Goal: Task Accomplishment & Management: Use online tool/utility

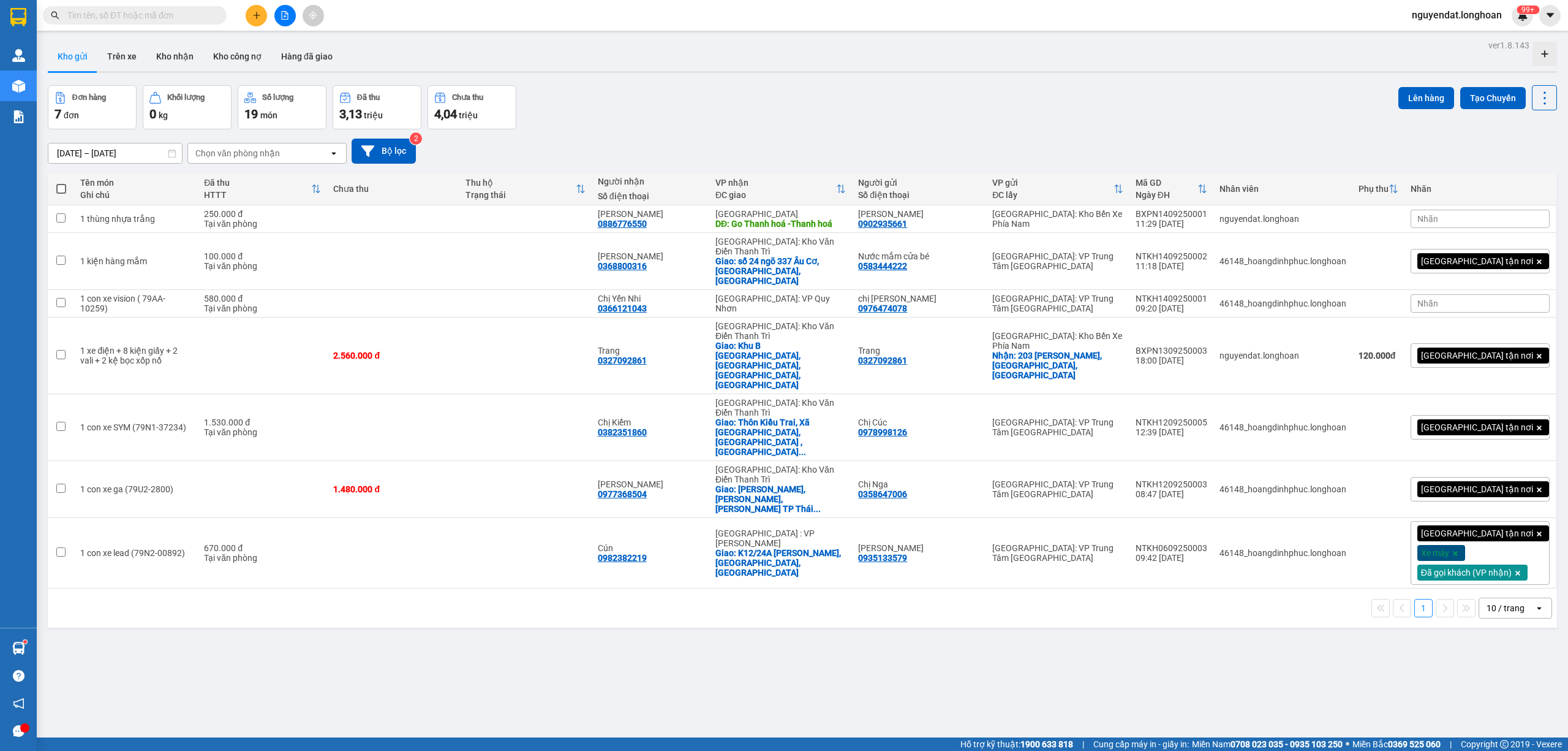
click at [147, 18] on input "text" at bounding box center [140, 16] width 145 height 14
paste input "qu121109250001"
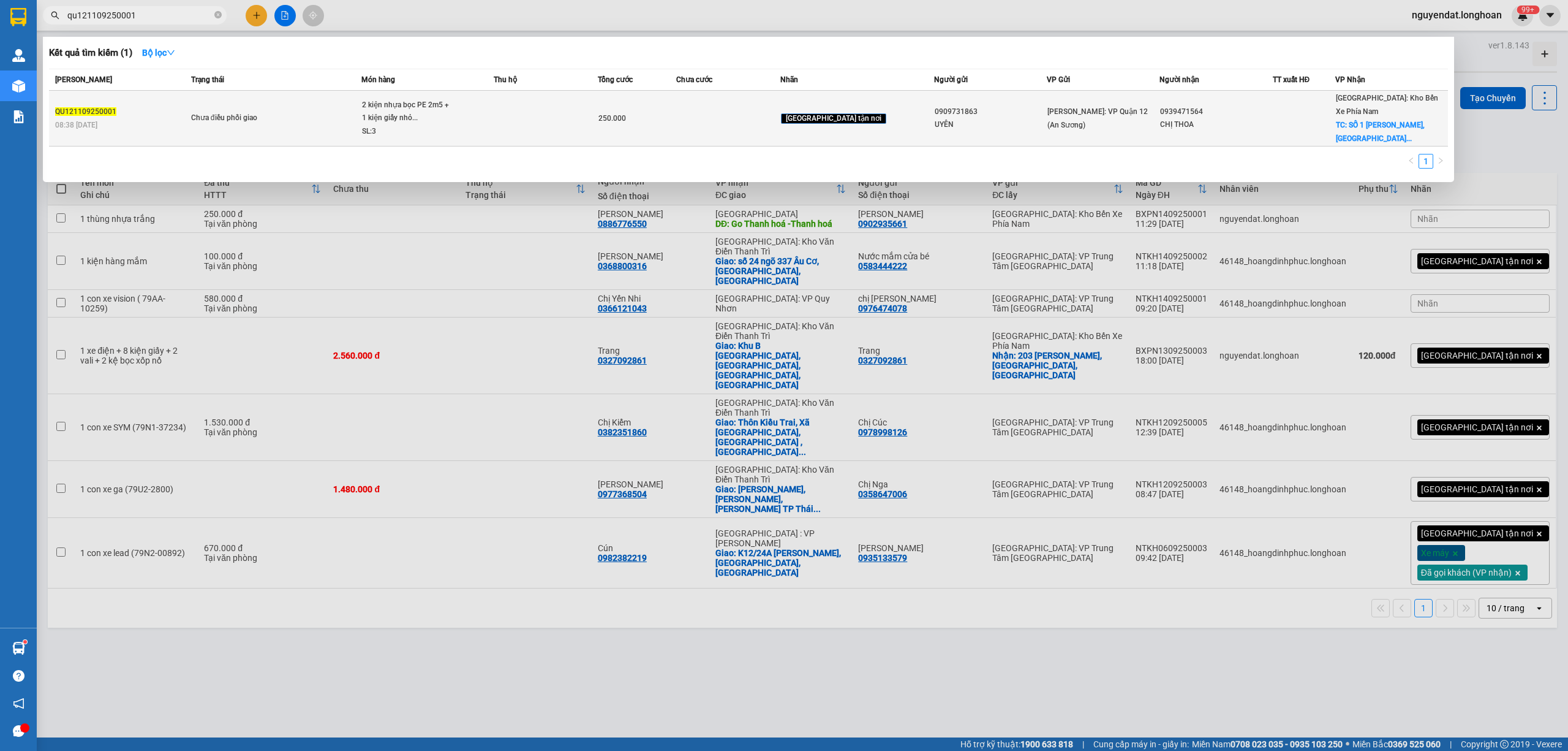
type input "qu121109250001"
click at [256, 114] on div "Chưa điều phối giao" at bounding box center [237, 119] width 92 height 14
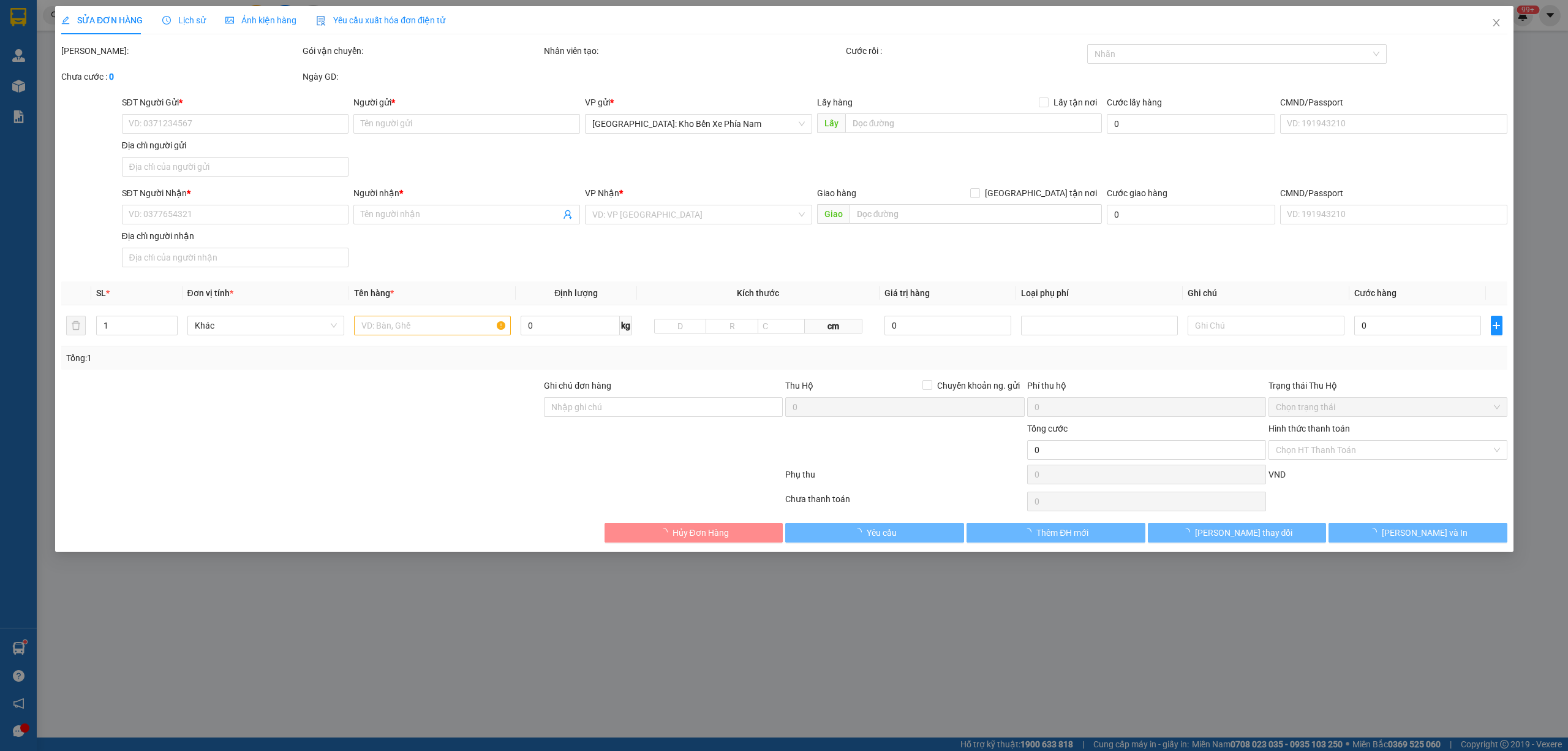
type input "0909731863"
type input "UYÊN"
type input "0939471564"
type input "CHỊ THOA"
checkbox input "true"
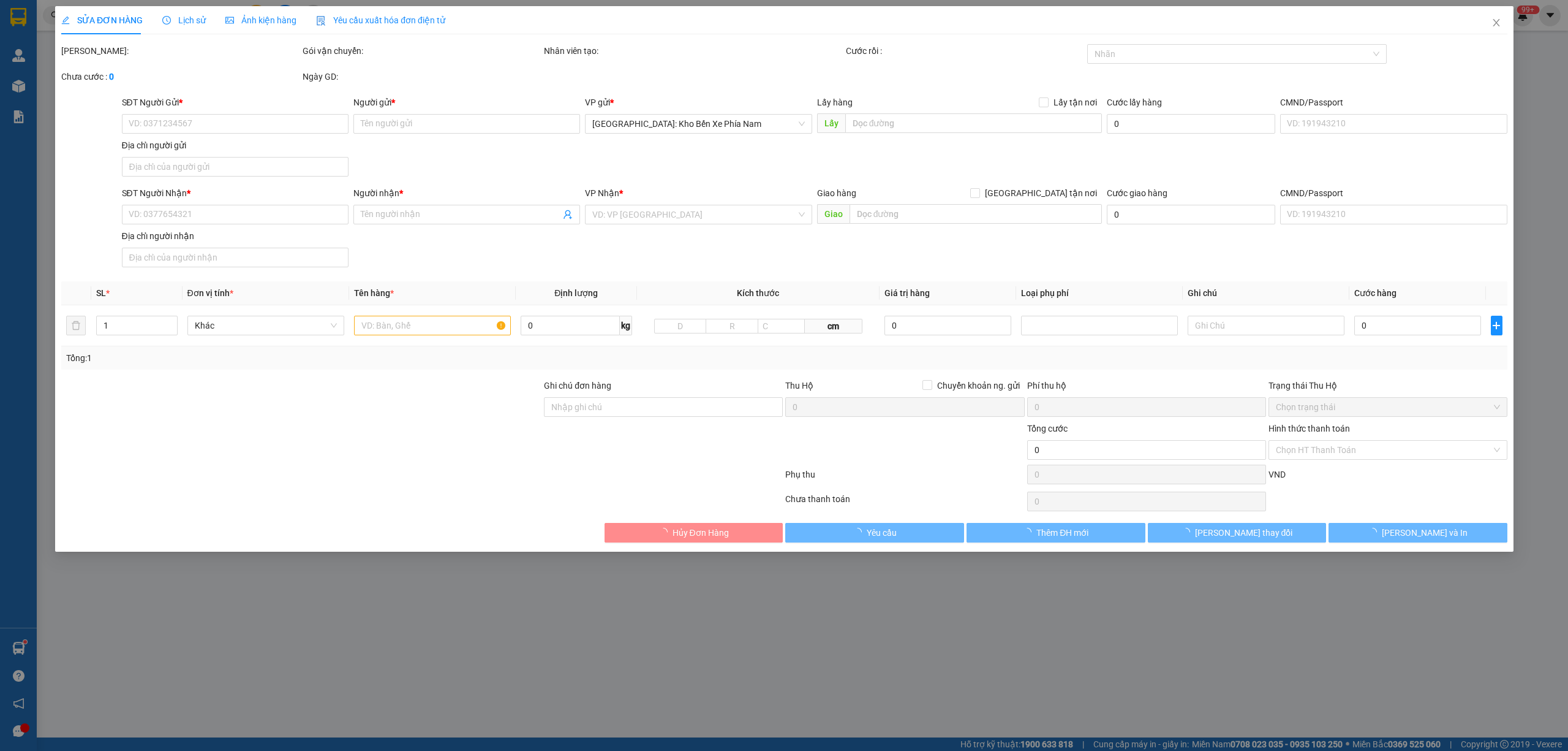
type input "SỐ 1 TRẦN PHÚ, PHƯỜNG XƯƠNG HUÂN, TP NHA TRANG, KHÁNH HÒA"
type input "nhận theo kiện - hư hỏng ko chịu trách nhiệm"
type input "250.000"
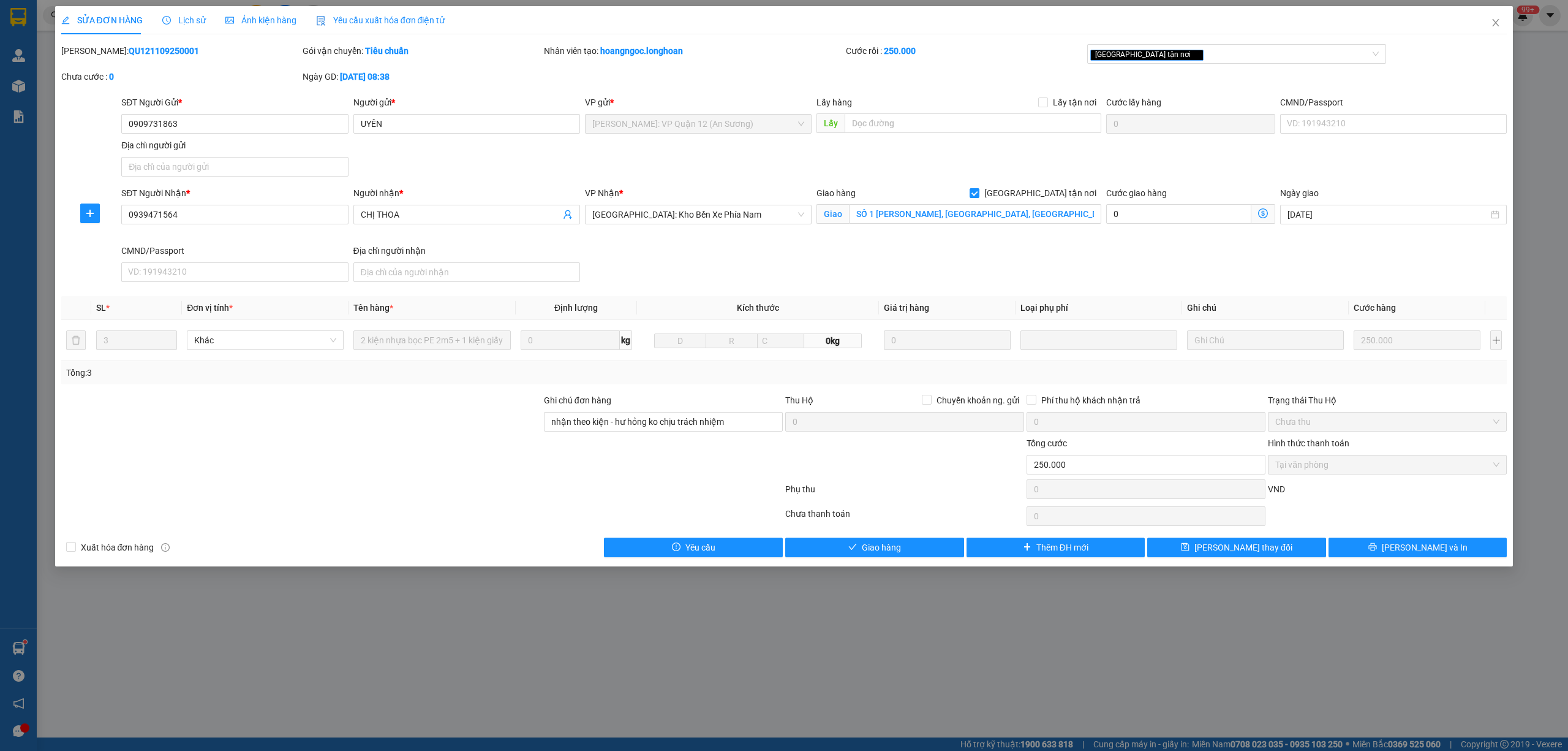
click at [570, 609] on div "SỬA ĐƠN HÀNG Lịch sử Ảnh kiện hàng Yêu cầu xuất hóa đơn điện tử Total Paid Fee …" at bounding box center [784, 375] width 1568 height 751
click at [1493, 20] on icon "close" at bounding box center [1496, 22] width 7 height 7
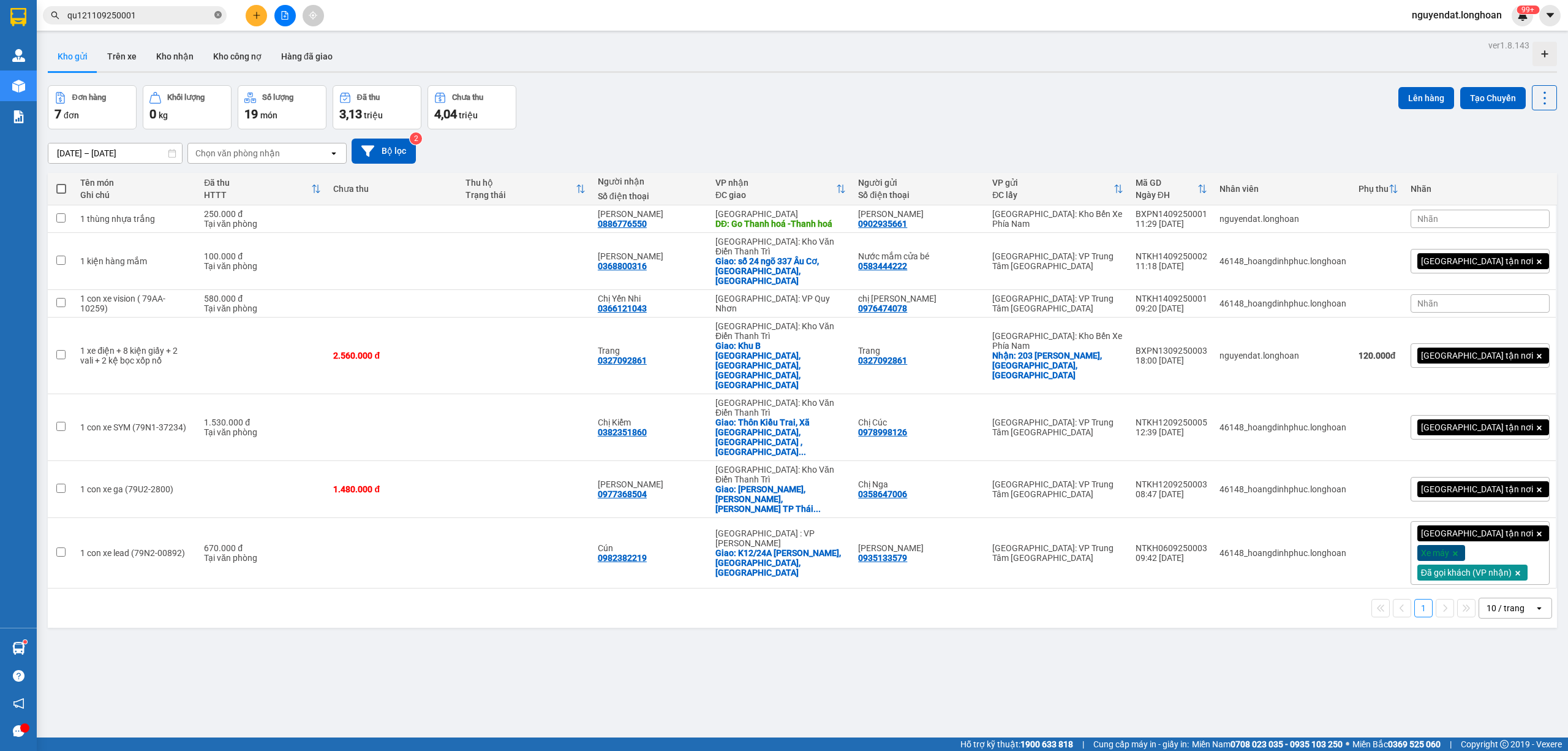
click at [215, 15] on icon "close-circle" at bounding box center [218, 14] width 7 height 7
paste input "0708134568"
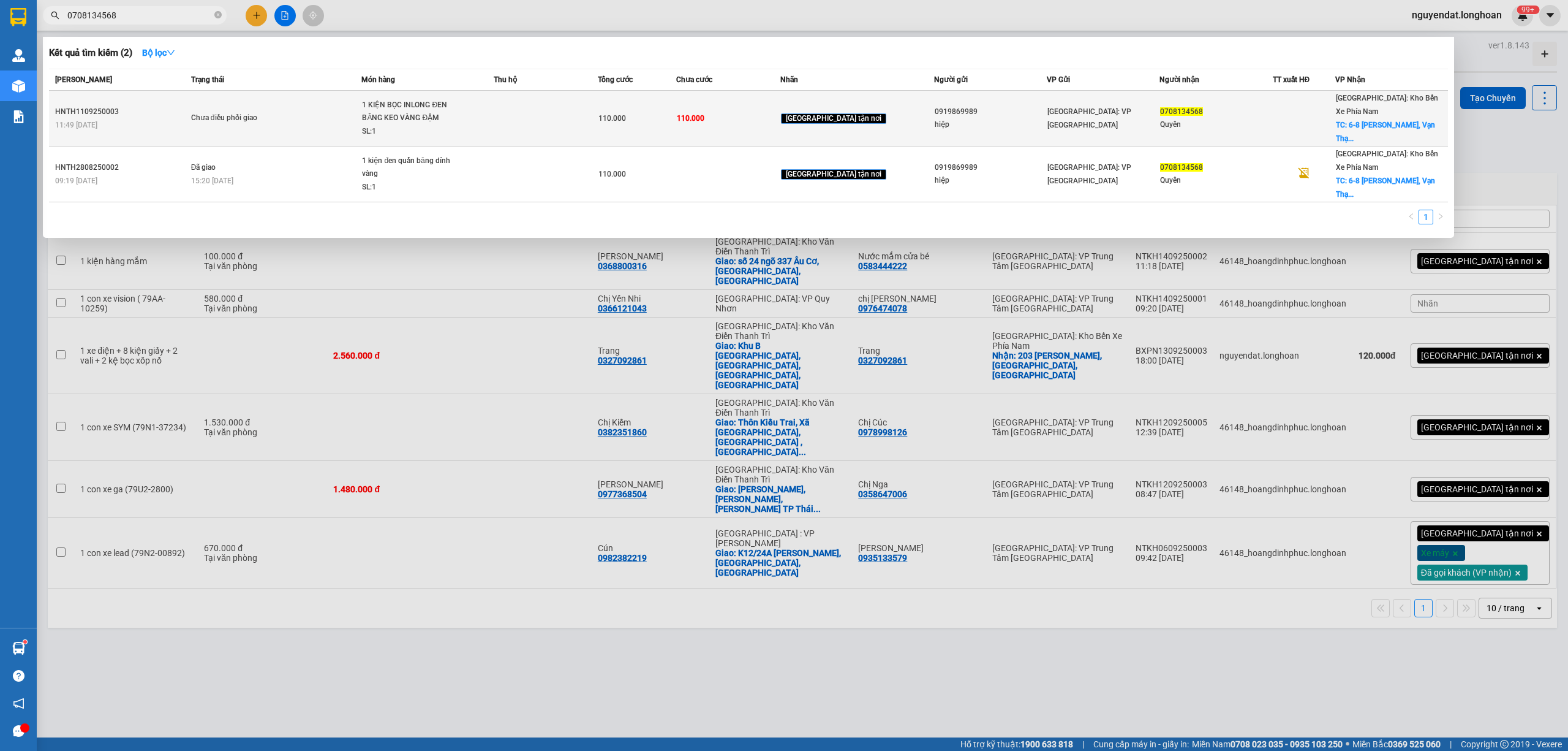
type input "0708134568"
click at [275, 102] on td "Chưa điều phối giao" at bounding box center [275, 119] width 174 height 56
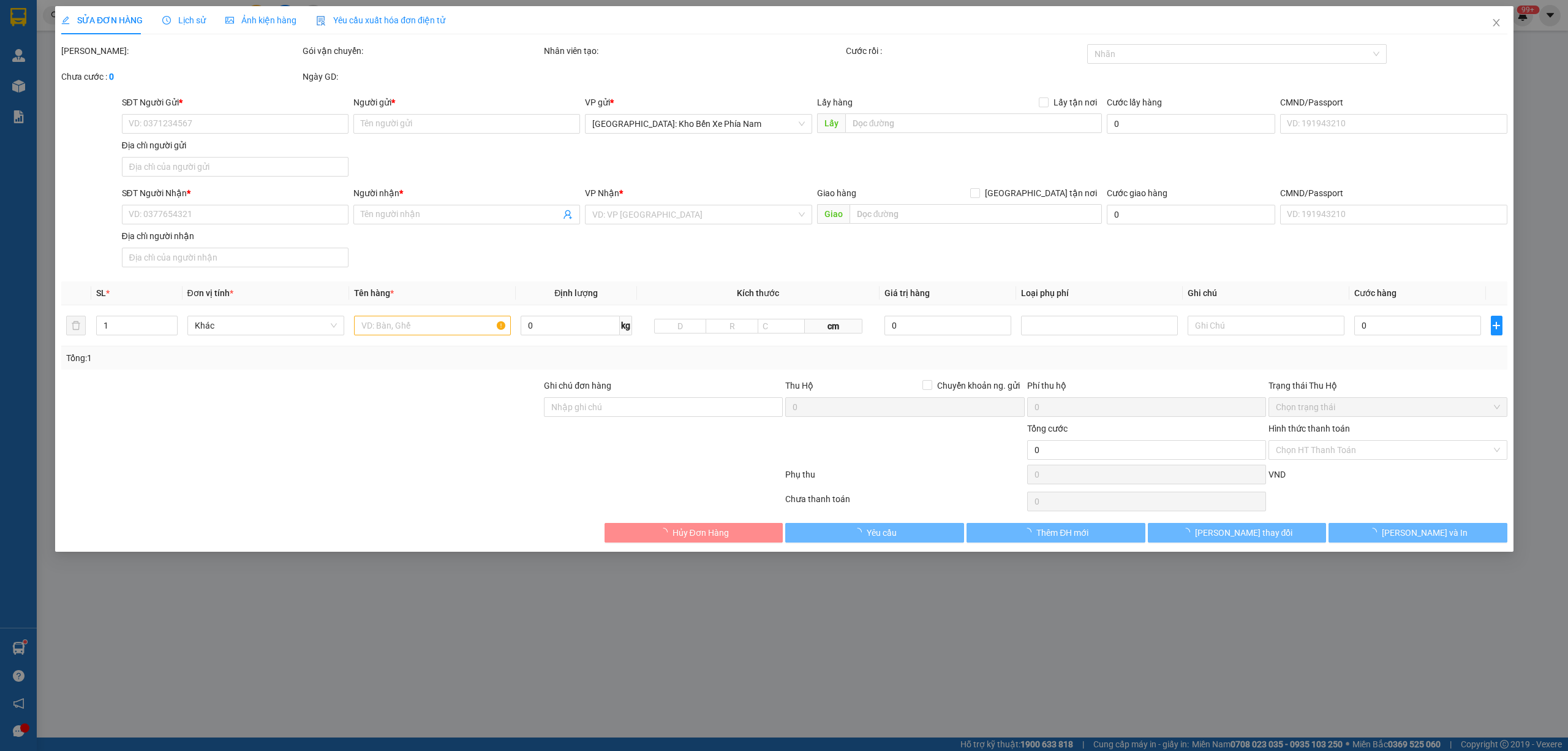
type input "0919869989"
type input "hiệp"
type input "0708134568"
type input "Quyên"
checkbox input "true"
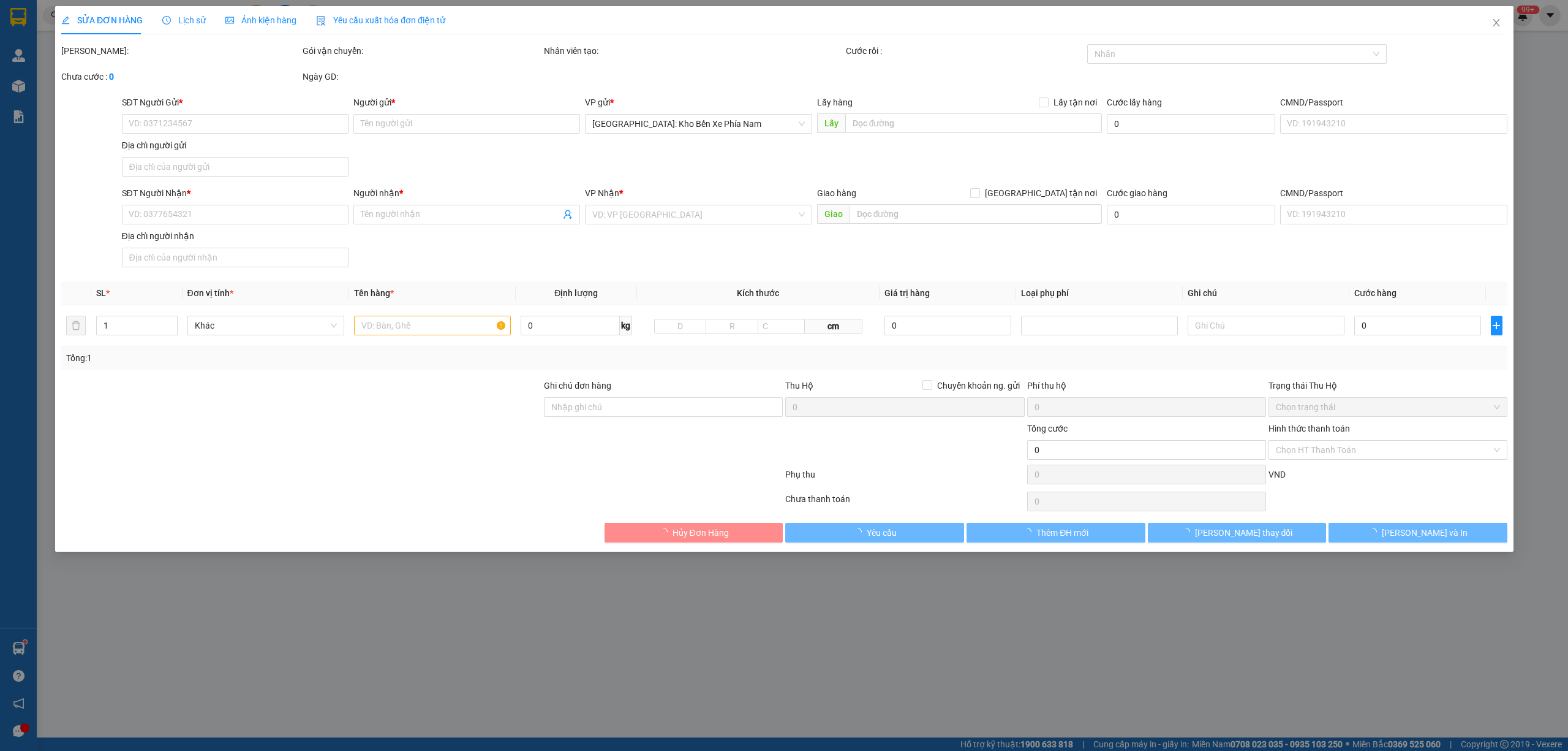
type input "6-8 Phan bội Châu, Vạn Thạnh, Nha Trang, Khánh Hoà"
type input "110.000"
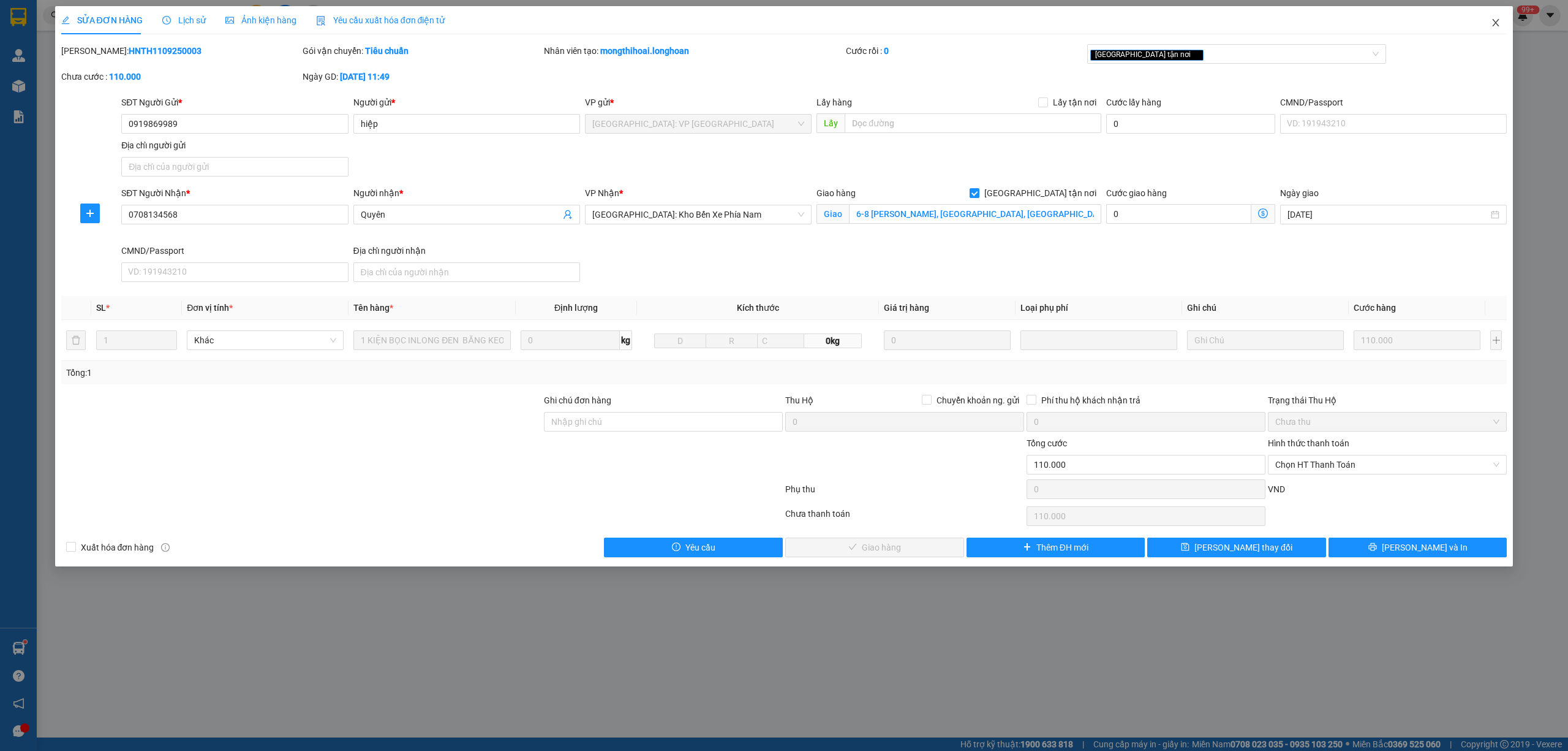
click at [1498, 27] on icon "close" at bounding box center [1496, 22] width 9 height 9
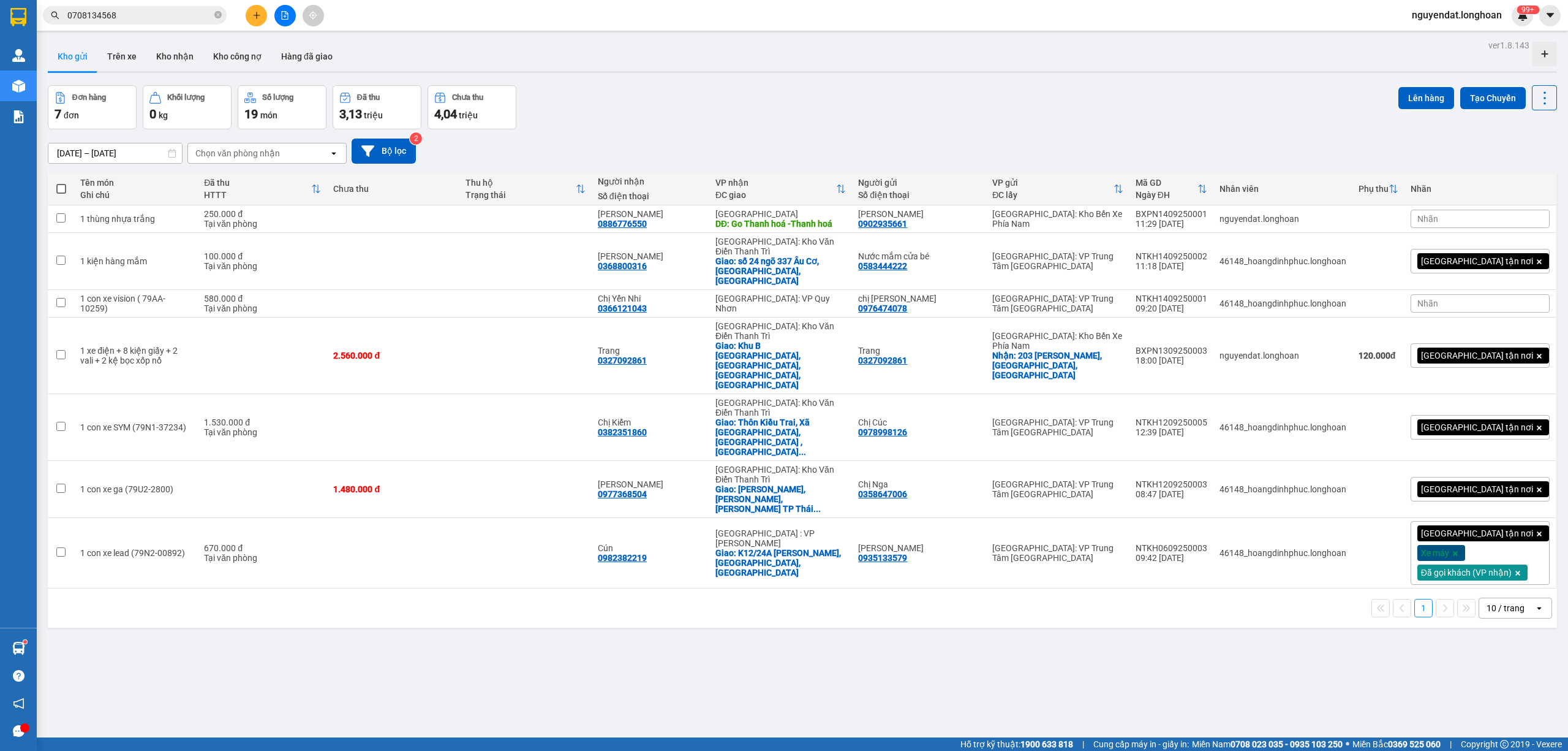
click at [148, 22] on span "0708134568" at bounding box center [134, 15] width 183 height 18
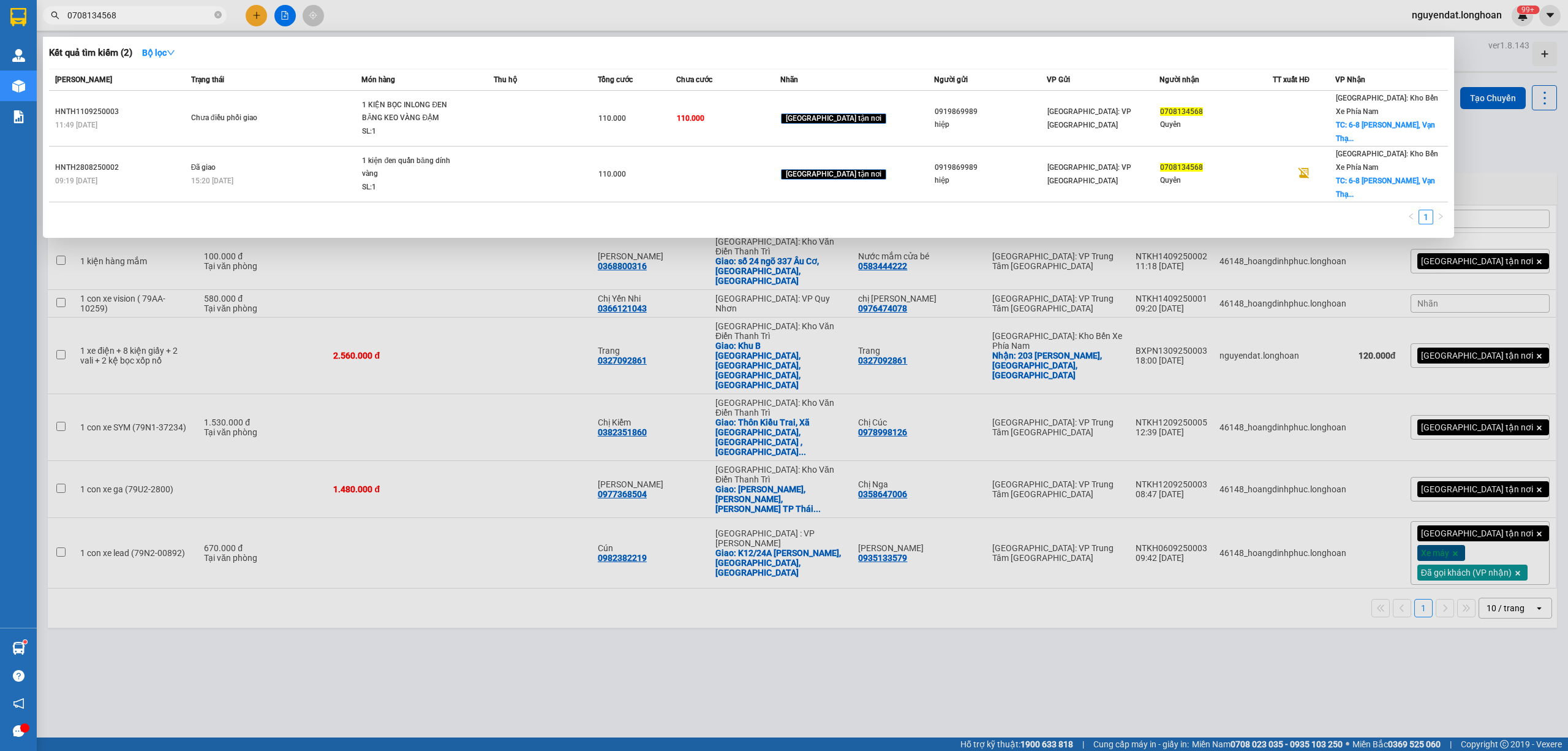
click at [145, 22] on span "0708134568" at bounding box center [134, 15] width 183 height 18
click at [143, 21] on input "0708134568" at bounding box center [140, 16] width 145 height 14
click at [216, 22] on span "0708134568" at bounding box center [134, 15] width 183 height 18
click at [191, 17] on input "0708134568" at bounding box center [140, 16] width 145 height 14
click at [794, 660] on div at bounding box center [784, 375] width 1568 height 751
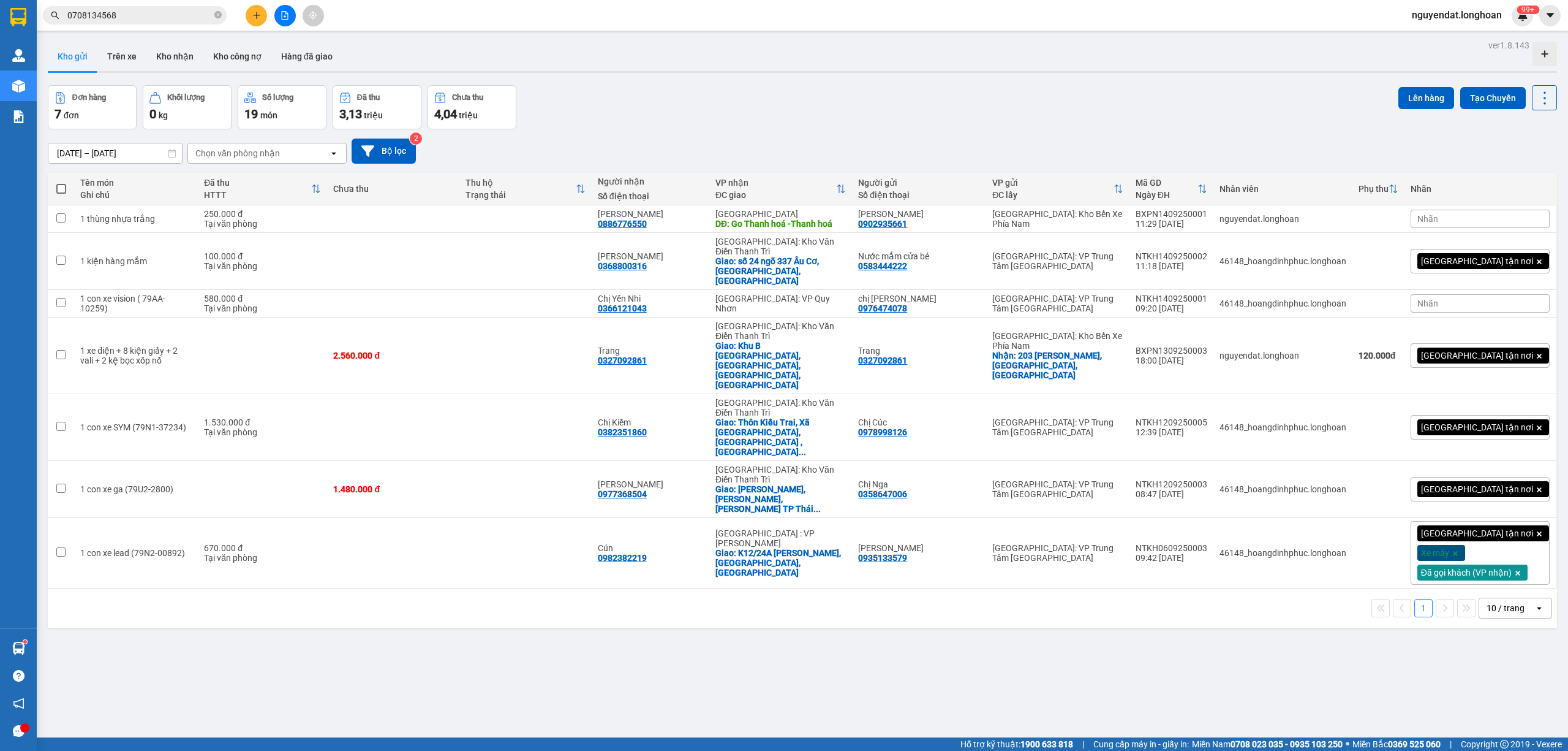
click at [1029, 100] on div "Đơn hàng 7 đơn Khối lượng 0 kg Số lượng 19 món Đã thu 3,13 triệu Chưa thu 4,04 …" at bounding box center [803, 107] width 1509 height 44
click at [430, 226] on td at bounding box center [393, 219] width 132 height 28
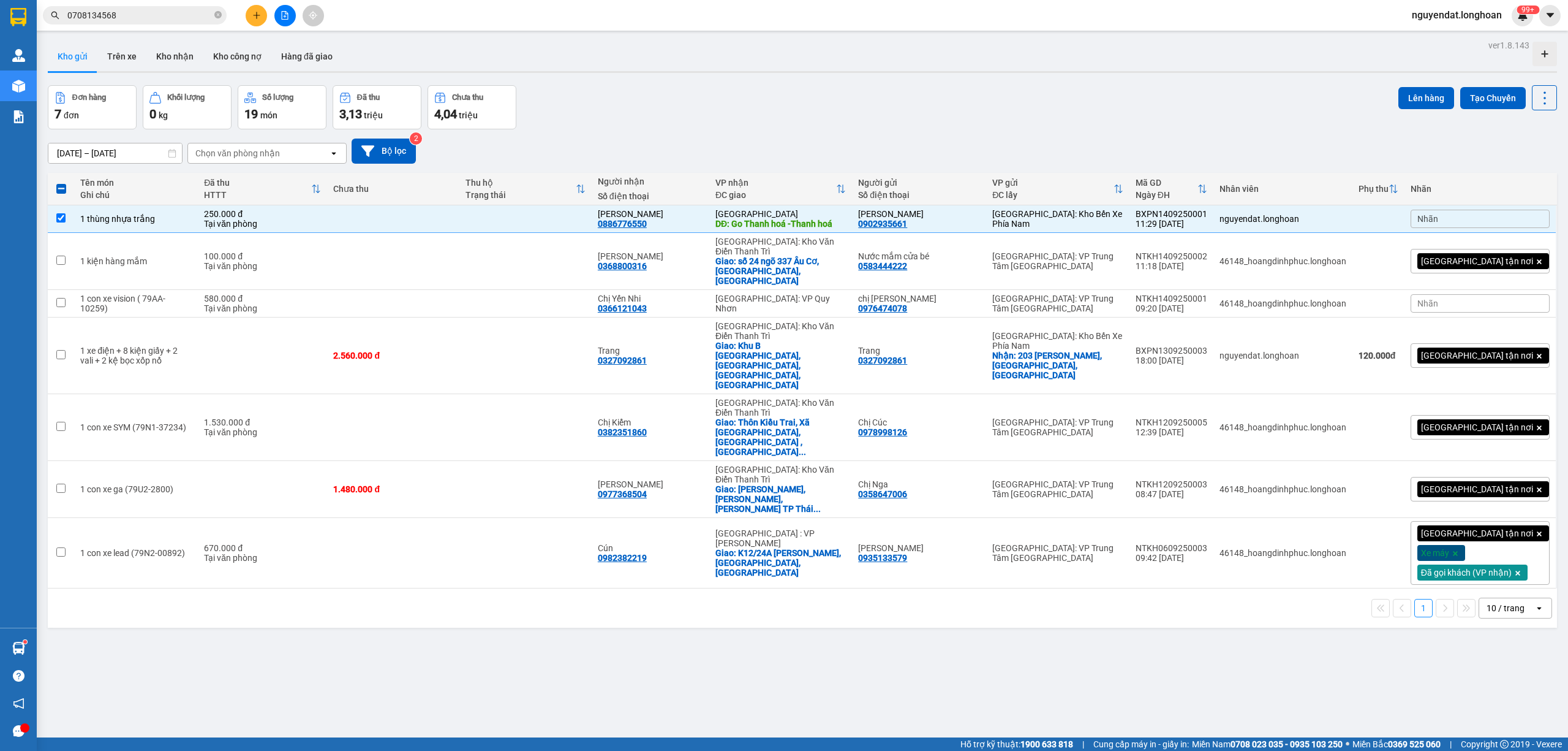
click at [889, 108] on div "Đơn hàng 7 đơn Khối lượng 0 kg Số lượng 19 món Đã thu 3,13 triệu Chưa thu 4,04 …" at bounding box center [803, 107] width 1509 height 44
click at [669, 123] on div "Đơn hàng 7 đơn Khối lượng 0 kg Số lượng 19 món Đã thu 3,13 triệu Chưa thu 4,04 …" at bounding box center [803, 107] width 1509 height 44
click at [552, 221] on td at bounding box center [525, 219] width 132 height 28
checkbox input "false"
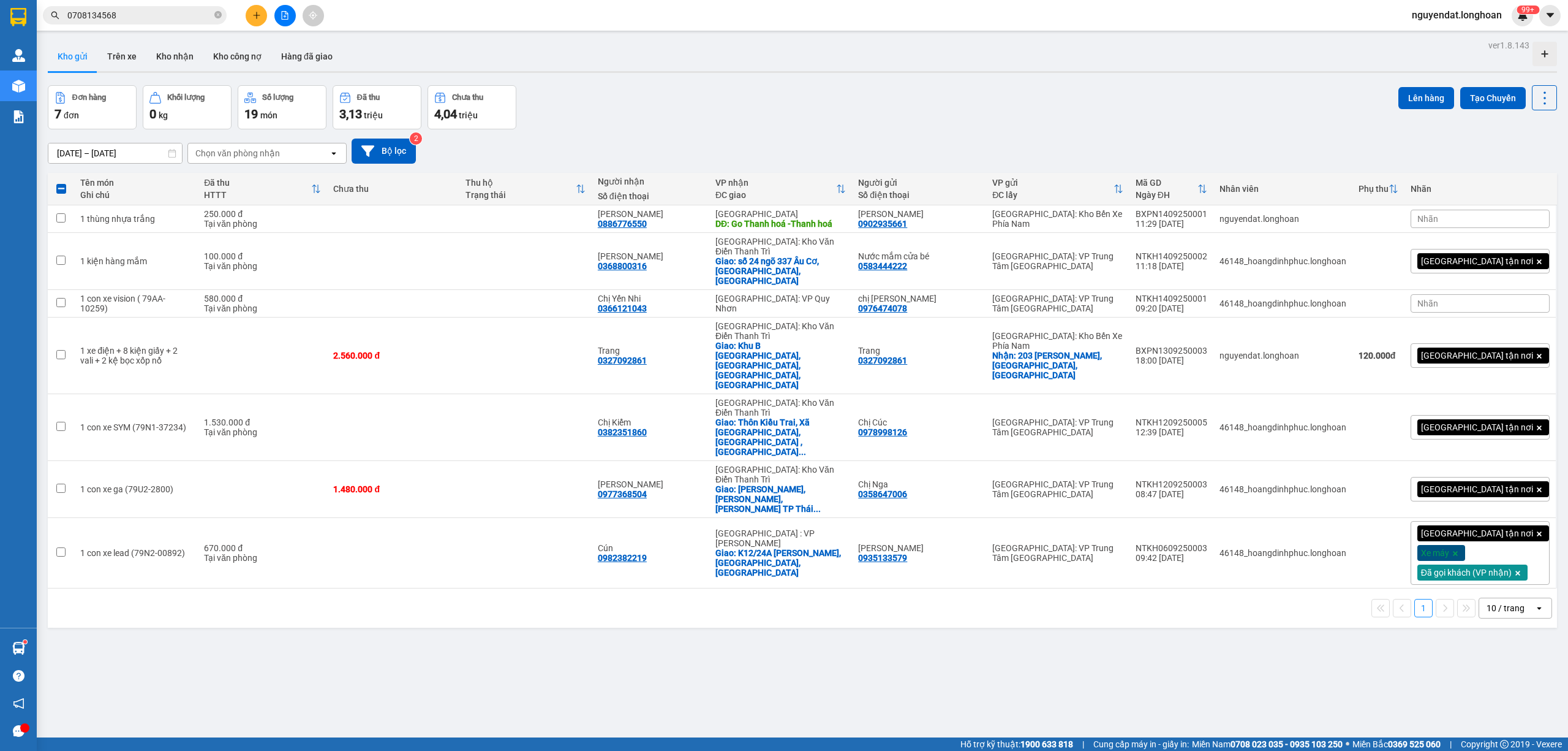
click at [719, 115] on div "Đơn hàng 7 đơn Khối lượng 0 kg Số lượng 19 món Đã thu 3,13 triệu Chưa thu 4,04 …" at bounding box center [803, 107] width 1509 height 44
click at [792, 98] on div "Đơn hàng 7 đơn Khối lượng 0 kg Số lượng 19 món Đã thu 3,13 triệu Chưa thu 4,04 …" at bounding box center [803, 107] width 1509 height 44
drag, startPoint x: 998, startPoint y: 139, endPoint x: 1129, endPoint y: 145, distance: 131.1
click at [1000, 139] on div "17/08/2025 – 15/09/2025 Press the down arrow key to interact with the calendar …" at bounding box center [803, 151] width 1509 height 25
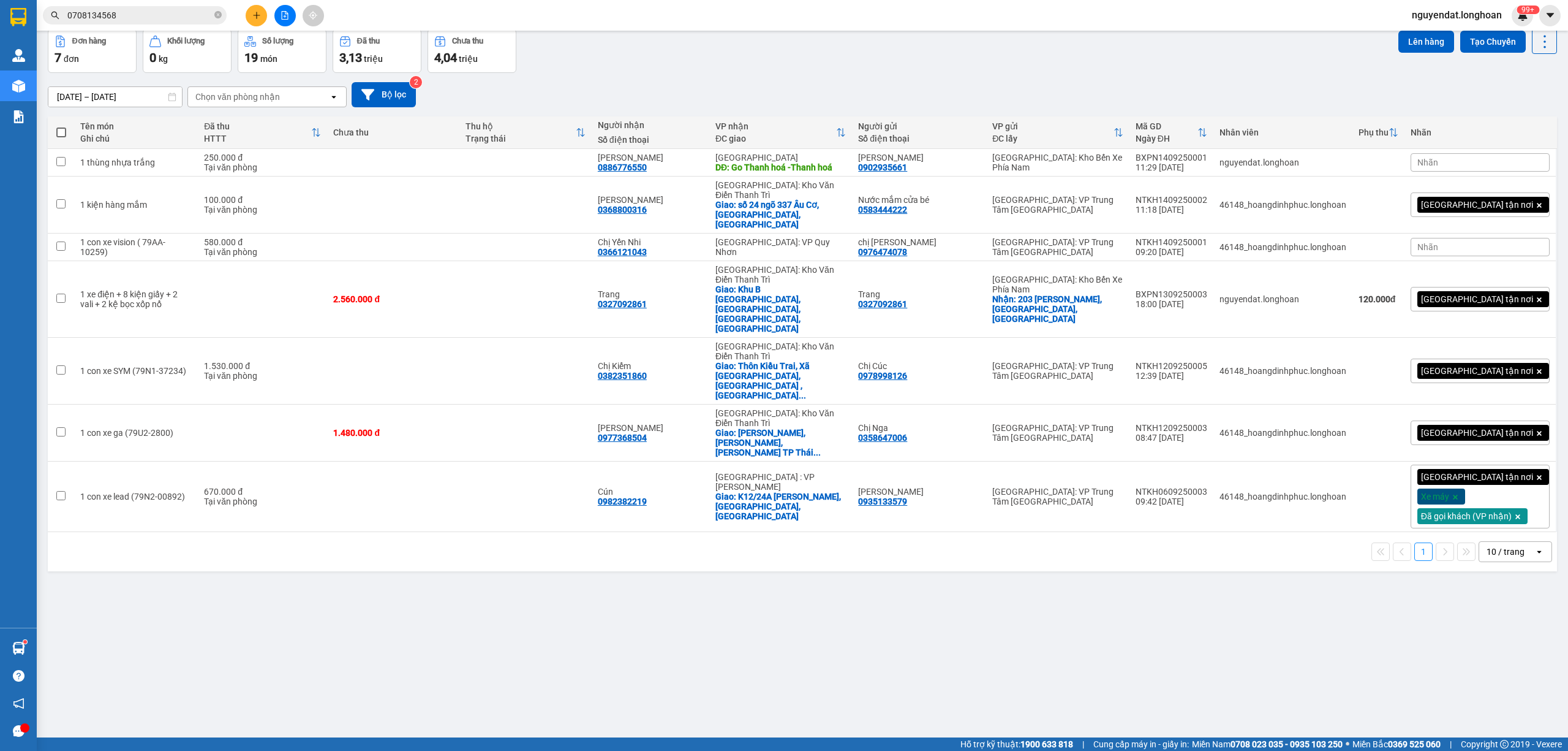
drag, startPoint x: 608, startPoint y: 674, endPoint x: 527, endPoint y: 479, distance: 211.2
click at [606, 670] on div "ver 1.8.143 Kho gửi Trên xe Kho nhận Kho công nợ Hàng đã giao Đơn hàng 7 đơn Kh…" at bounding box center [802, 356] width 1519 height 751
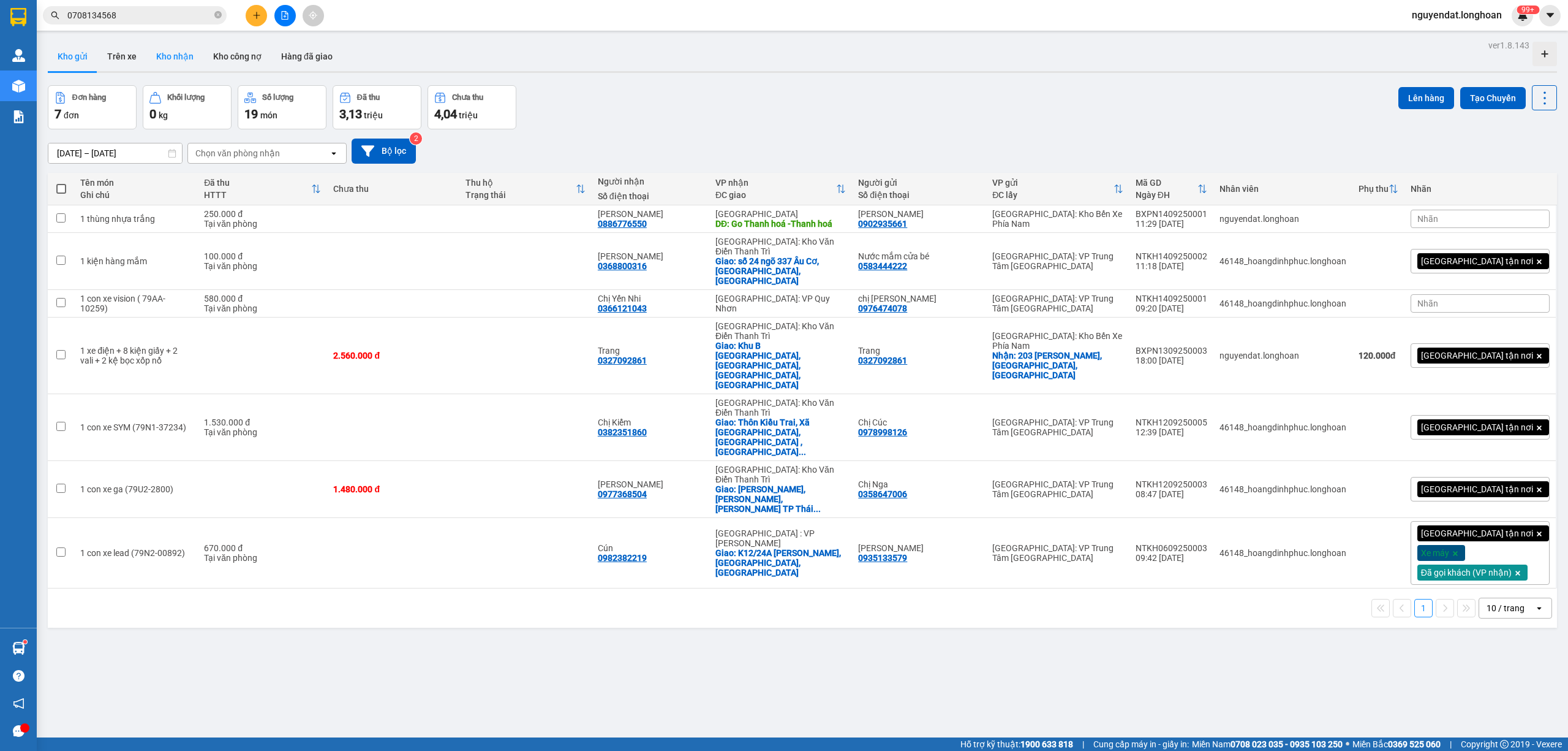
click at [170, 48] on button "Kho nhận" at bounding box center [175, 56] width 57 height 29
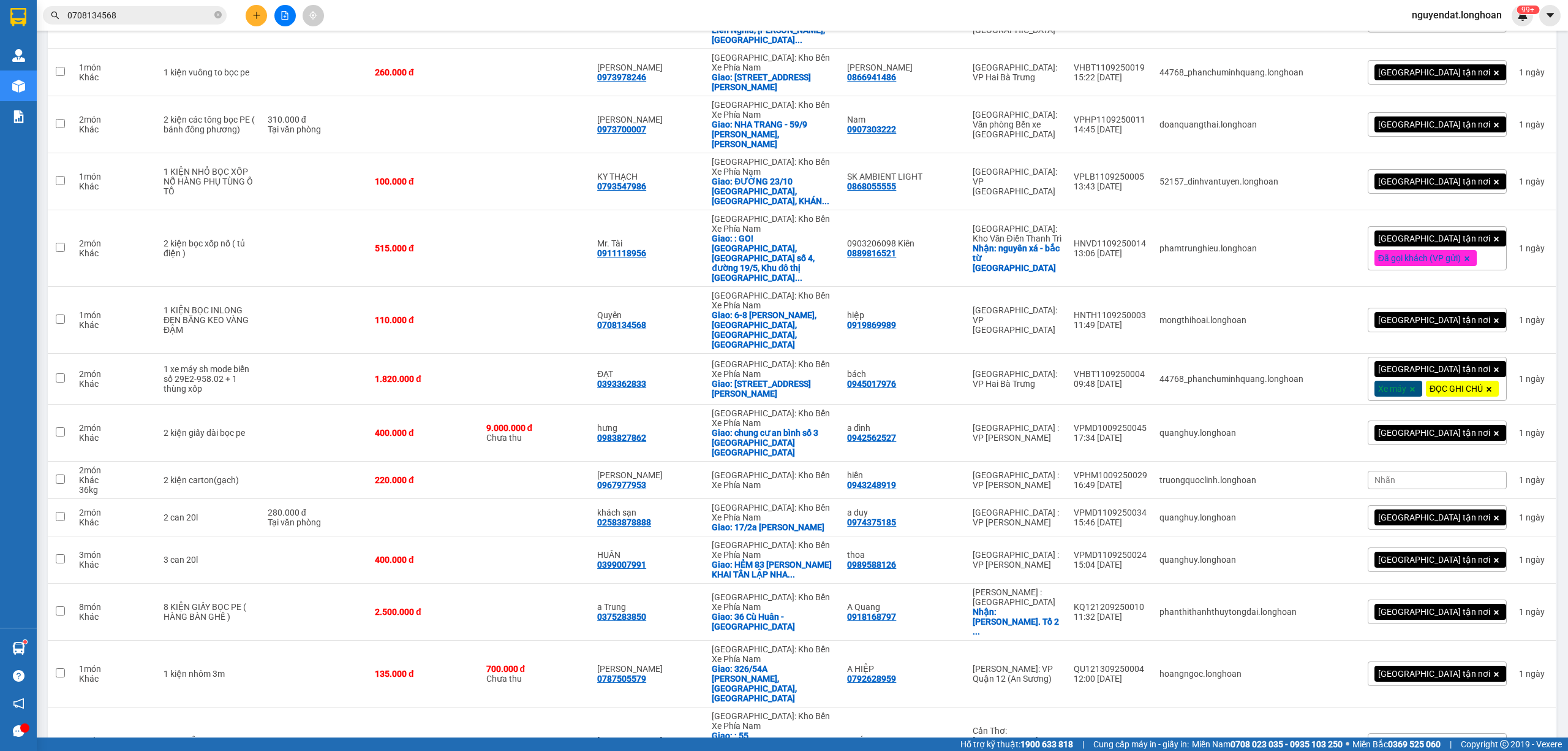
scroll to position [2143, 0]
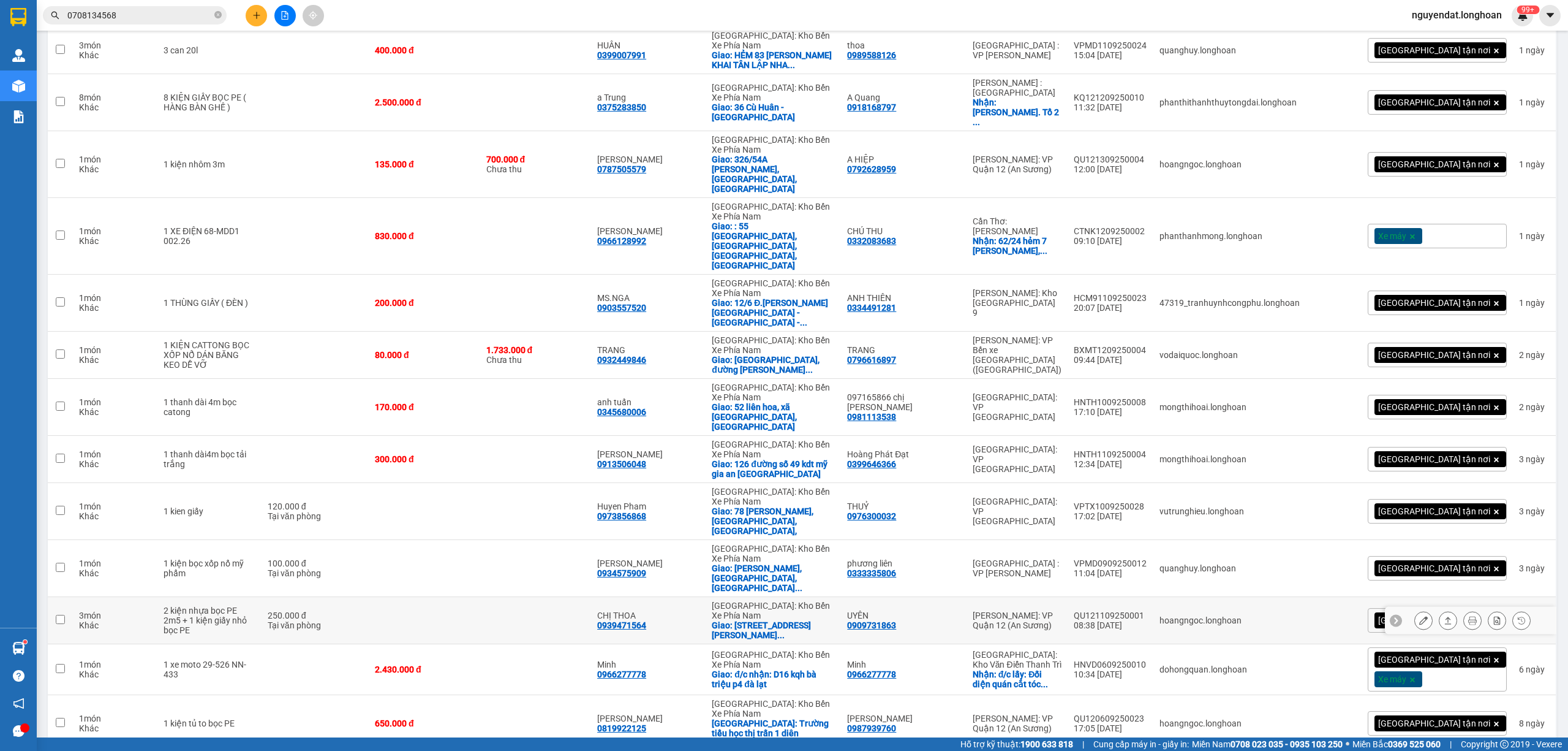
click at [1464, 609] on button at bounding box center [1472, 620] width 17 height 22
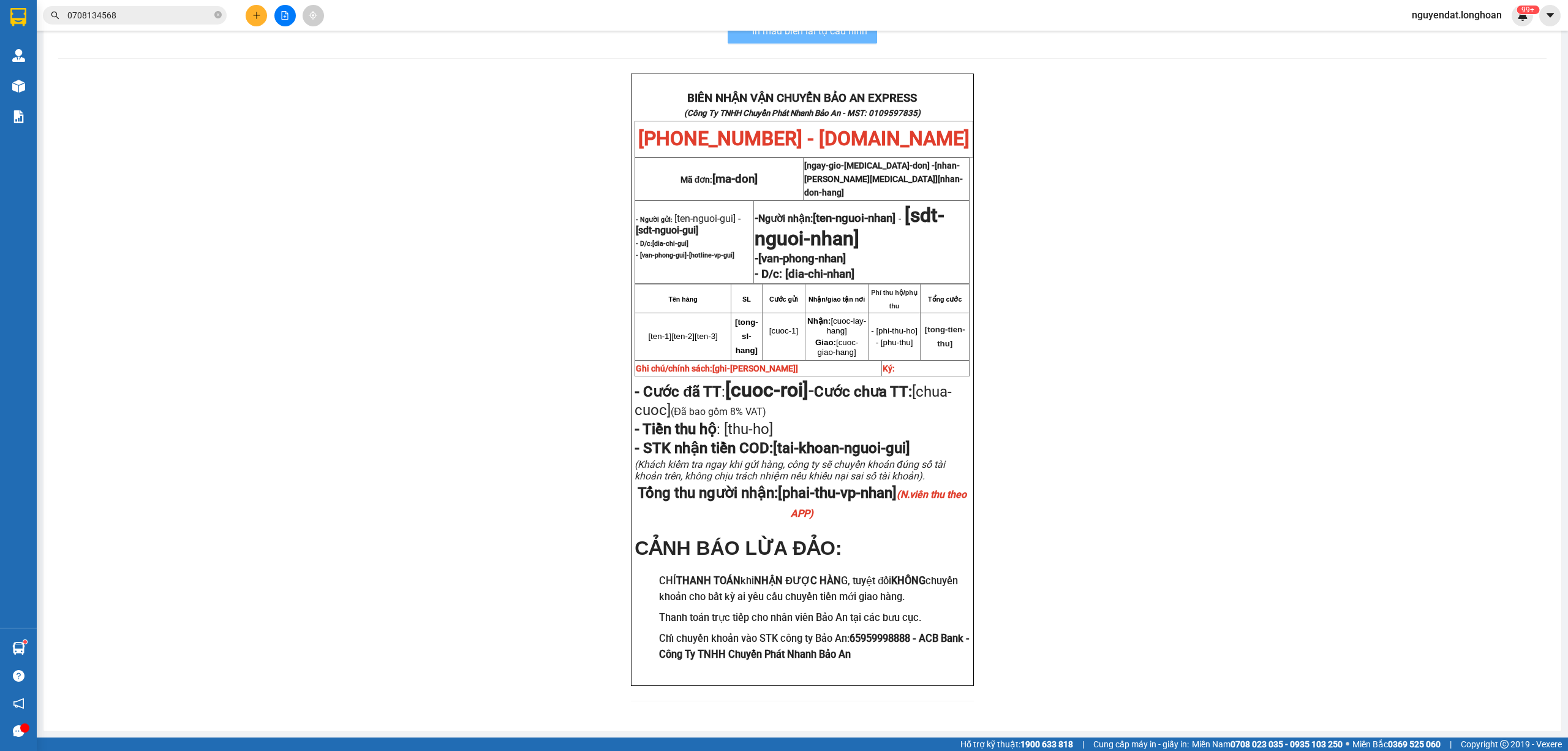
scroll to position [54, 0]
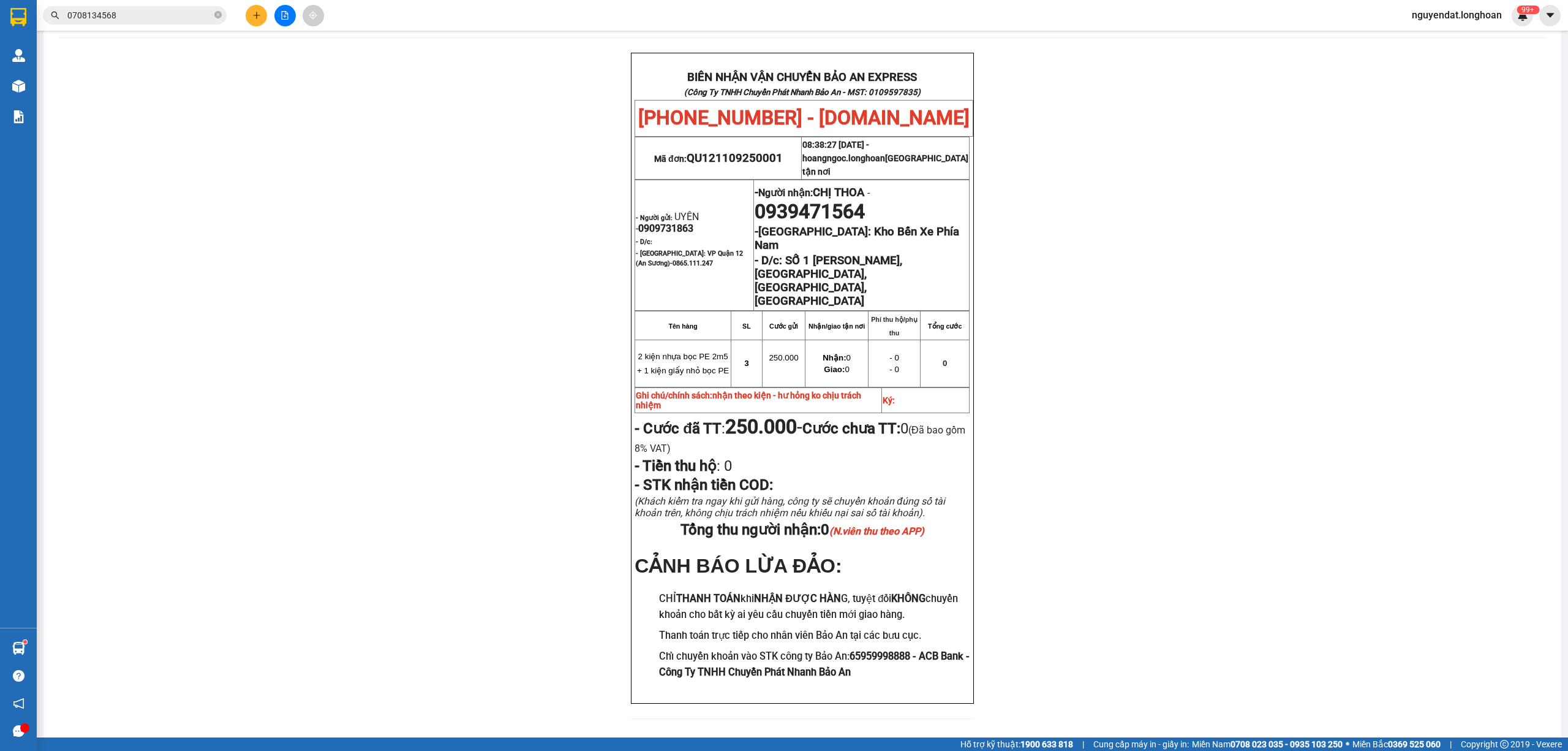
drag, startPoint x: 1456, startPoint y: 542, endPoint x: 1330, endPoint y: 547, distance: 126.1
click at [1443, 543] on div "BIÊN NHẬN VẬN CHUYỂN BẢO AN EXPRESS (Công Ty TNHH Chuyển Phát Nhanh Bảo An - MS…" at bounding box center [802, 393] width 1488 height 681
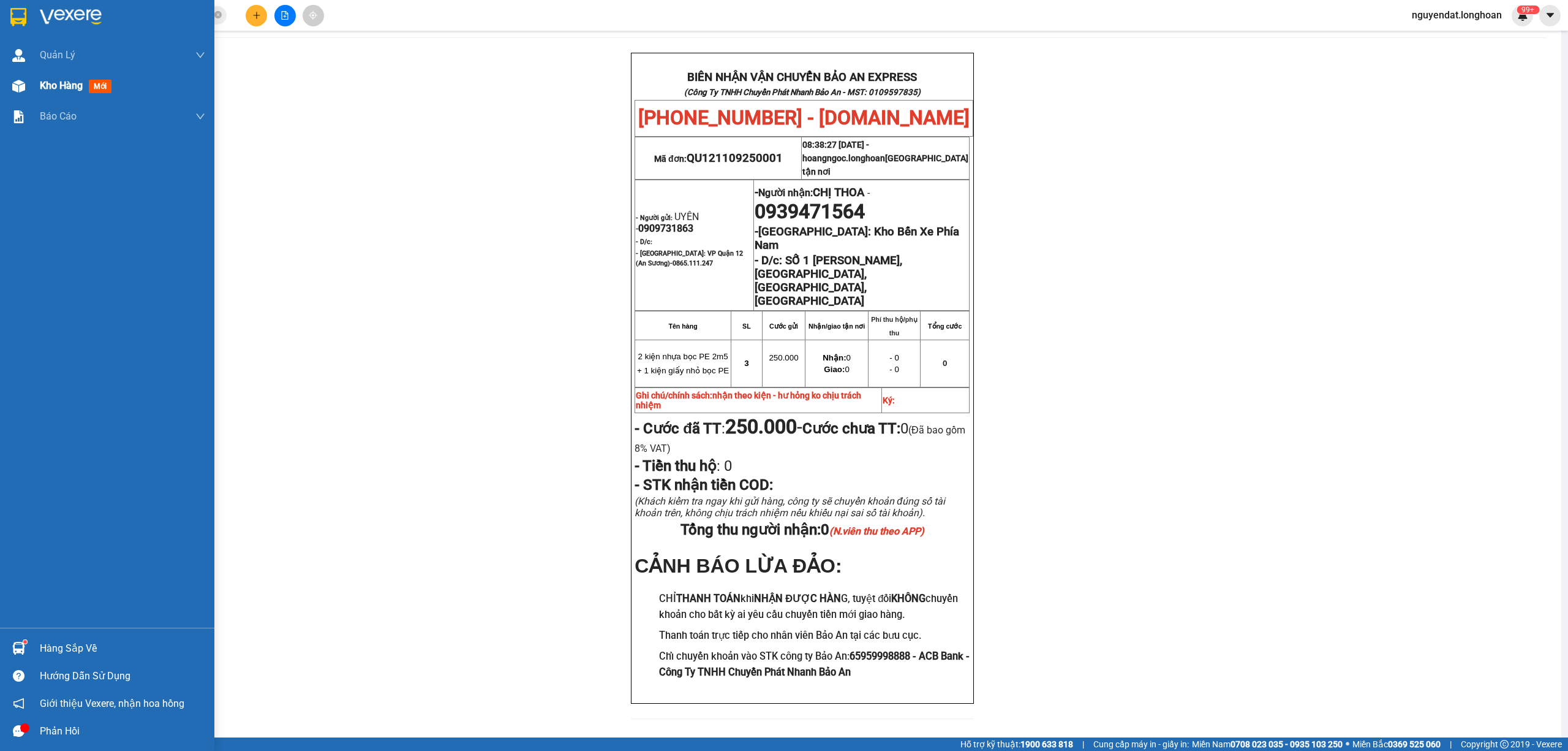
click at [35, 76] on div "Kho hàng mới" at bounding box center [107, 85] width 215 height 30
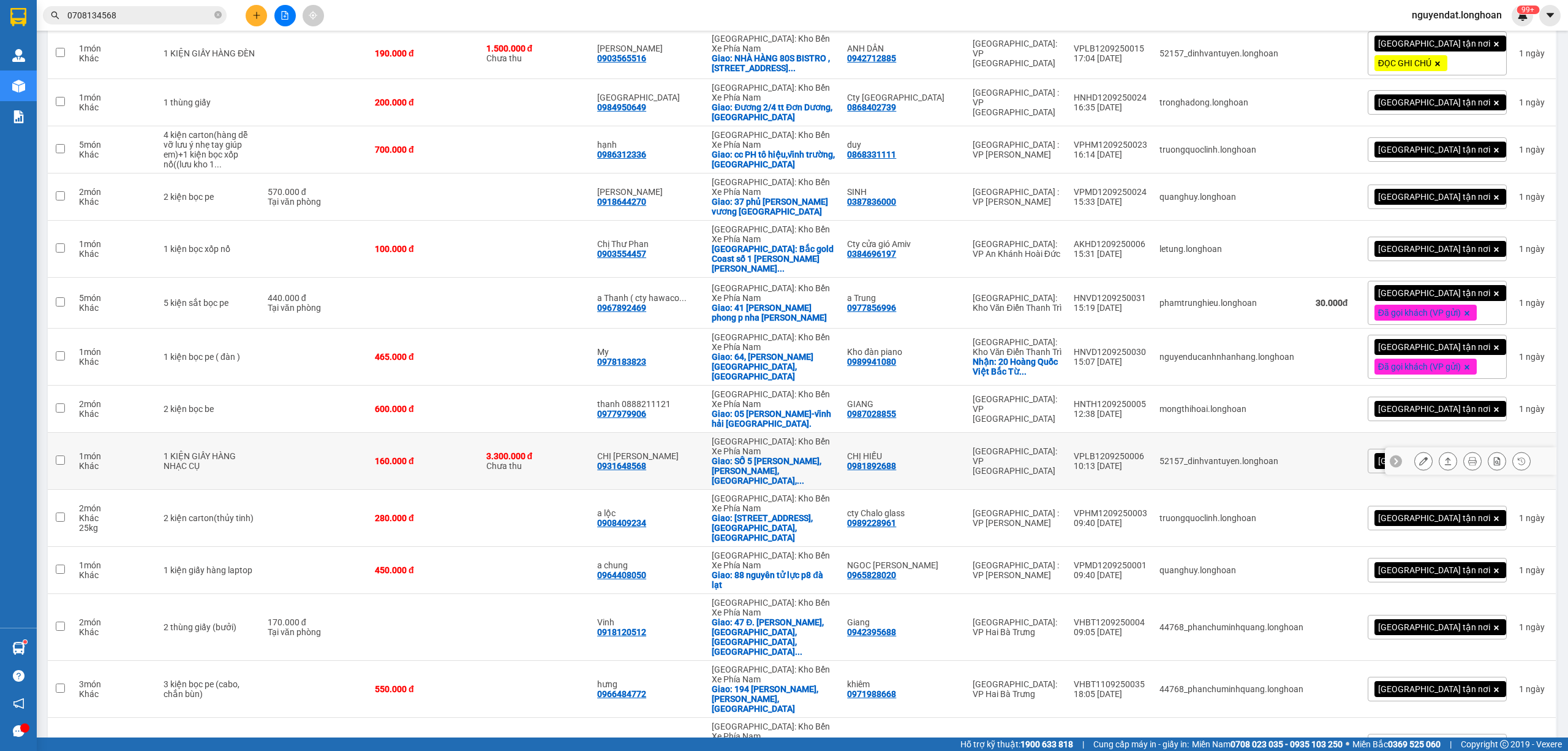
scroll to position [817, 0]
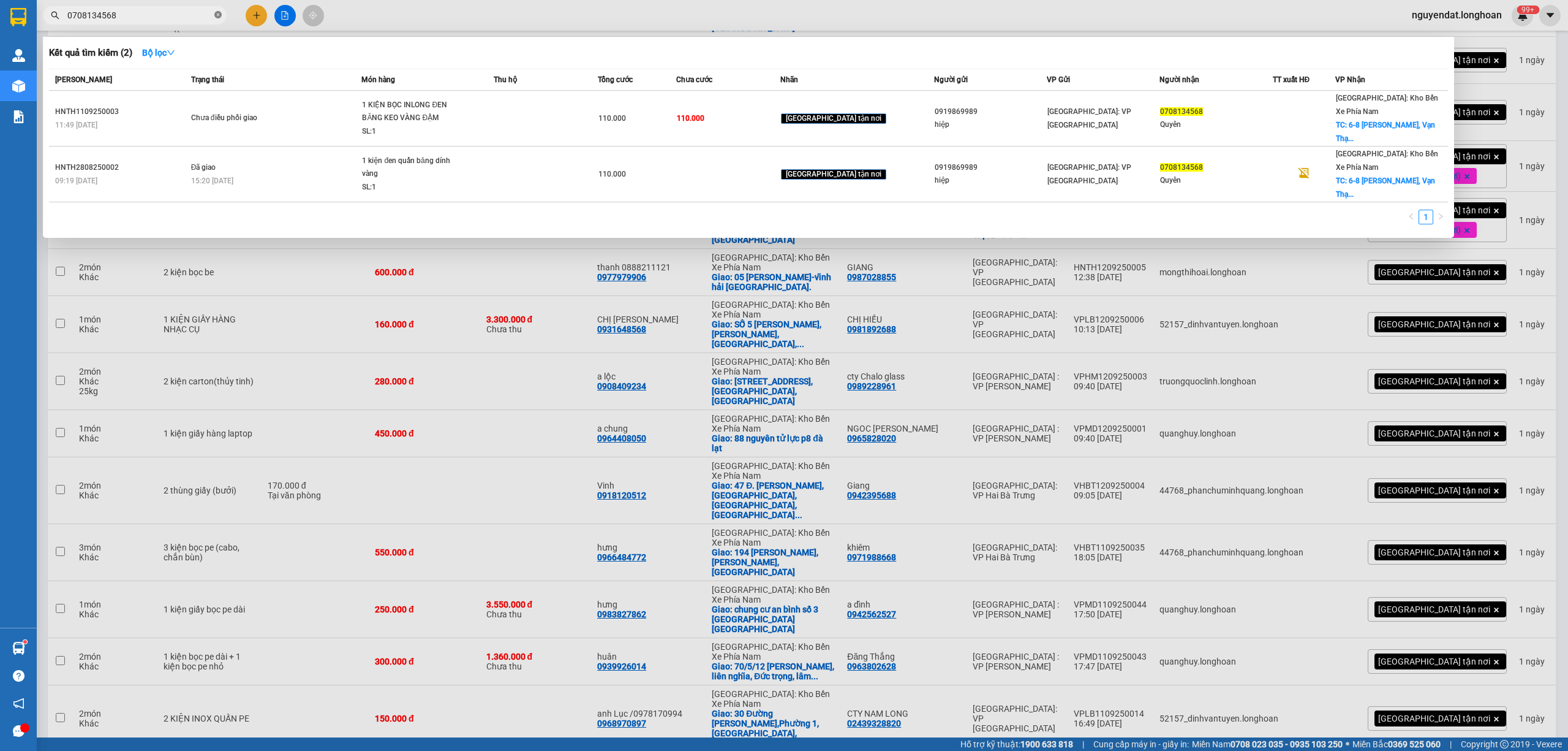
click at [215, 18] on icon "close-circle" at bounding box center [218, 14] width 7 height 7
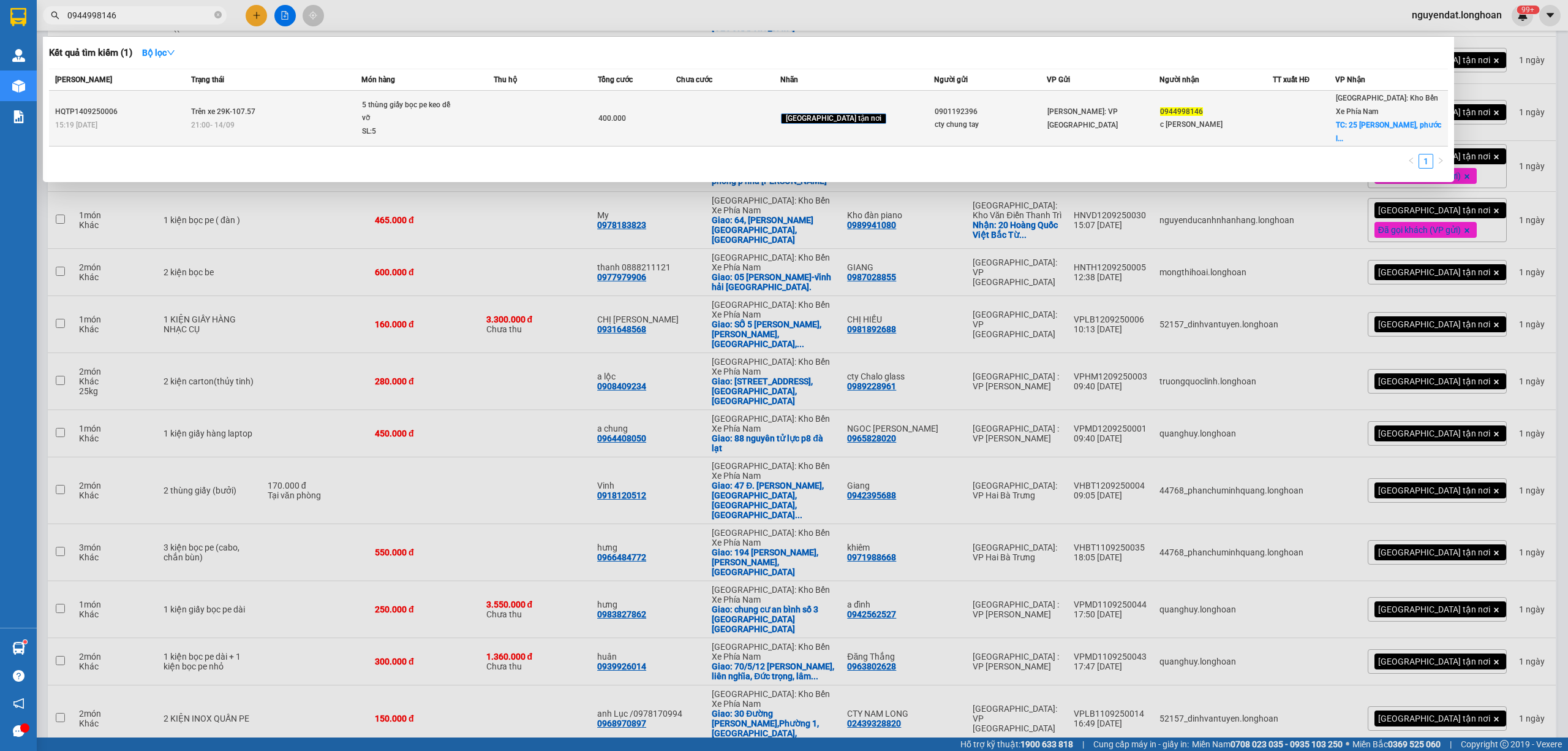
type input "0944998146"
click at [493, 115] on span "5 thùng giấy bọc pe keo dễ vỡ SL: 5" at bounding box center [427, 119] width 131 height 40
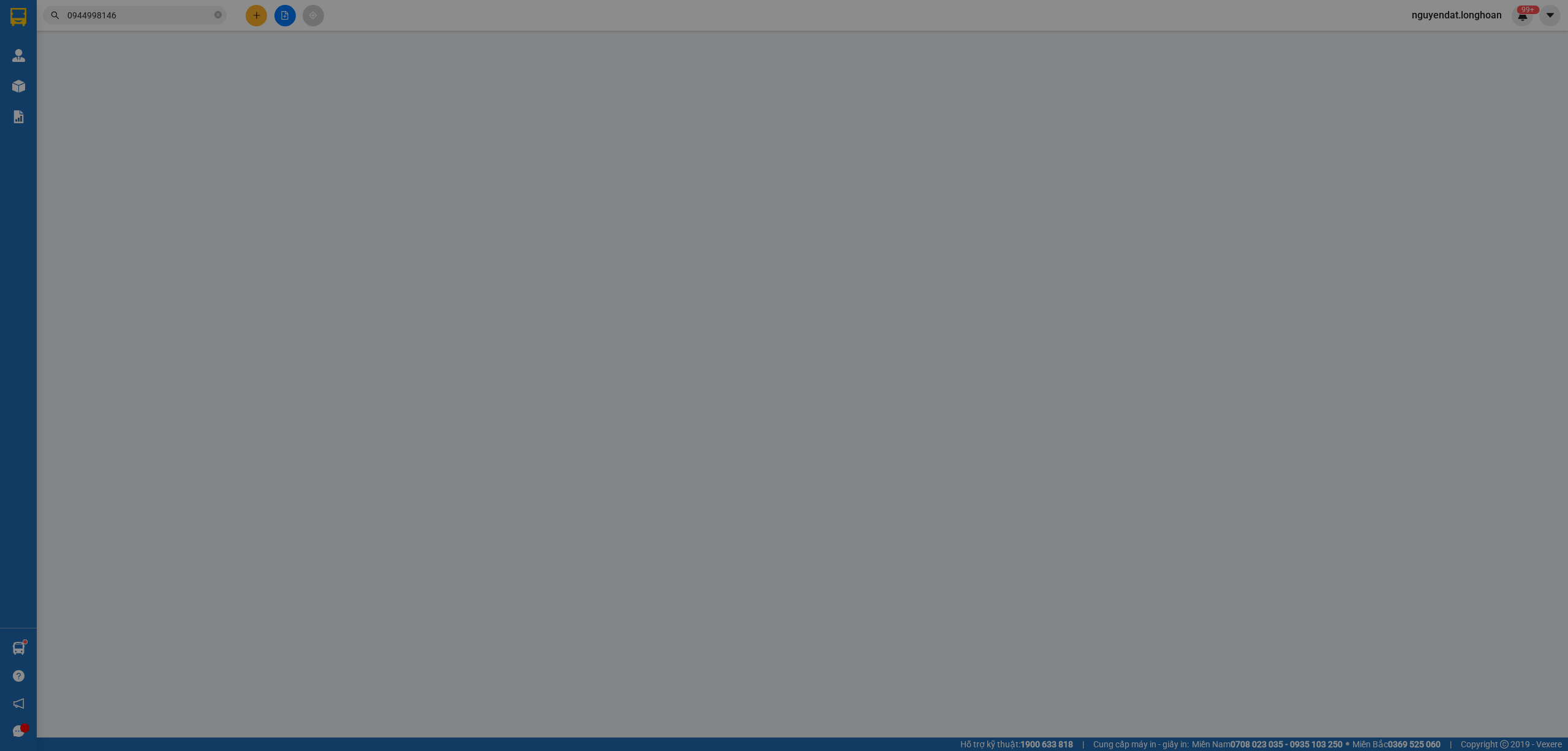
type input "0901192396"
type input "cty chung tay"
type input "0944998146"
type input "c ty khánh trang"
checkbox input "true"
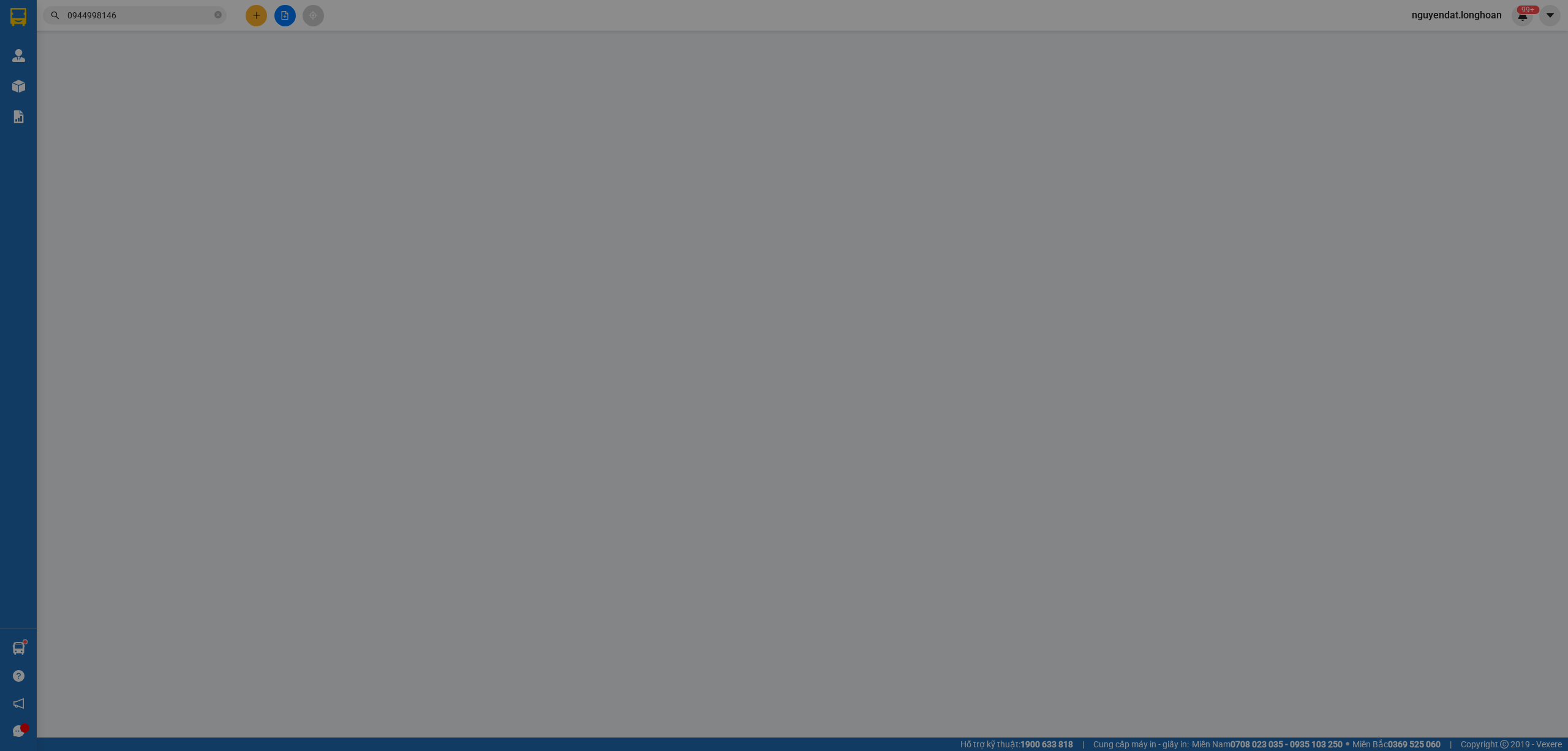
type input "25 nguyễn văn bảy, phước long, nha trang"
type input "400.000"
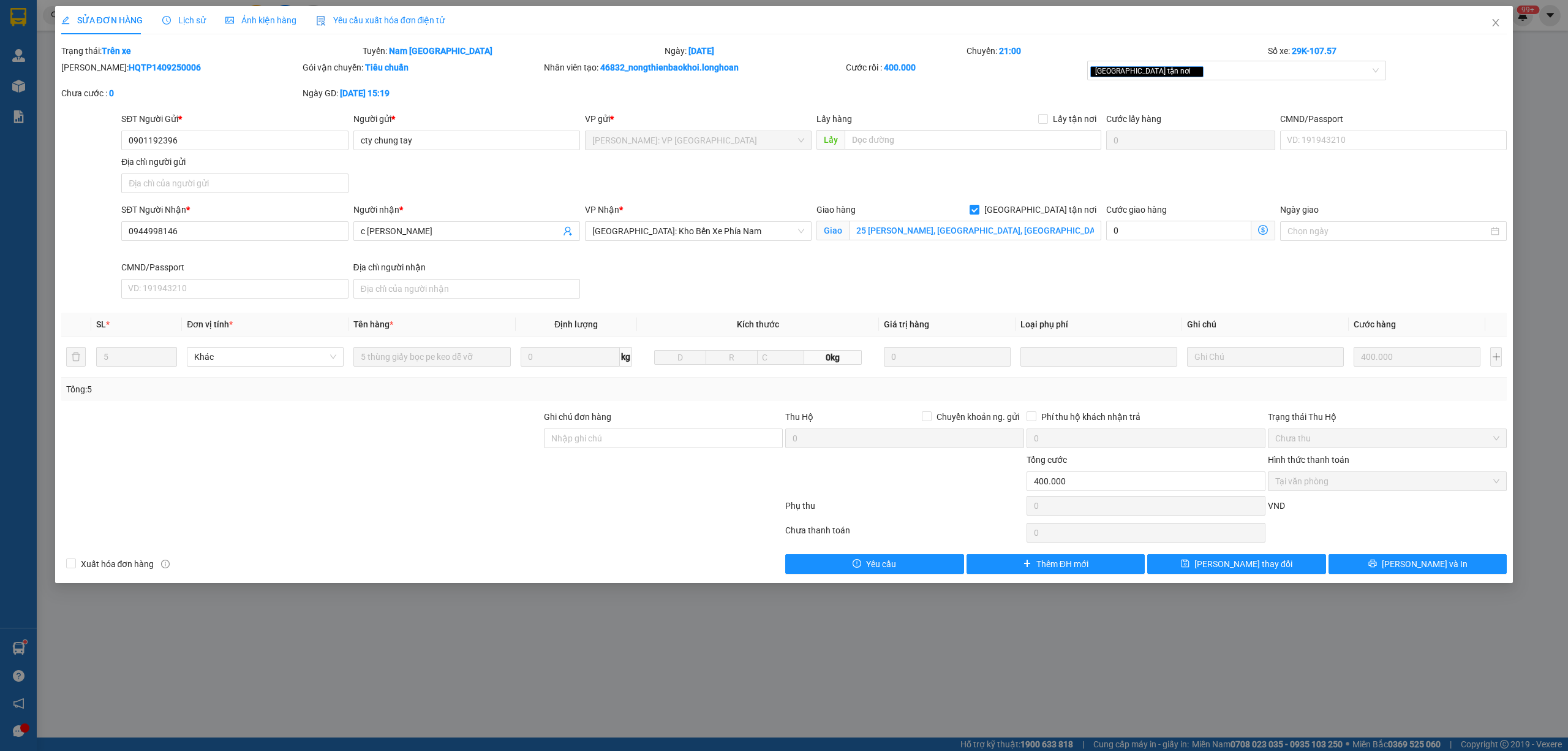
click at [198, 14] on div "Lịch sử" at bounding box center [184, 20] width 43 height 14
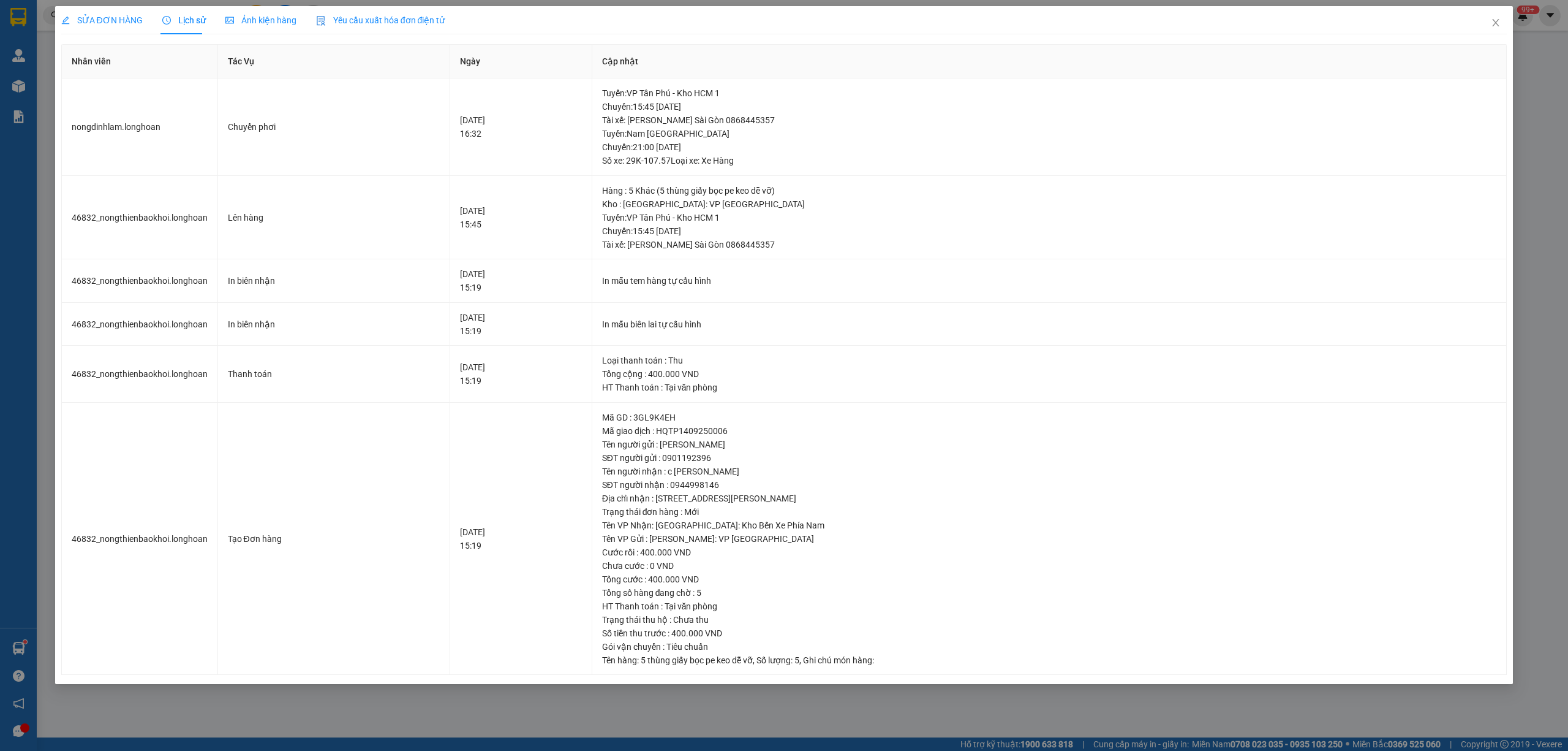
click at [111, 22] on span "SỬA ĐƠN HÀNG" at bounding box center [102, 20] width 81 height 9
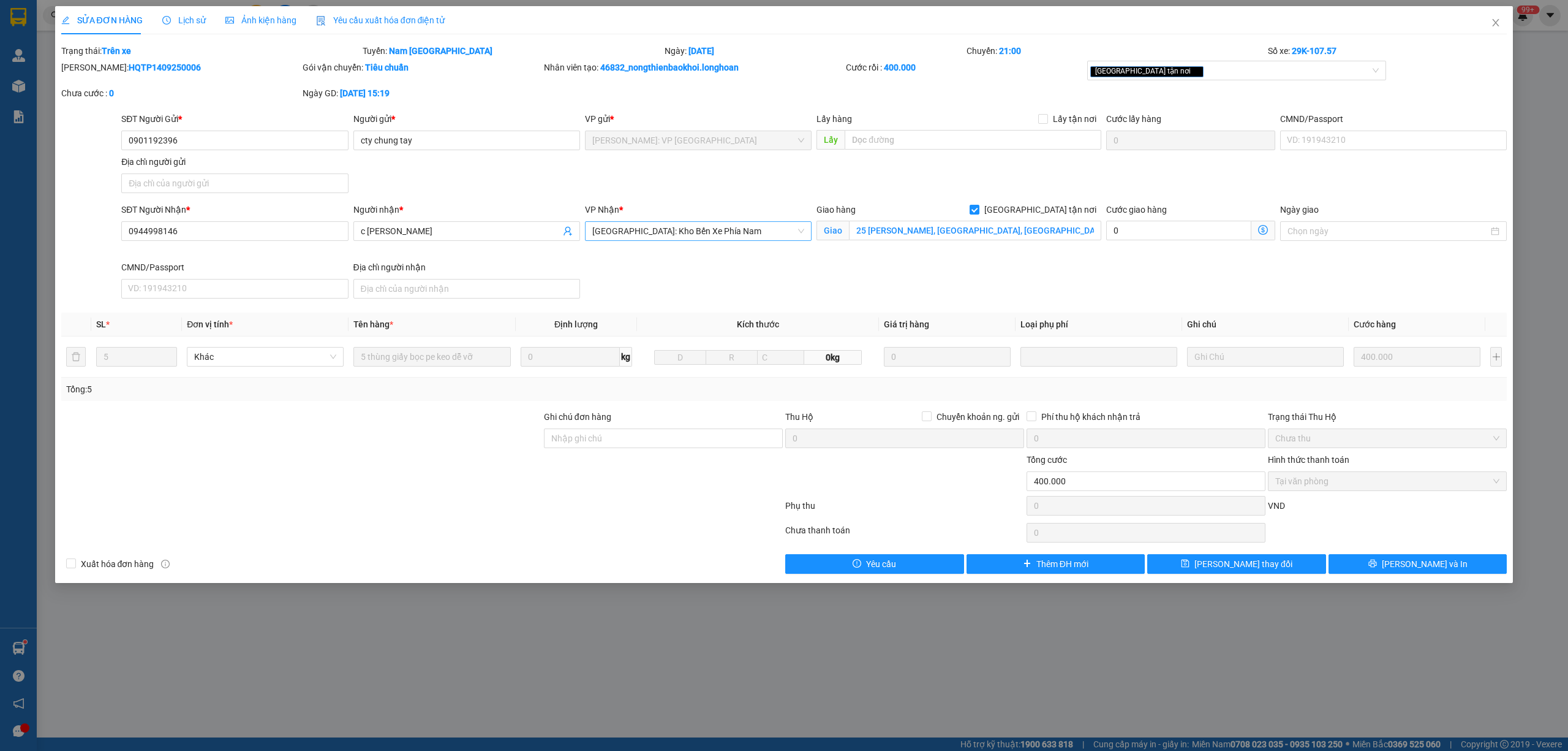
click at [718, 230] on span "[GEOGRAPHIC_DATA]: Kho Bến Xe Phía Nam" at bounding box center [698, 231] width 212 height 18
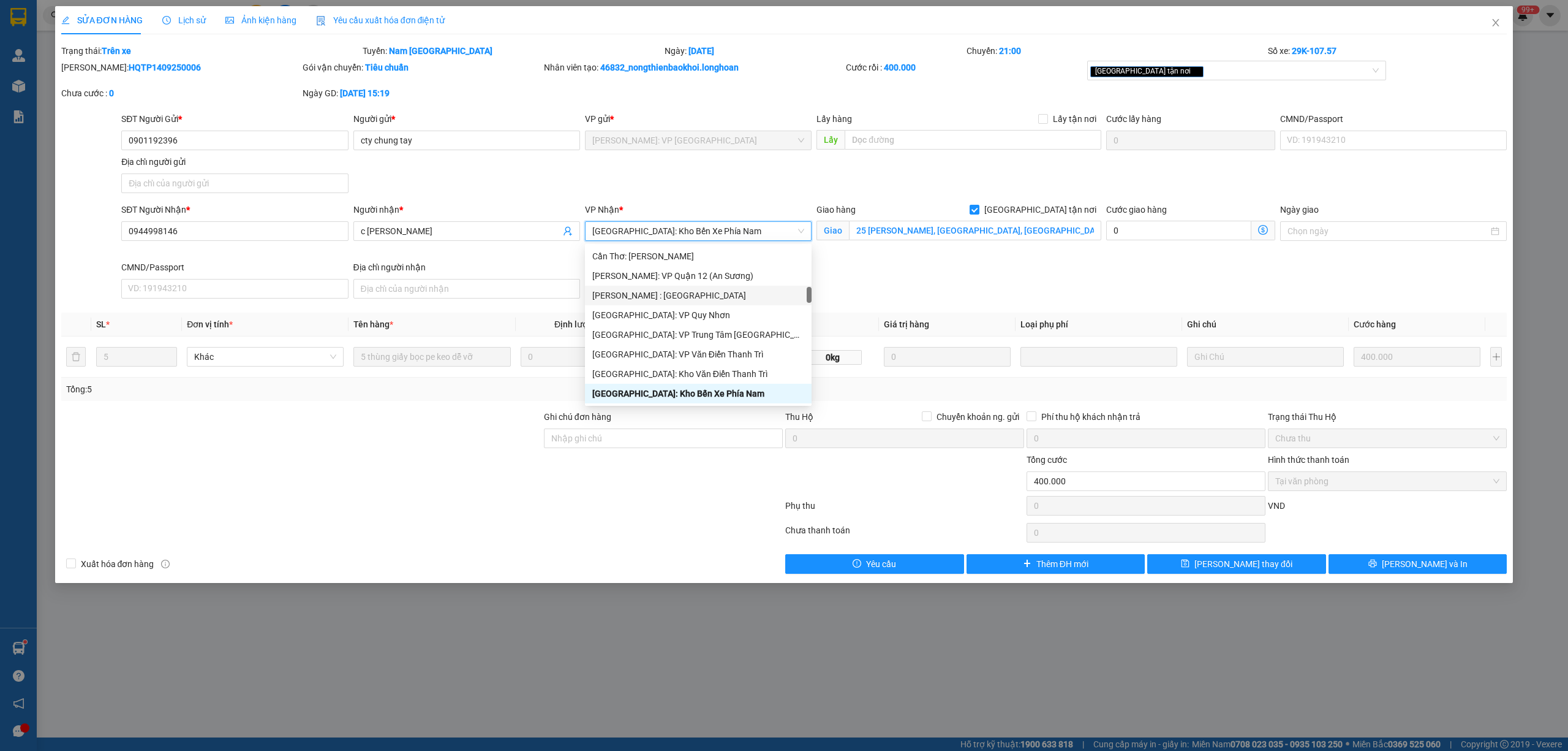
click at [897, 298] on div "SĐT Người Nhận * 0944998146 Người nhận * c ty khánh trang VP Nhận * Nha Trang: …" at bounding box center [814, 253] width 1390 height 100
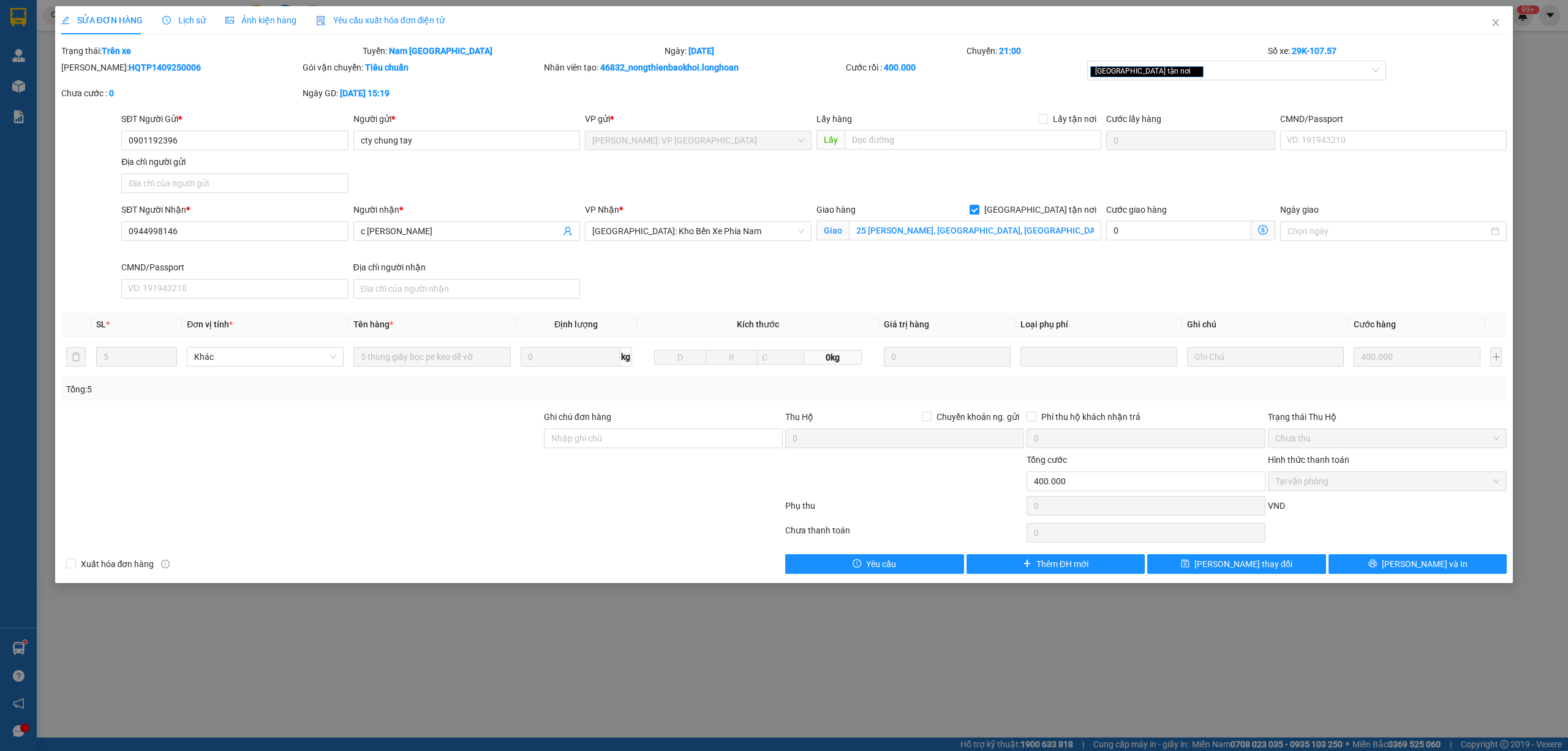
click at [1313, 289] on div "SĐT Người Nhận * 0944998146 Người nhận * c ty khánh trang VP Nhận * Nha Trang: …" at bounding box center [814, 253] width 1390 height 100
click at [1441, 175] on div "SĐT Người Gửi * 0901192396 Người gửi * cty chung tay VP gửi * Hồ Chí Minh: VP Q…" at bounding box center [814, 155] width 1390 height 86
click at [1299, 162] on div "SĐT Người Gửi * 0901192396 Người gửi * cty chung tay VP gửi * Hồ Chí Minh: VP Q…" at bounding box center [814, 155] width 1390 height 86
click at [1123, 190] on div "SĐT Người Gửi * 0901192396 Người gửi * cty chung tay VP gửi * Hồ Chí Minh: VP Q…" at bounding box center [814, 155] width 1390 height 86
drag, startPoint x: 758, startPoint y: 180, endPoint x: 843, endPoint y: 184, distance: 85.1
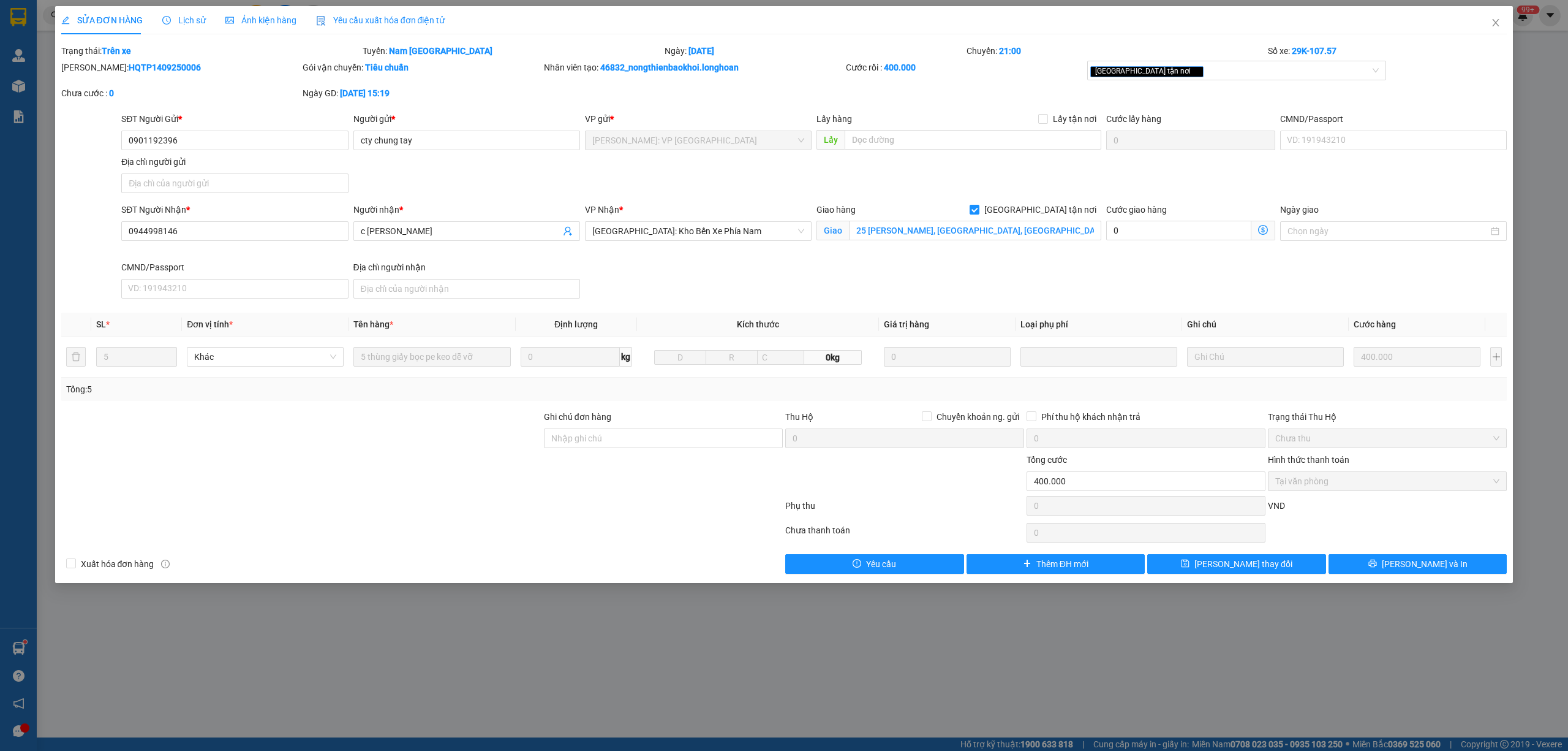
click at [760, 180] on div "SĐT Người Gửi * 0901192396 Người gửi * cty chung tay VP gửi * Hồ Chí Minh: VP Q…" at bounding box center [814, 155] width 1390 height 86
click at [854, 184] on div "SĐT Người Gửi * 0901192396 Người gửi * cty chung tay VP gửi * Hồ Chí Minh: VP Q…" at bounding box center [814, 155] width 1390 height 86
drag, startPoint x: 734, startPoint y: 202, endPoint x: 924, endPoint y: 175, distance: 191.9
click at [745, 202] on form "SĐT Người Gửi * 0901192396 Người gửi * cty chung tay VP gửi * Hồ Chí Minh: VP Q…" at bounding box center [784, 208] width 1446 height 191
click at [751, 199] on form "SĐT Người Gửi * 0901192396 Người gửi * cty chung tay VP gửi * Hồ Chí Minh: VP Q…" at bounding box center [784, 208] width 1446 height 191
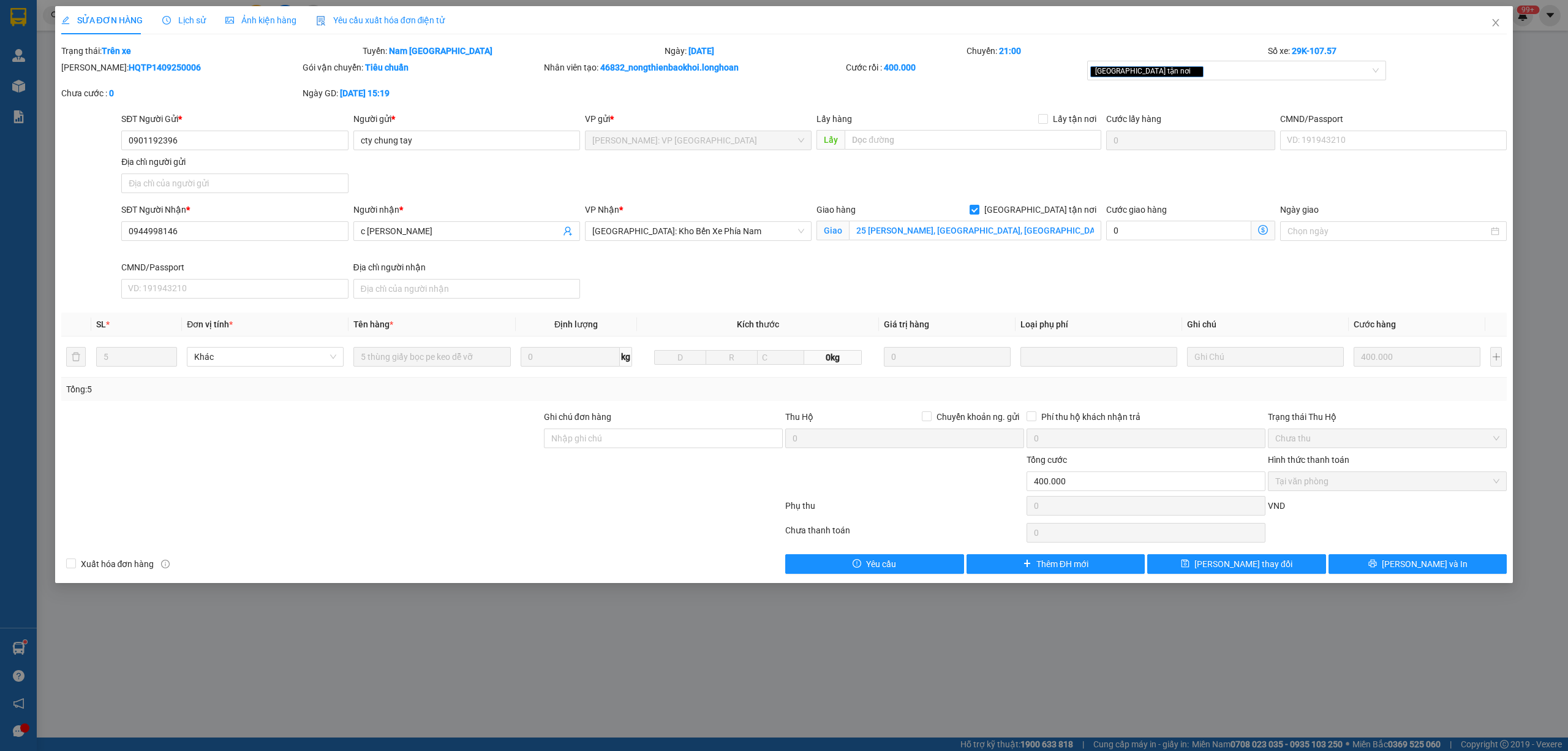
click at [912, 173] on div "SĐT Người Gửi * 0901192396 Người gửi * cty chung tay VP gửi * Hồ Chí Minh: VP Q…" at bounding box center [814, 155] width 1390 height 86
drag, startPoint x: 731, startPoint y: 186, endPoint x: 877, endPoint y: 194, distance: 146.2
click at [736, 189] on div "SĐT Người Gửi * 0901192396 Người gửi * cty chung tay VP gửi * Hồ Chí Minh: VP Q…" at bounding box center [814, 155] width 1390 height 86
drag, startPoint x: 894, startPoint y: 190, endPoint x: 826, endPoint y: 183, distance: 68.4
click at [868, 184] on div "SĐT Người Gửi * 0901192396 Người gửi * cty chung tay VP gửi * Hồ Chí Minh: VP Q…" at bounding box center [814, 155] width 1390 height 86
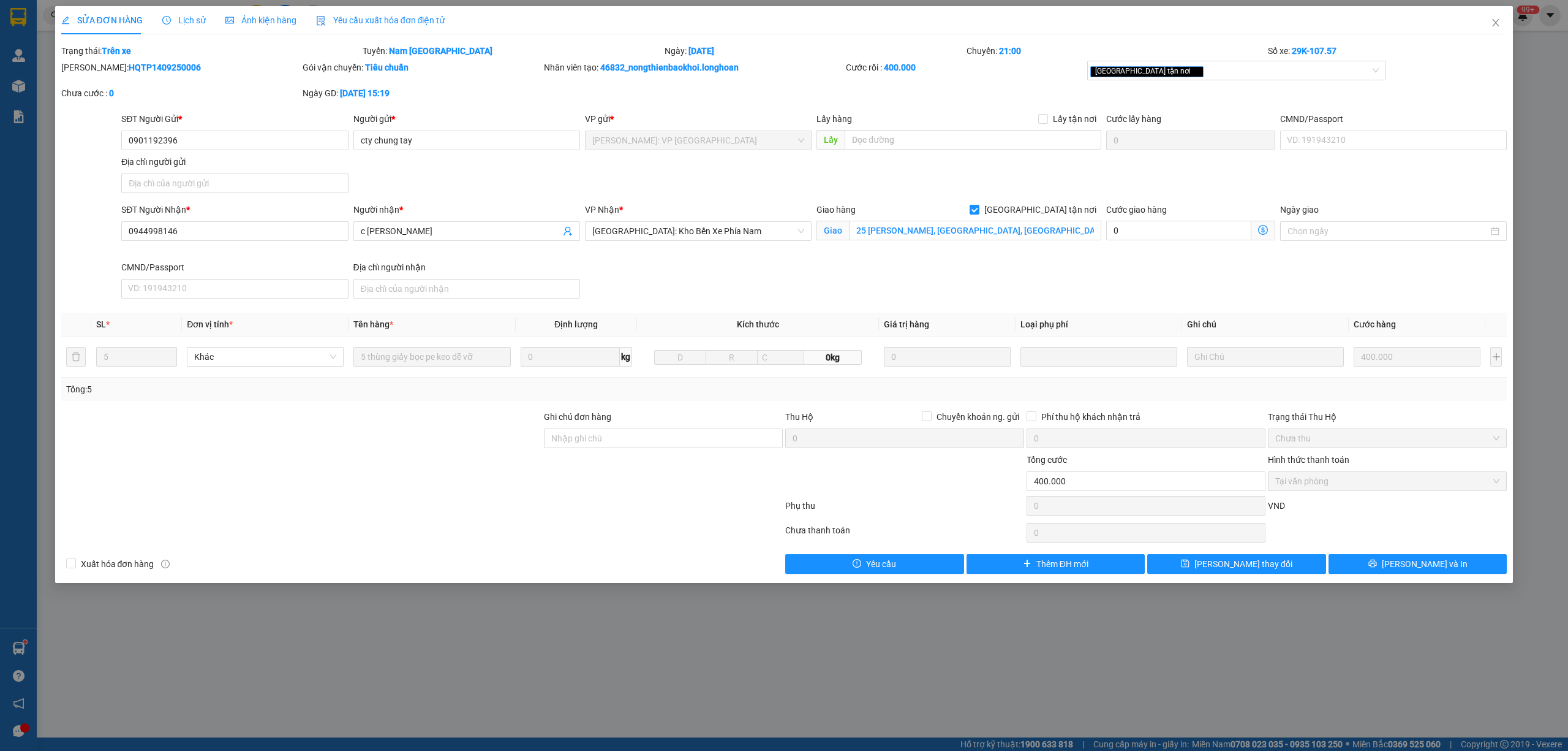
drag, startPoint x: 777, startPoint y: 181, endPoint x: 859, endPoint y: 186, distance: 82.2
click at [809, 185] on div "SĐT Người Gửi * 0901192396 Người gửi * cty chung tay VP gửi * Hồ Chí Minh: VP Q…" at bounding box center [814, 155] width 1390 height 86
drag, startPoint x: 900, startPoint y: 185, endPoint x: 770, endPoint y: 181, distance: 130.1
click at [861, 179] on div "SĐT Người Gửi * 0901192396 Người gửi * cty chung tay VP gửi * Hồ Chí Minh: VP Q…" at bounding box center [814, 155] width 1390 height 86
drag, startPoint x: 769, startPoint y: 182, endPoint x: 905, endPoint y: 184, distance: 136.0
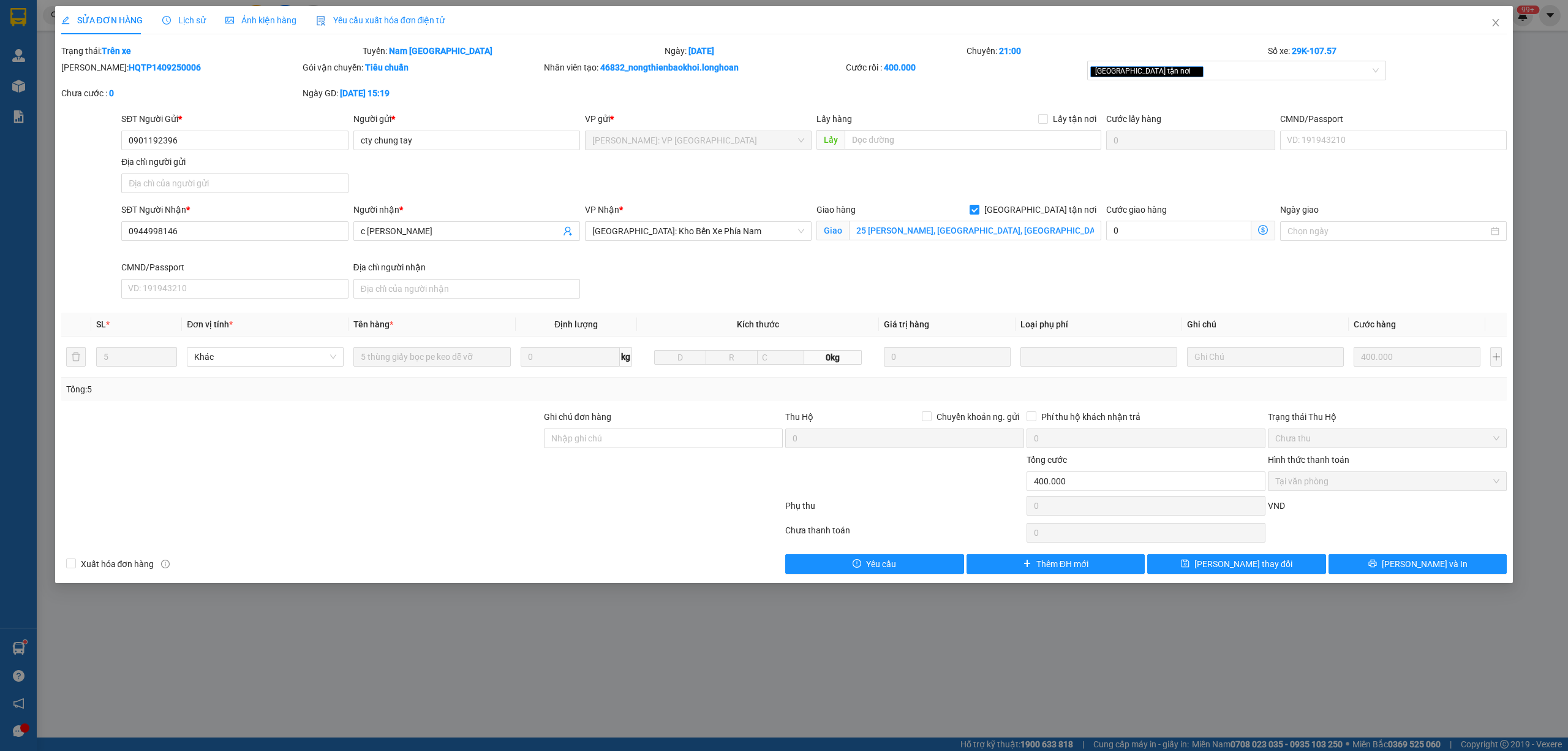
click at [788, 187] on div "SĐT Người Gửi * 0901192396 Người gửi * cty chung tay VP gửi * Hồ Chí Minh: VP Q…" at bounding box center [814, 155] width 1390 height 86
drag, startPoint x: 910, startPoint y: 184, endPoint x: 768, endPoint y: 187, distance: 142.0
click at [862, 179] on div "SĐT Người Gửi * 0901192396 Người gửi * cty chung tay VP gửi * Hồ Chí Minh: VP Q…" at bounding box center [814, 155] width 1390 height 86
drag, startPoint x: 767, startPoint y: 188, endPoint x: 777, endPoint y: 190, distance: 10.2
click at [777, 190] on div "SĐT Người Gửi * 0901192396 Người gửi * cty chung tay VP gửi * Hồ Chí Minh: VP Q…" at bounding box center [814, 155] width 1390 height 86
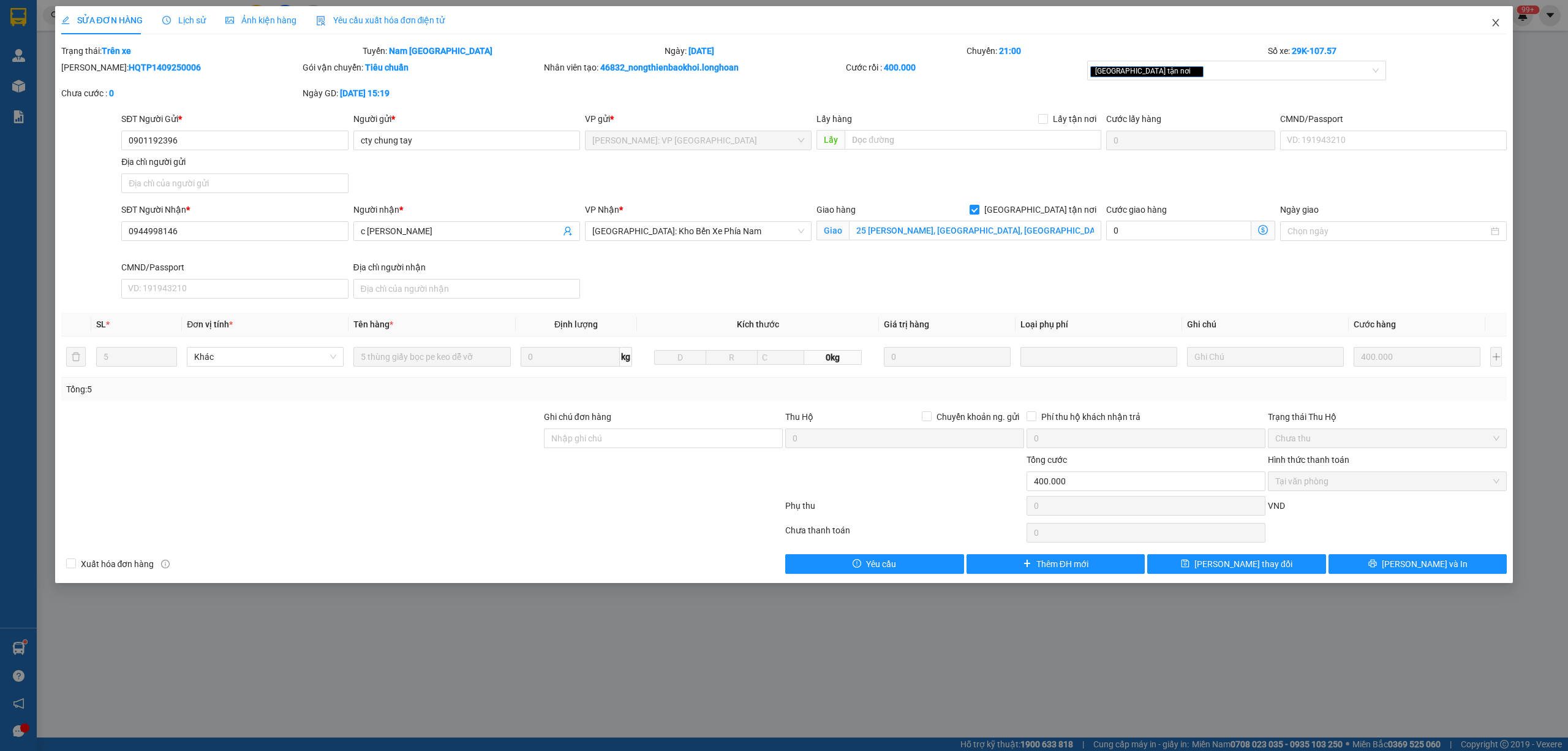
click at [1494, 29] on span "Close" at bounding box center [1496, 23] width 35 height 35
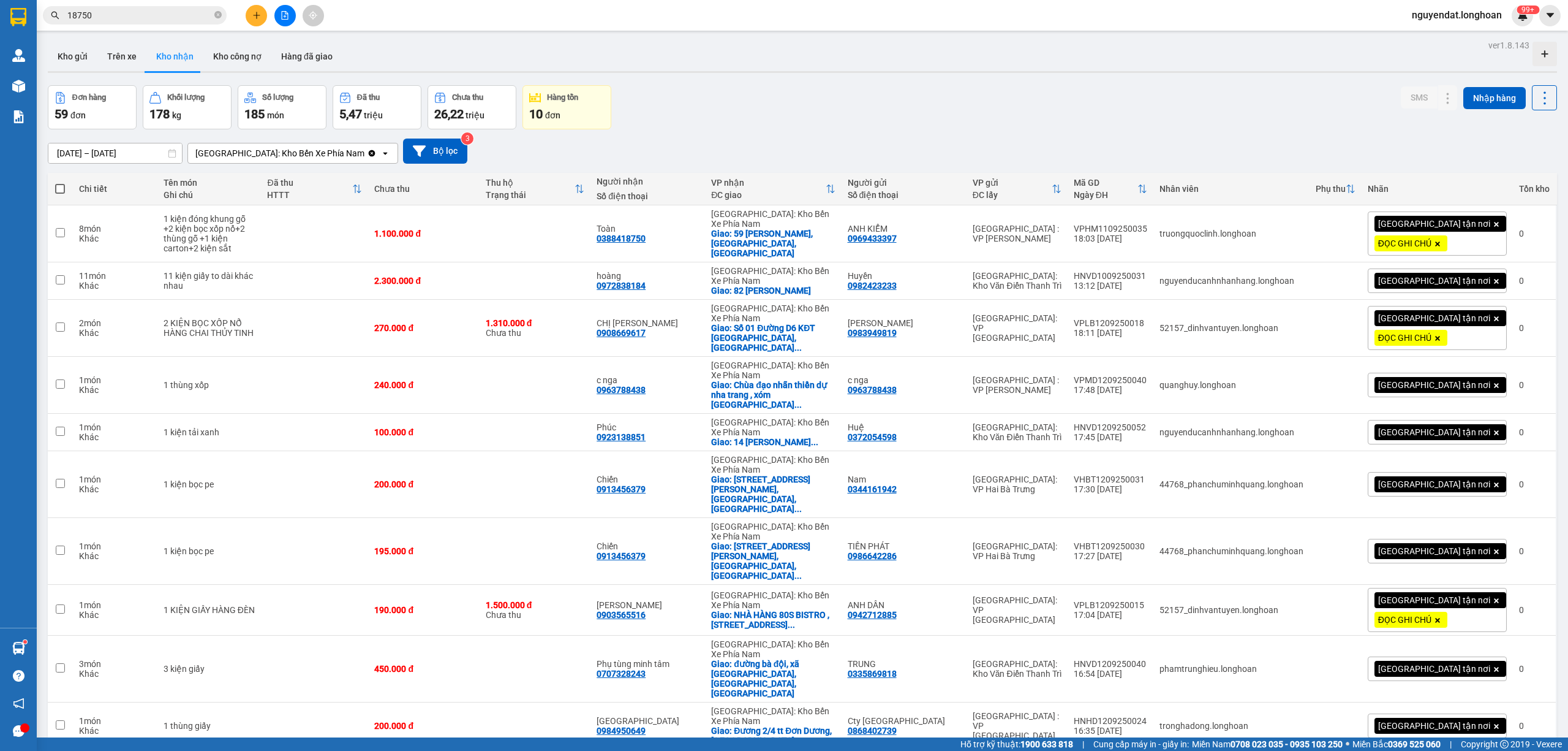
scroll to position [2562, 0]
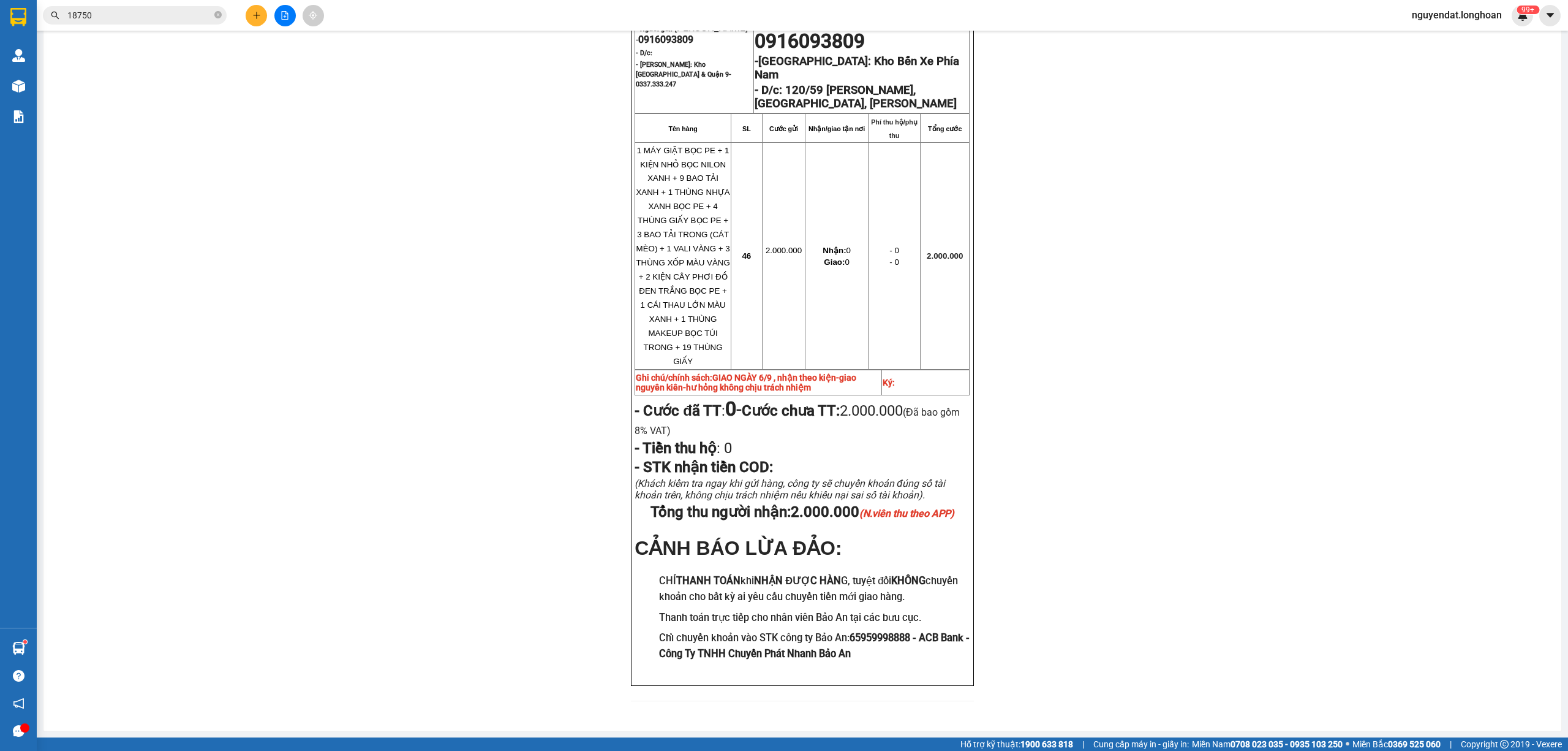
scroll to position [106, 0]
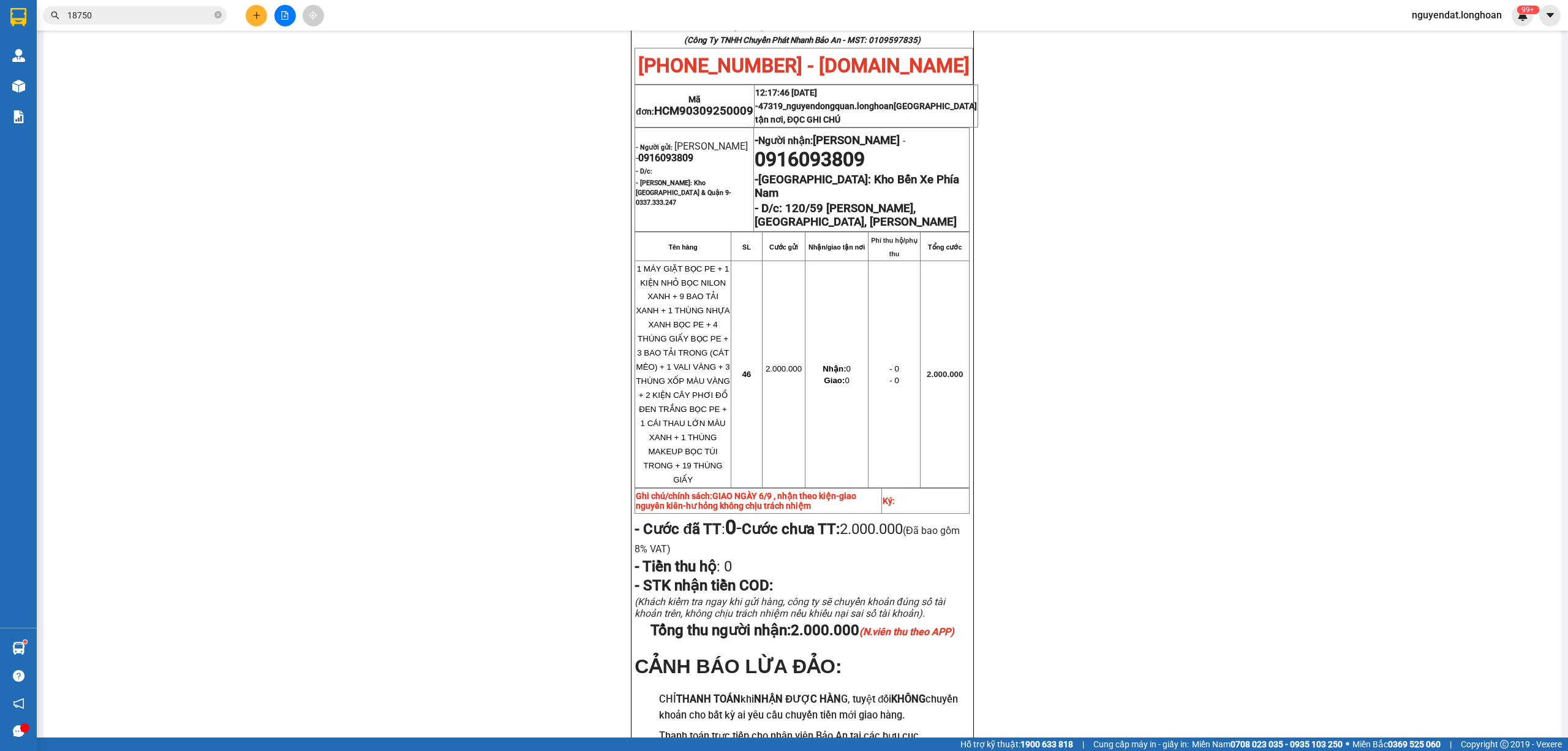
click at [1318, 513] on div "BIÊN NHẬN VẬN CHUYỂN BẢO AN EXPRESS (Công Ty TNHH Chuyển Phát Nhanh Bảo An - MS…" at bounding box center [802, 417] width 1488 height 834
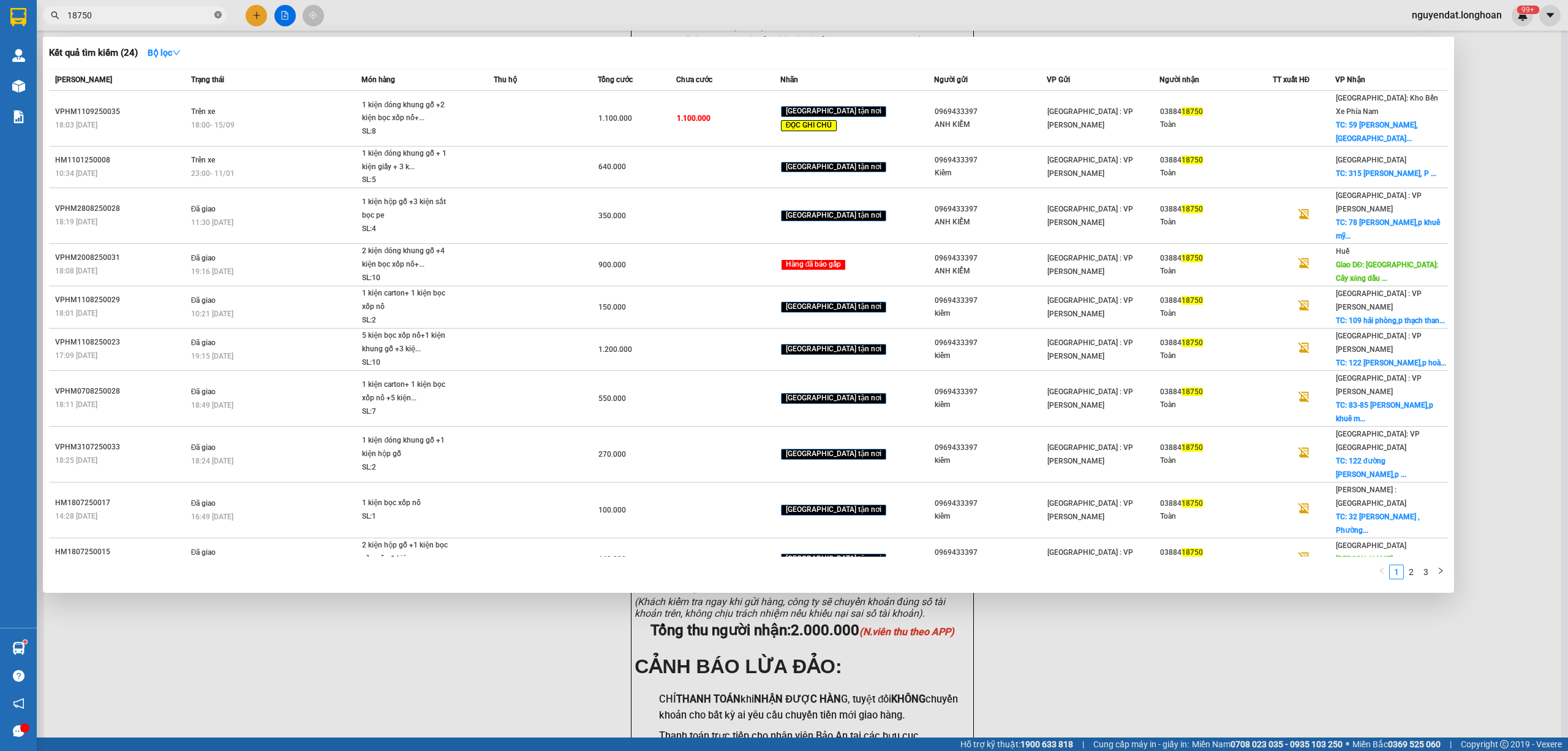
click at [216, 16] on icon "close-circle" at bounding box center [218, 14] width 7 height 7
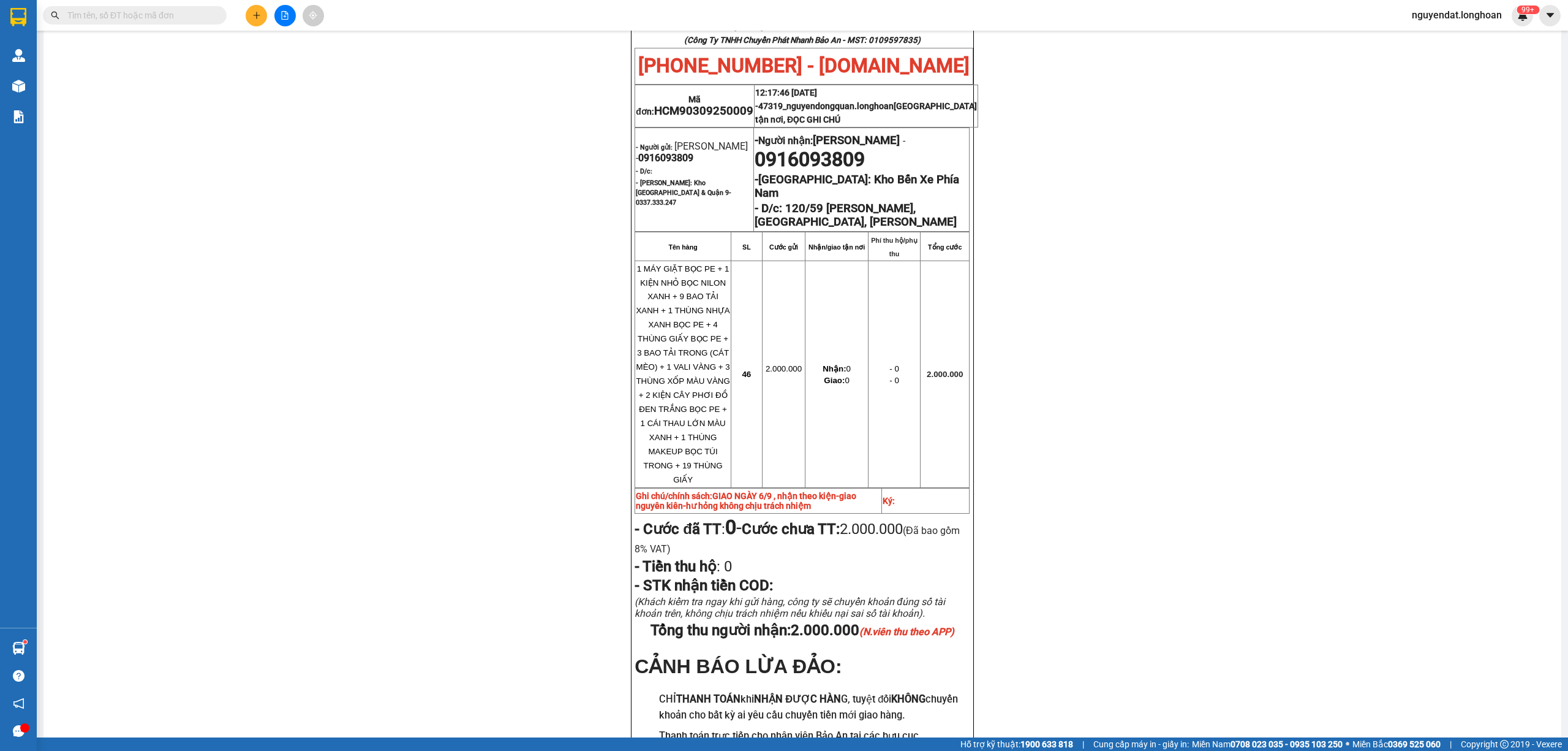
paste input "HNVD1209250030"
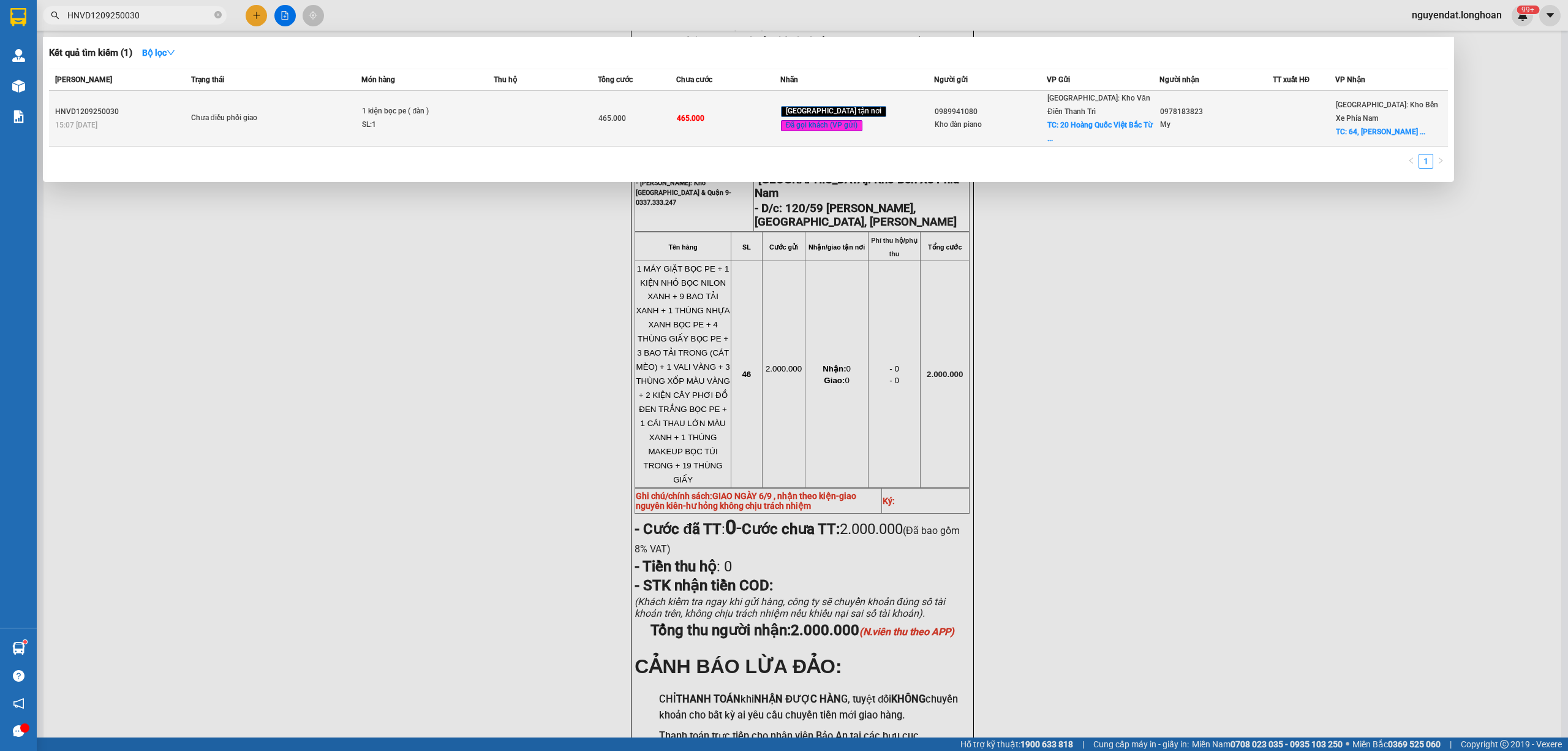
type input "HNVD1209250030"
click at [543, 102] on td at bounding box center [545, 119] width 104 height 56
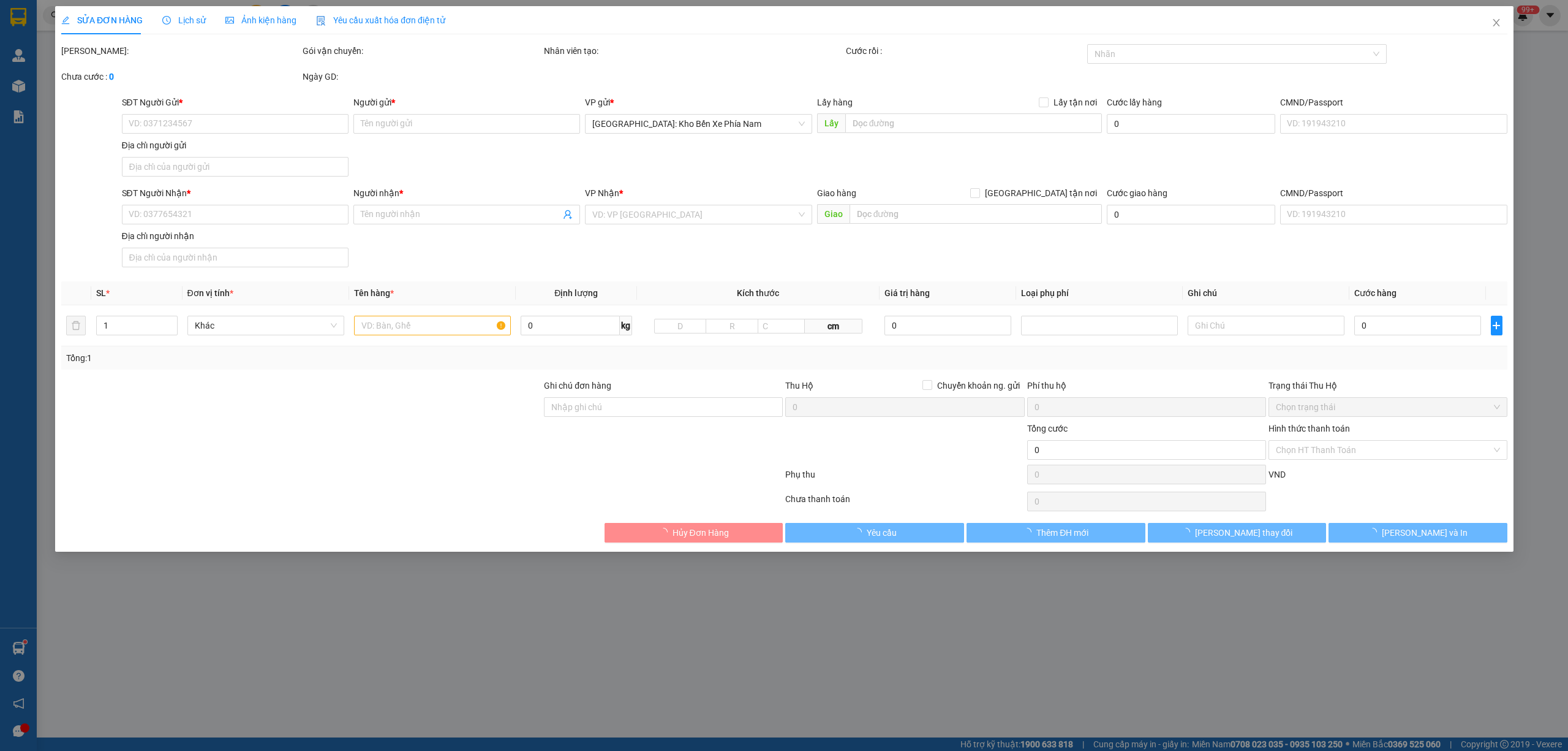
type input "0989941080"
type input "Kho đàn piano"
checkbox input "true"
type input "20 Hoàng Quốc Việt Bắc Từ Liêm"
type input "0978183823"
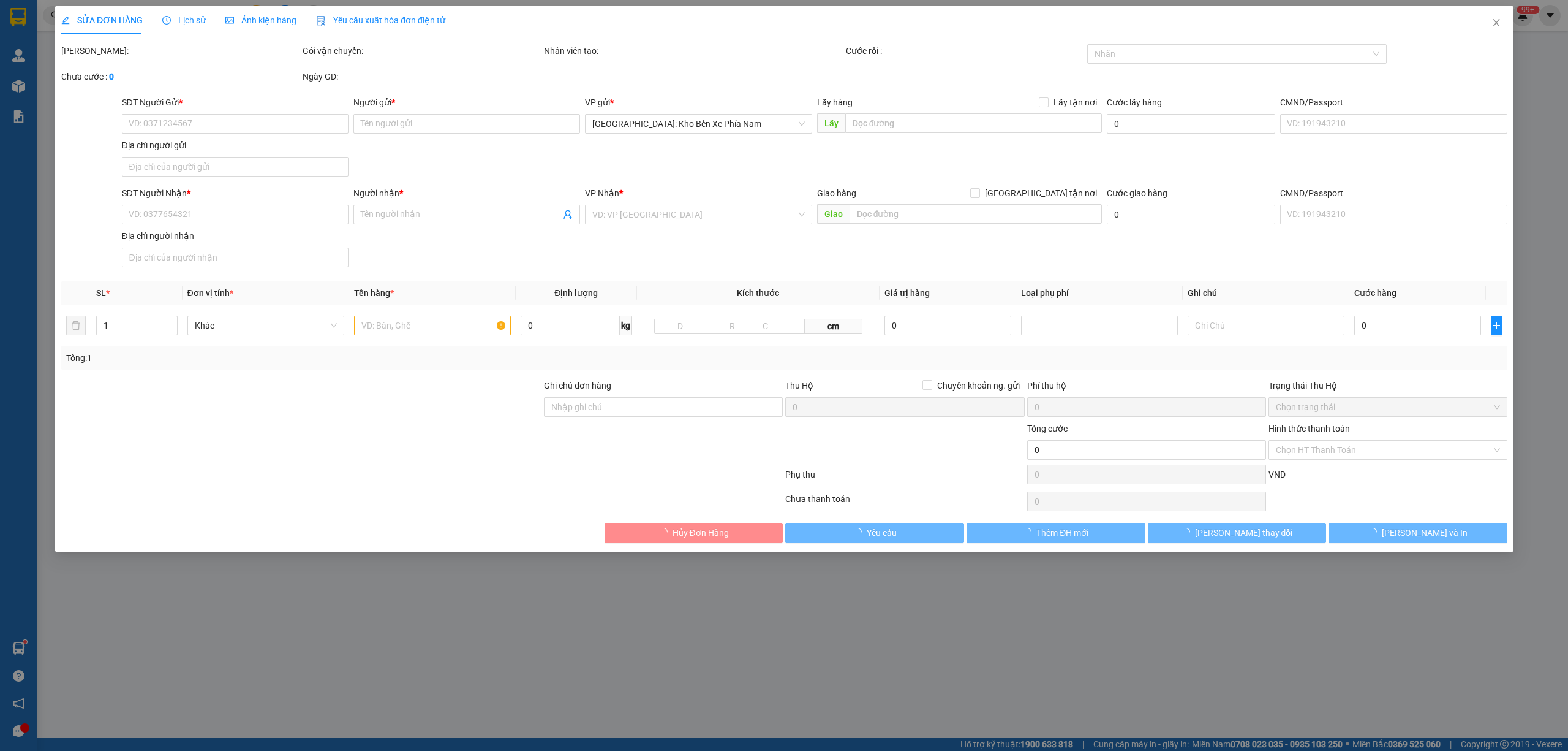
type input "My"
checkbox input "true"
type input "64, [PERSON_NAME][GEOGRAPHIC_DATA], [GEOGRAPHIC_DATA]"
type input "HÀNG DỄ VỠ CHÚ Ý BỐC XẾP CẨN THẬN ( HƯ VỠ KHÔNG ĐỀN GIÁ TRỊ HÀNG )"
type input "465.000"
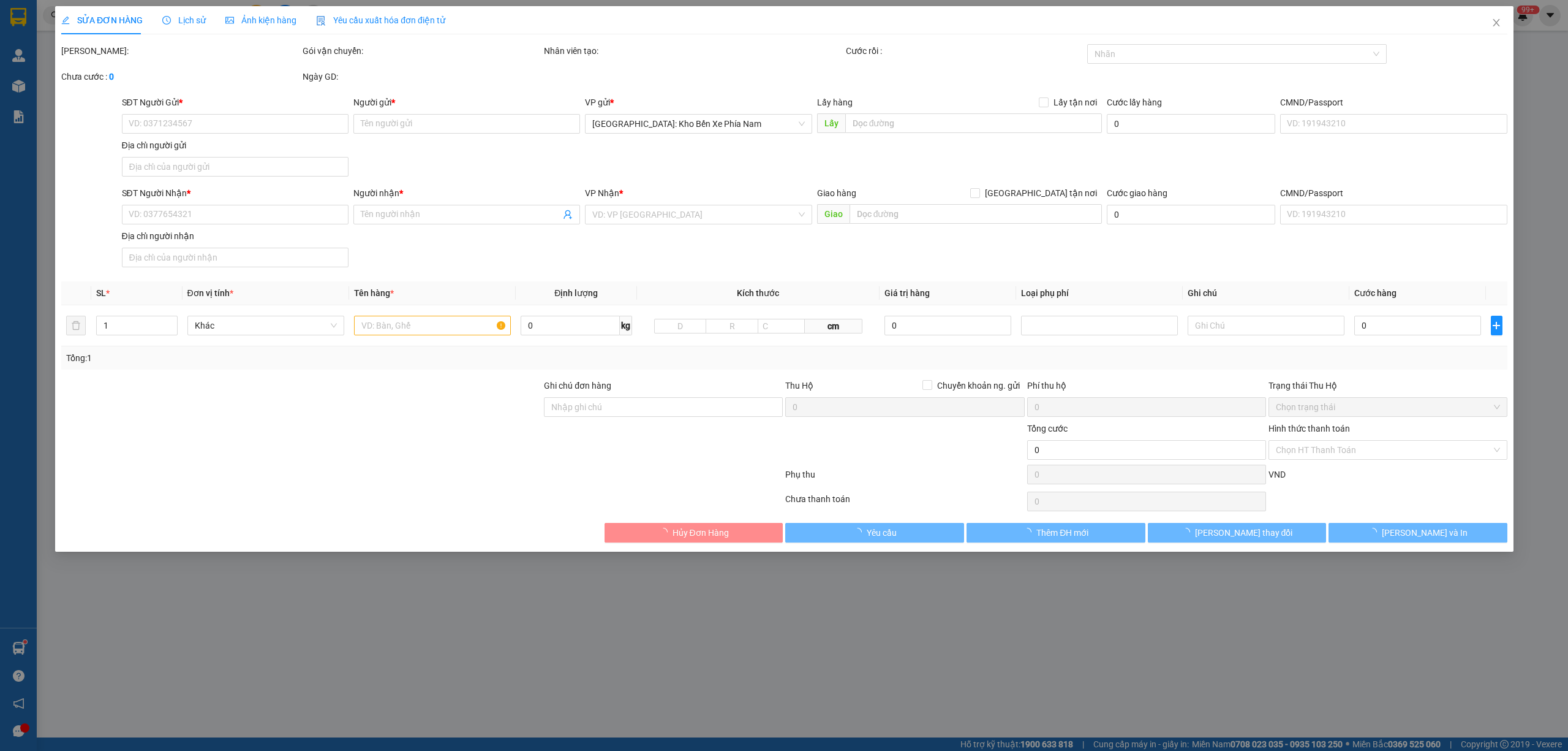
type input "465.000"
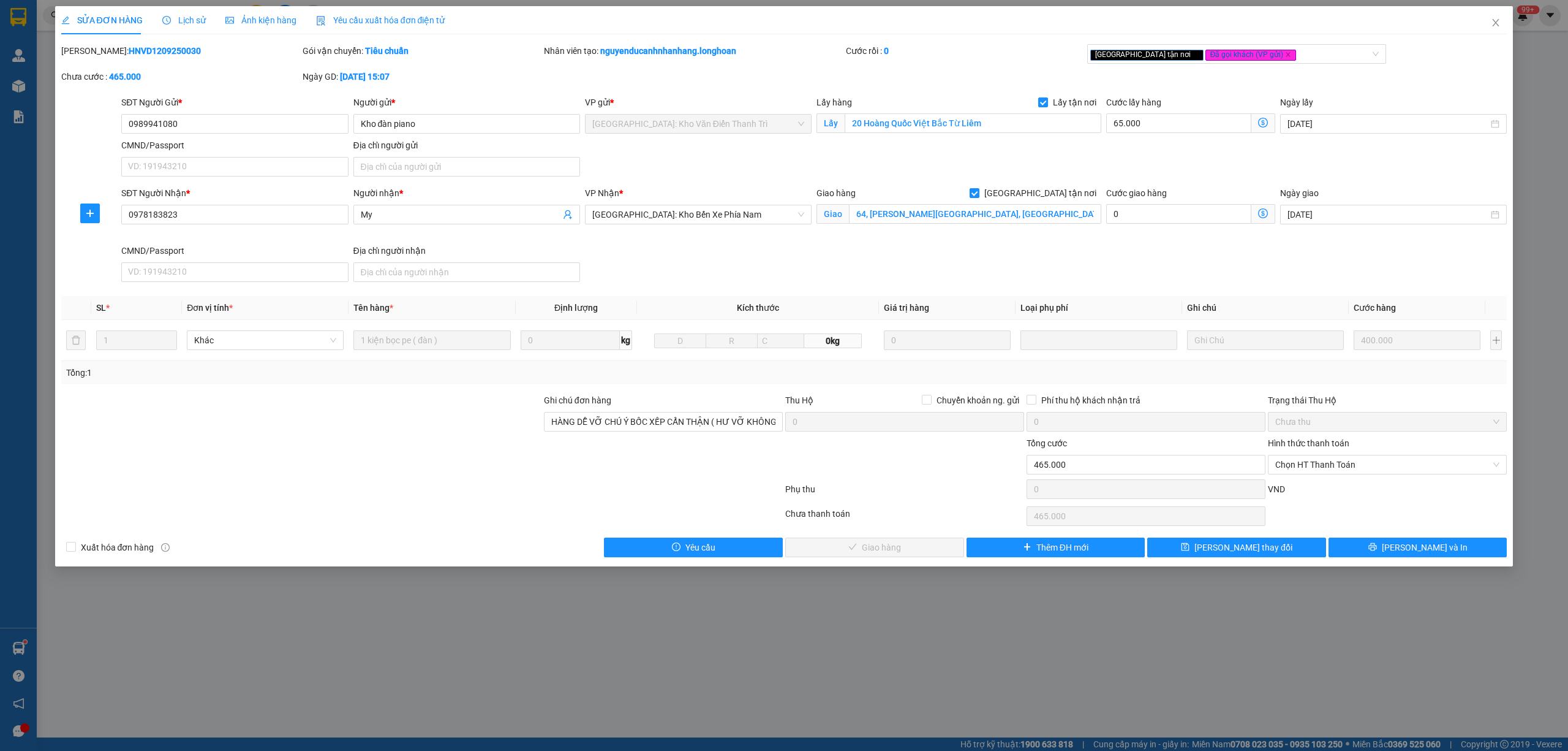
click at [1081, 250] on div "SĐT Người Nhận * 0978183823 Người nhận * My VP Nhận * [GEOGRAPHIC_DATA]: Kho Bế…" at bounding box center [814, 236] width 1390 height 100
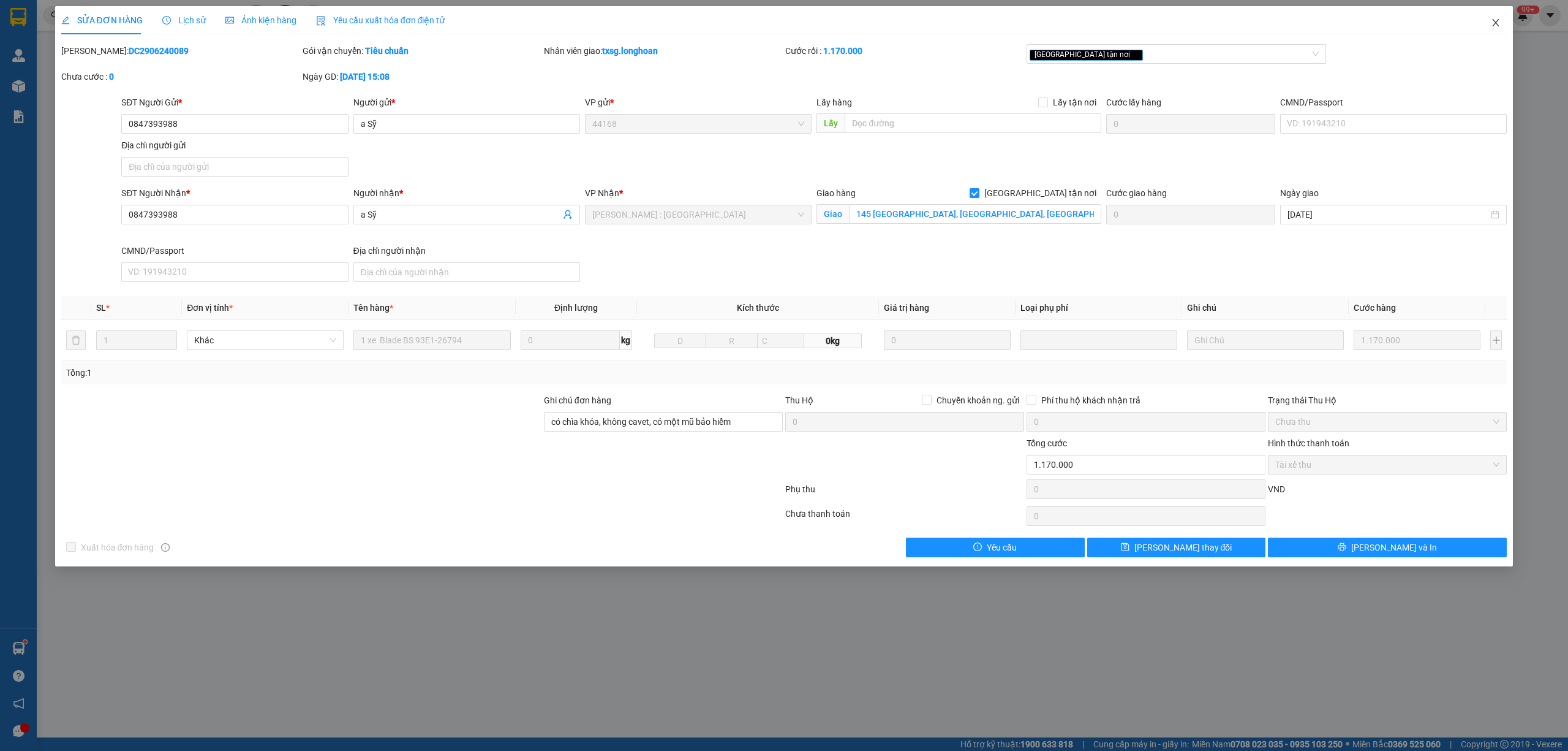
click at [1503, 18] on span "Close" at bounding box center [1496, 23] width 35 height 35
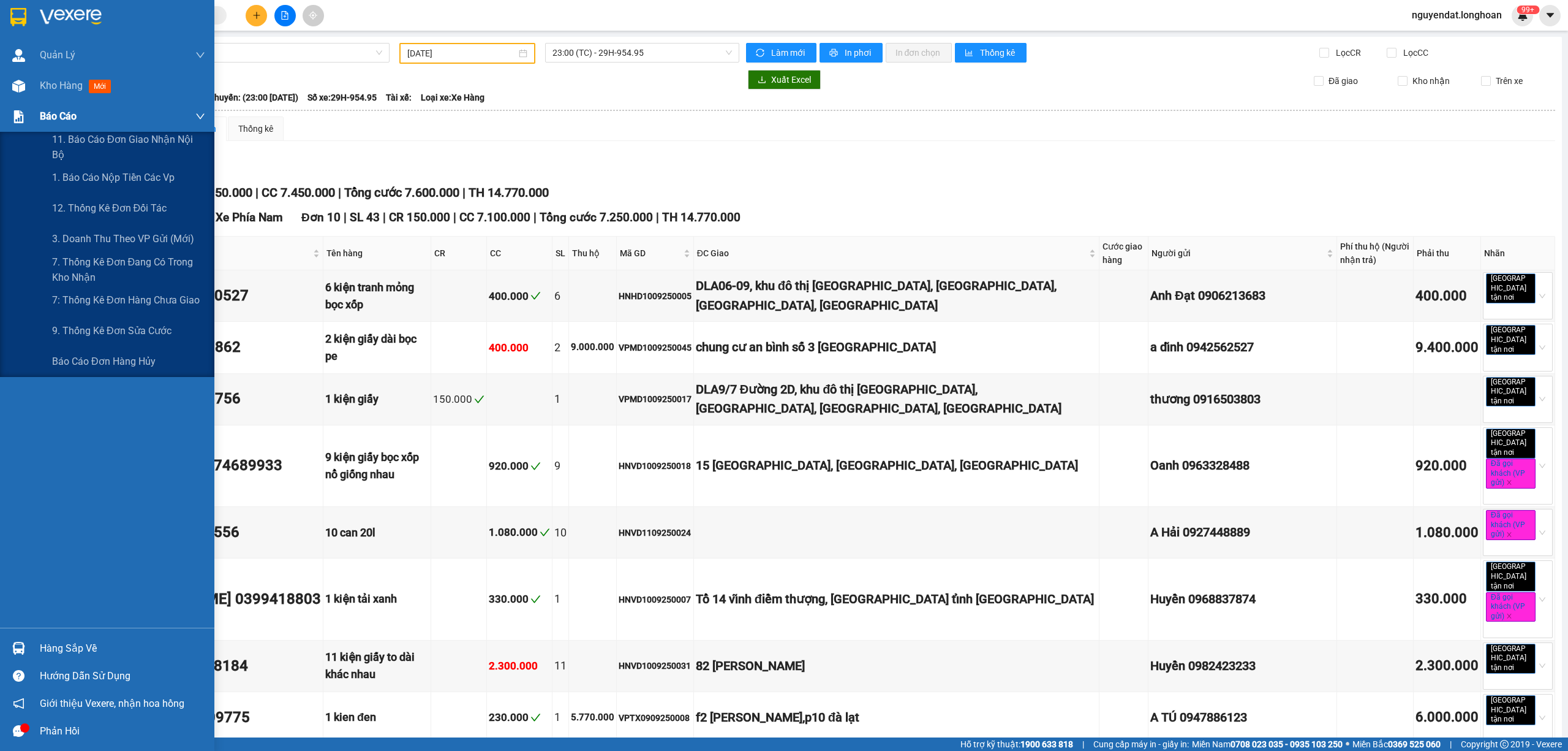
type input "[DATE]"
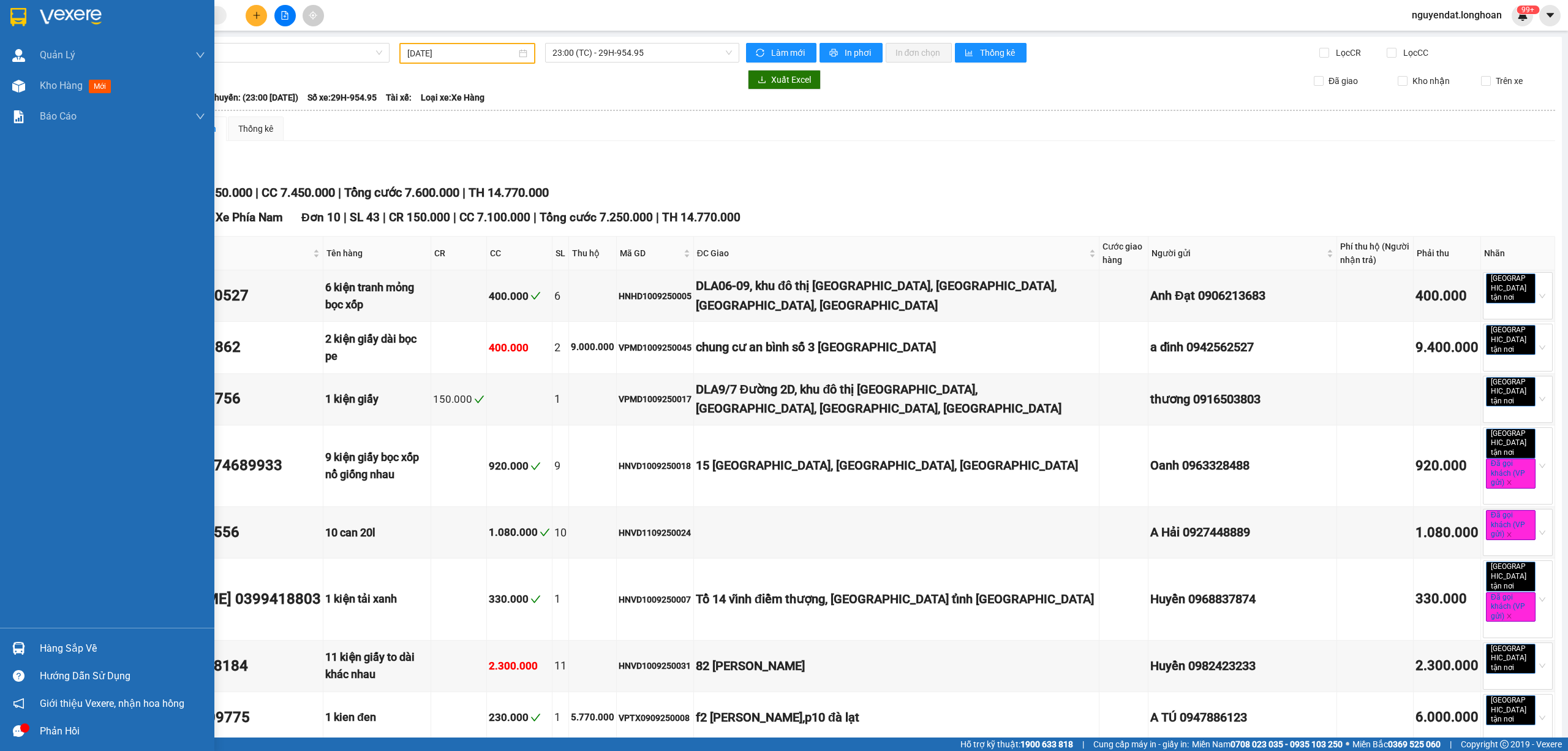
click at [18, 91] on img at bounding box center [18, 86] width 13 height 13
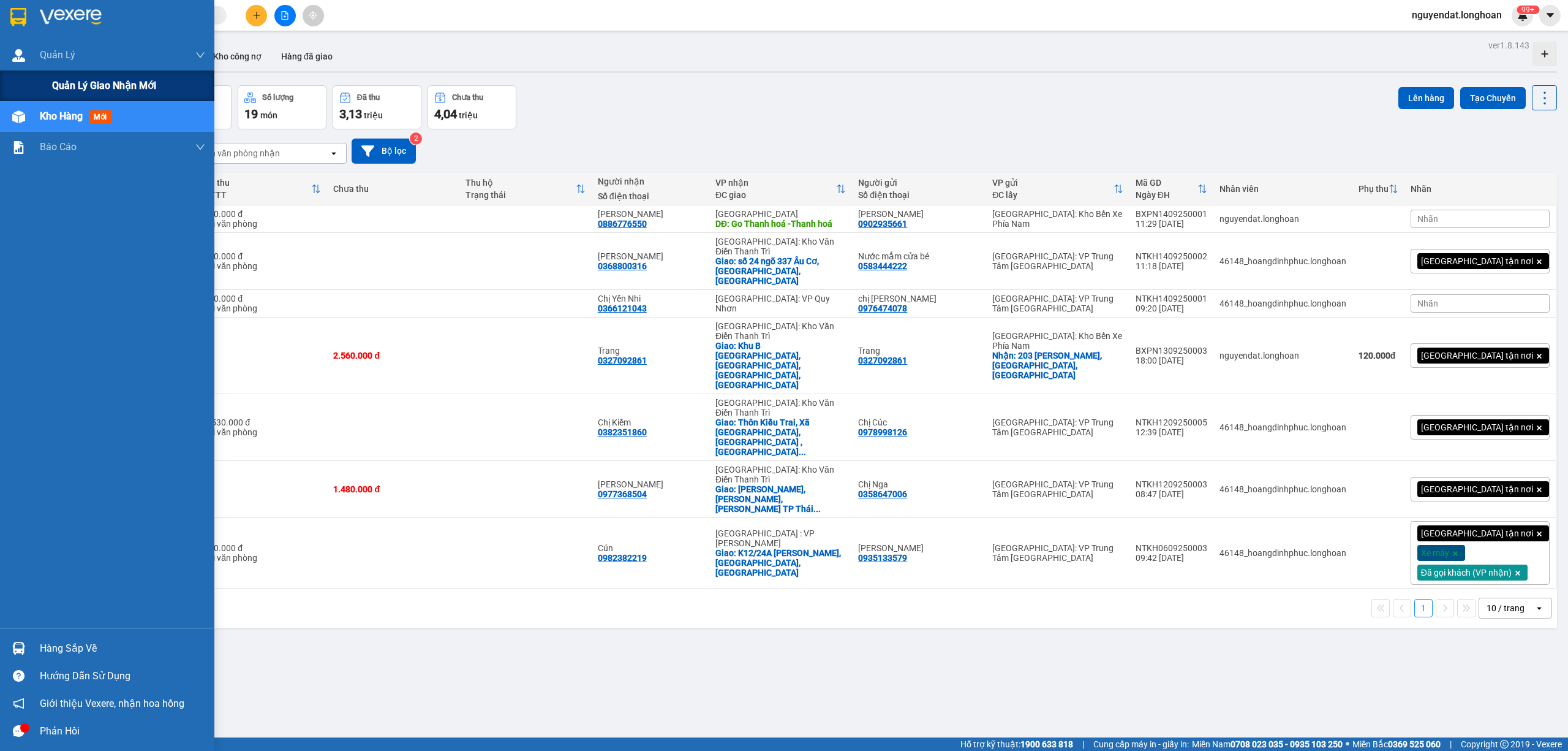
click at [35, 77] on div "Quản lý giao nhận mới" at bounding box center [107, 85] width 215 height 30
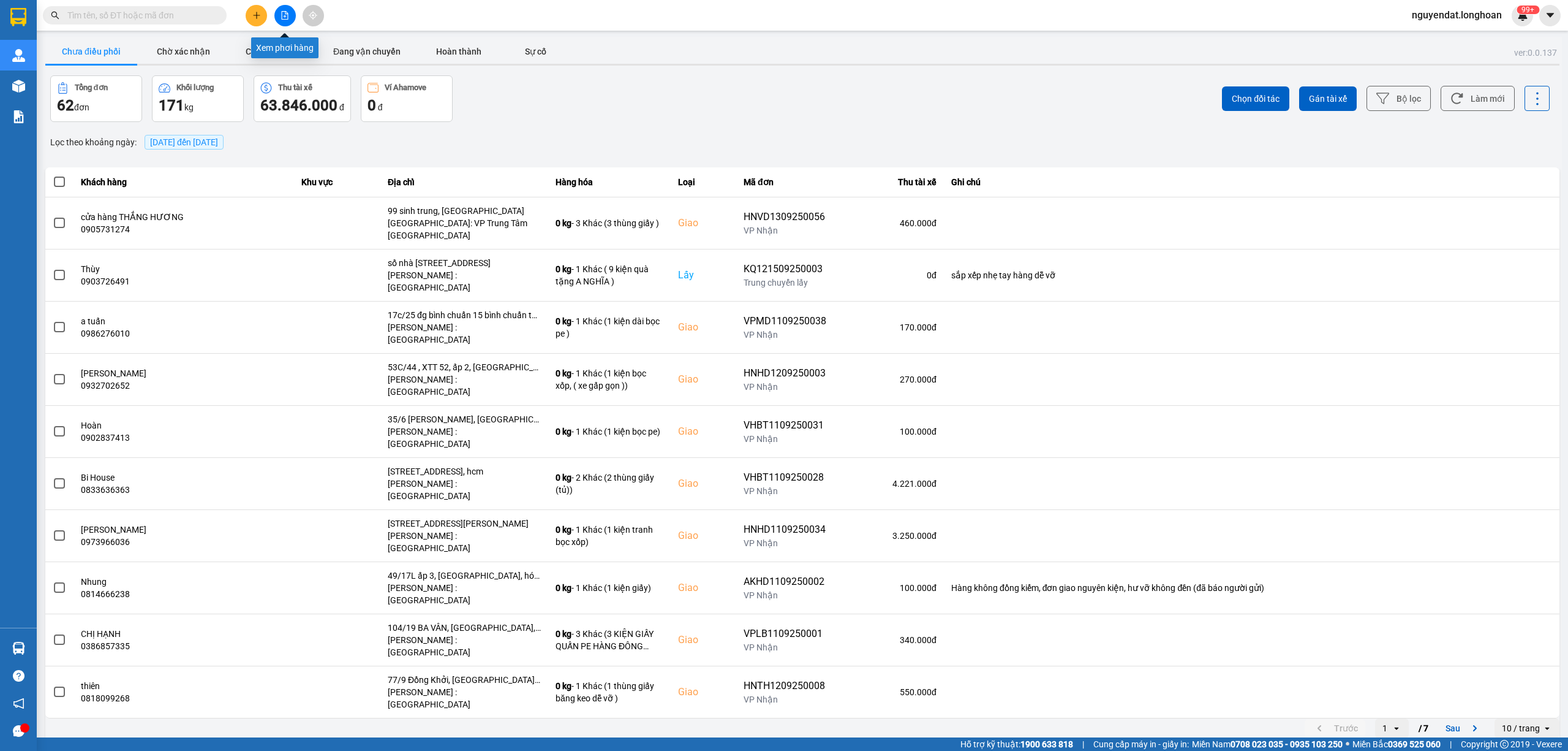
click at [282, 18] on icon "file-add" at bounding box center [284, 15] width 9 height 9
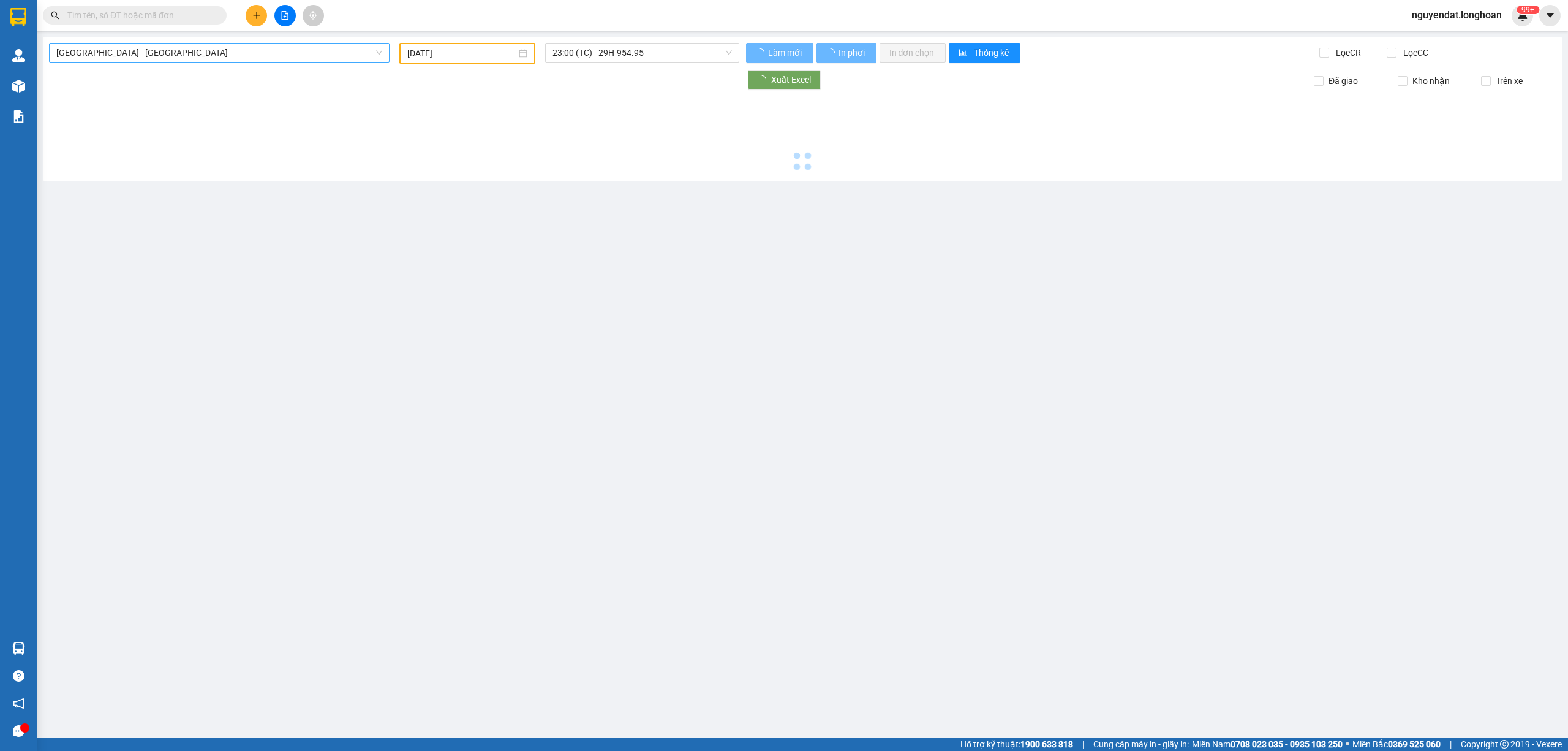
type input "[DATE]"
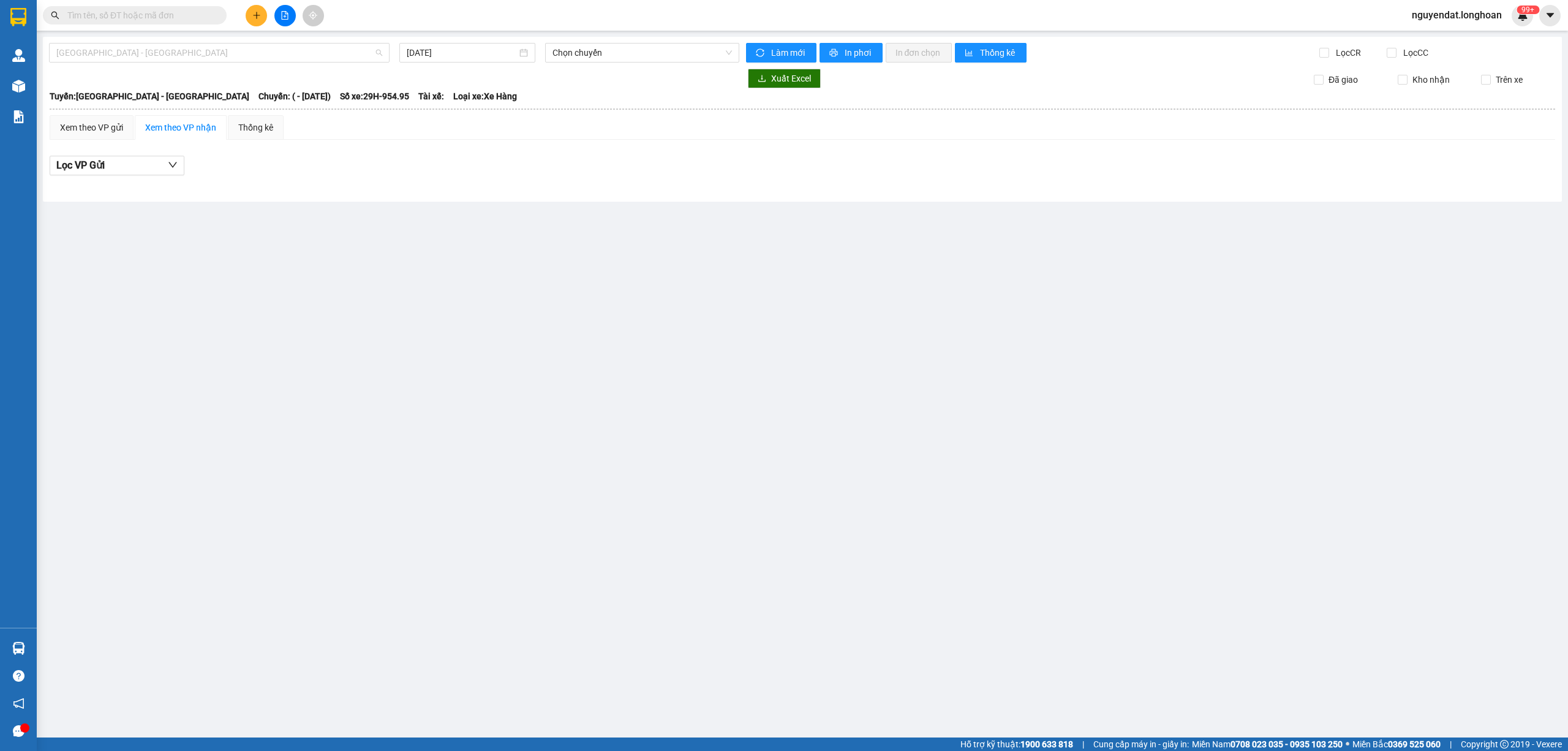
drag, startPoint x: 217, startPoint y: 43, endPoint x: 226, endPoint y: 74, distance: 32.3
click at [217, 45] on span "Hải Phòng - Hà Nội" at bounding box center [219, 52] width 326 height 18
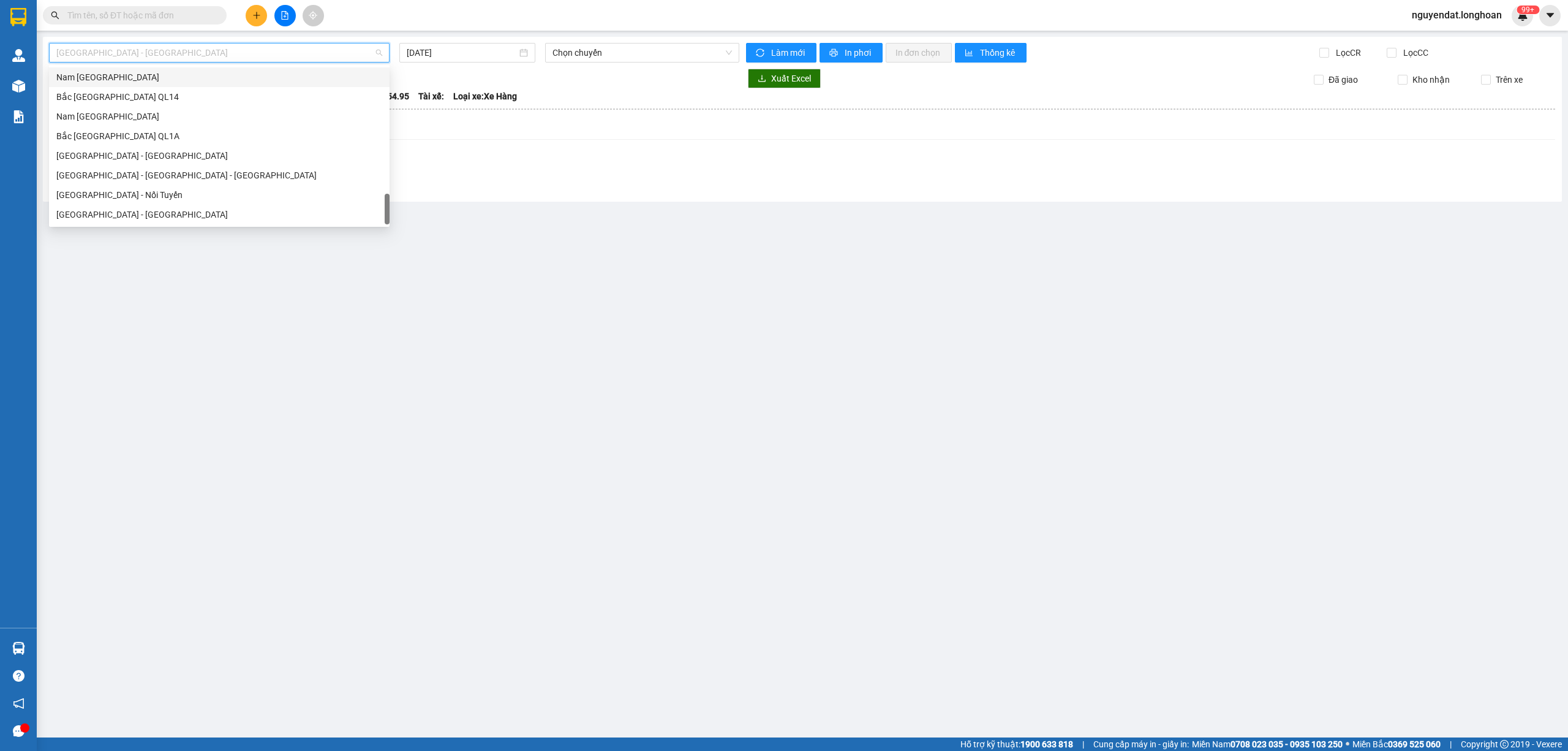
scroll to position [843, 0]
click at [170, 113] on div "Nam Trung Bắc QL1A" at bounding box center [219, 116] width 326 height 14
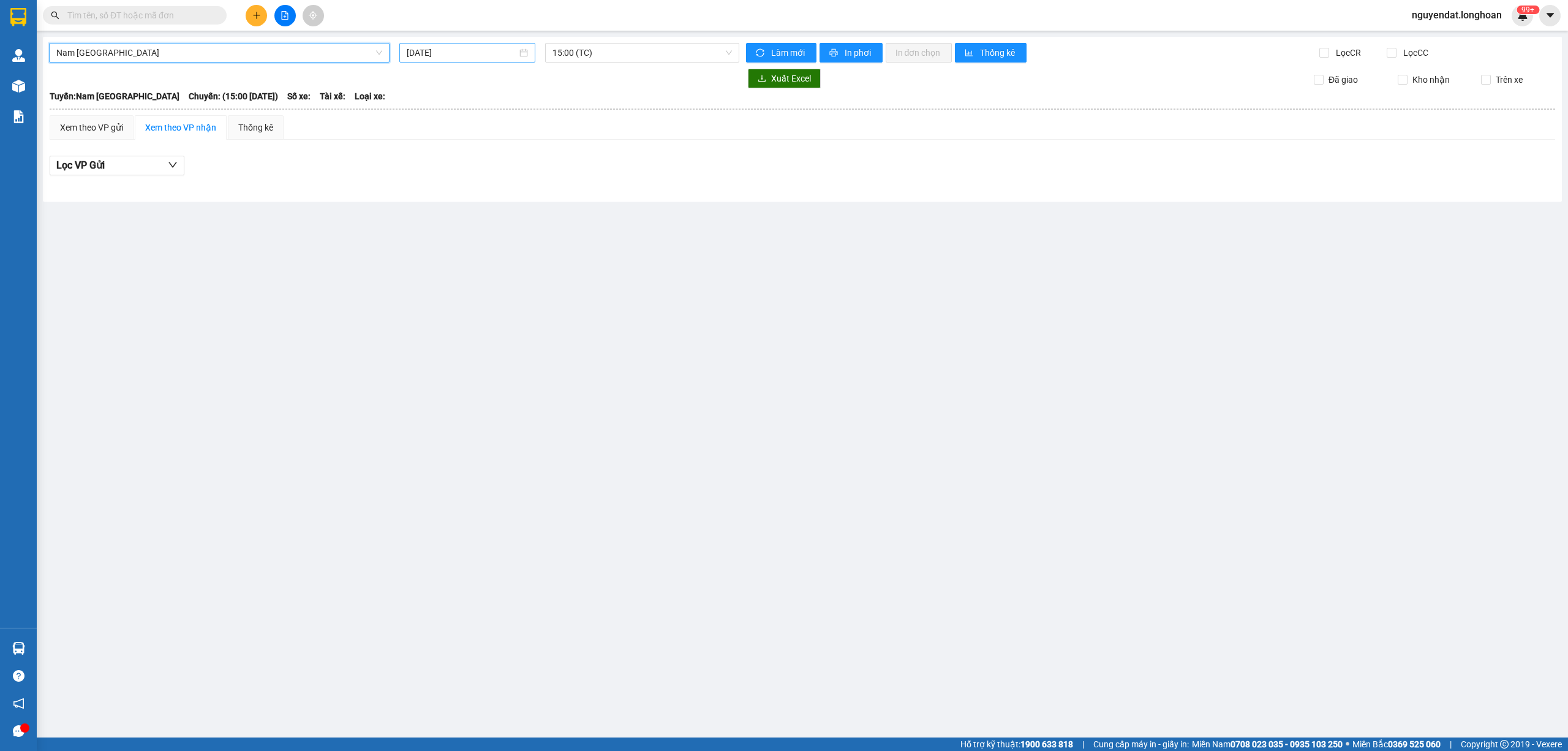
click at [478, 51] on input "[DATE]" at bounding box center [462, 53] width 110 height 14
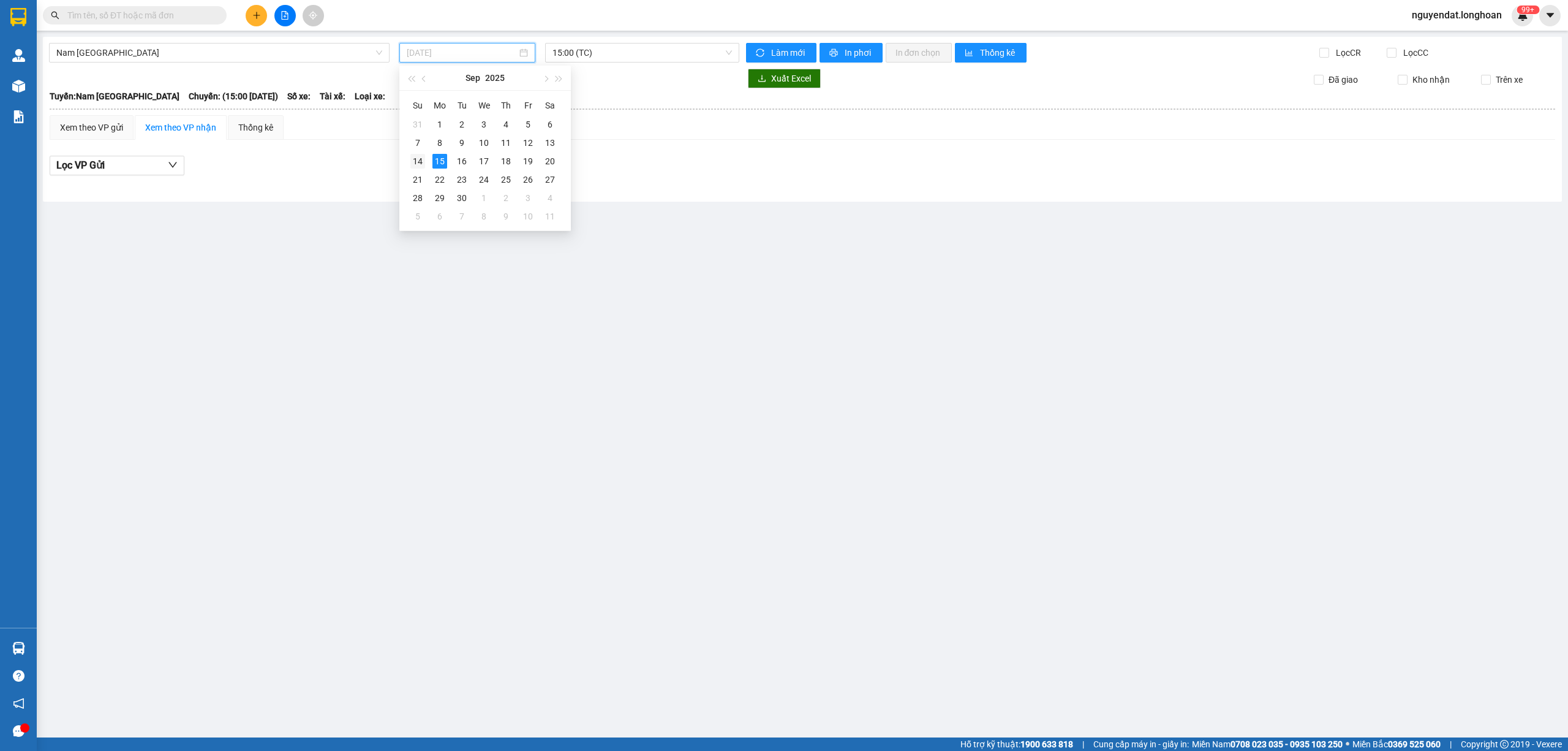
click at [424, 158] on div "14" at bounding box center [418, 161] width 15 height 15
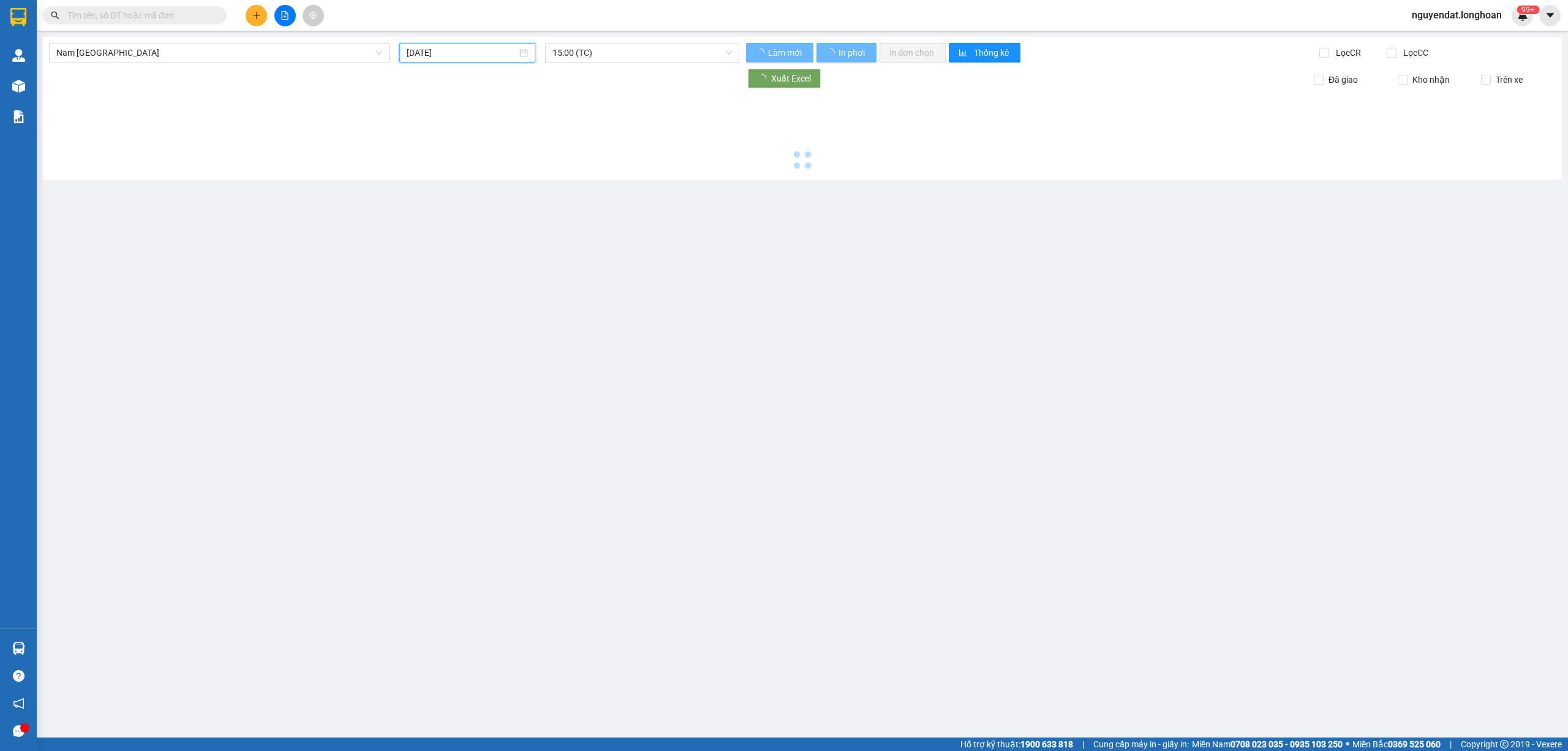
type input "14/09/2025"
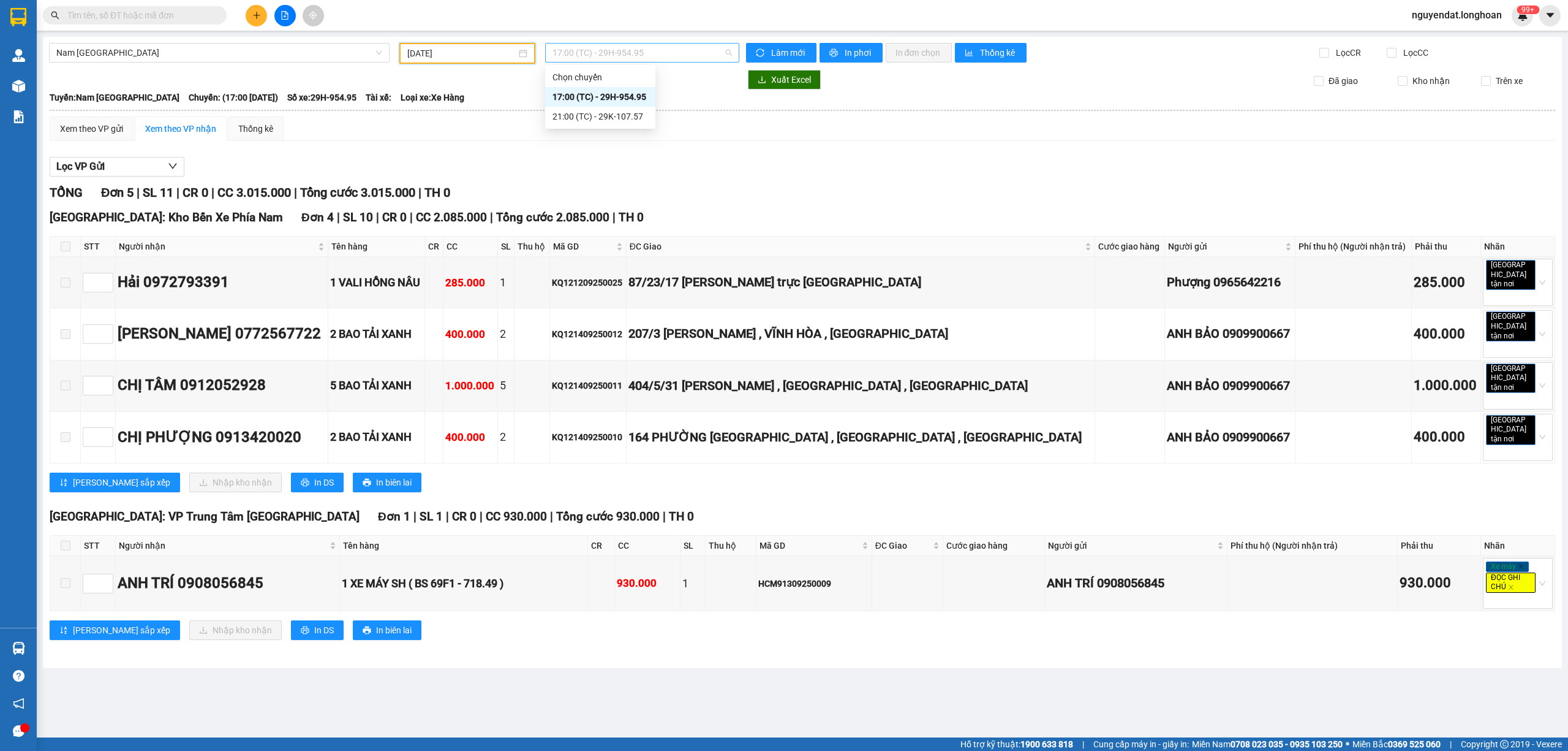
click at [577, 56] on span "17:00 (TC) - 29H-954.95" at bounding box center [642, 52] width 180 height 18
click at [599, 113] on div "21:00 (TC) - 29K-107.57" at bounding box center [600, 116] width 95 height 14
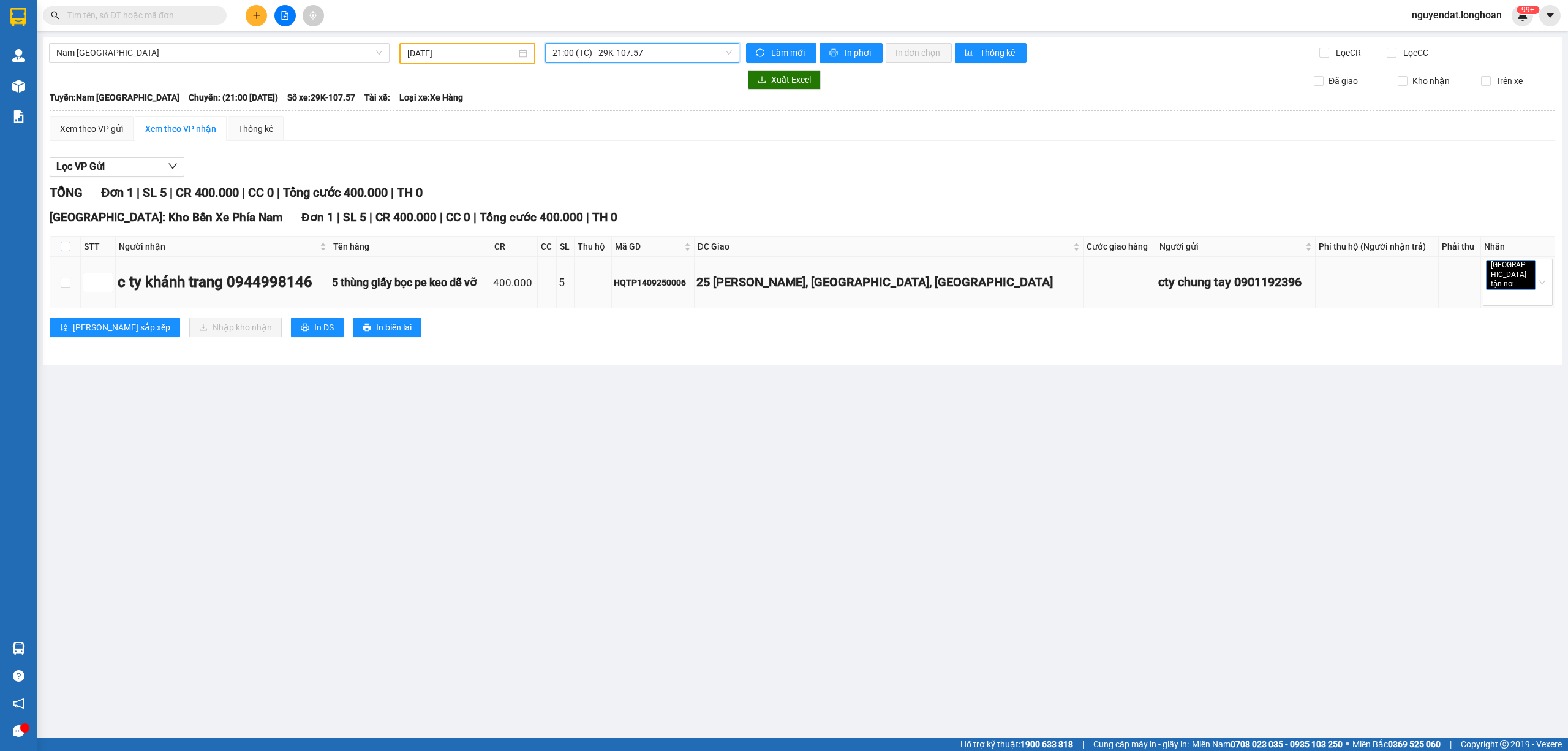
drag, startPoint x: 64, startPoint y: 248, endPoint x: 112, endPoint y: 258, distance: 49.0
click at [61, 249] on input "checkbox" at bounding box center [66, 246] width 9 height 9
checkbox input "true"
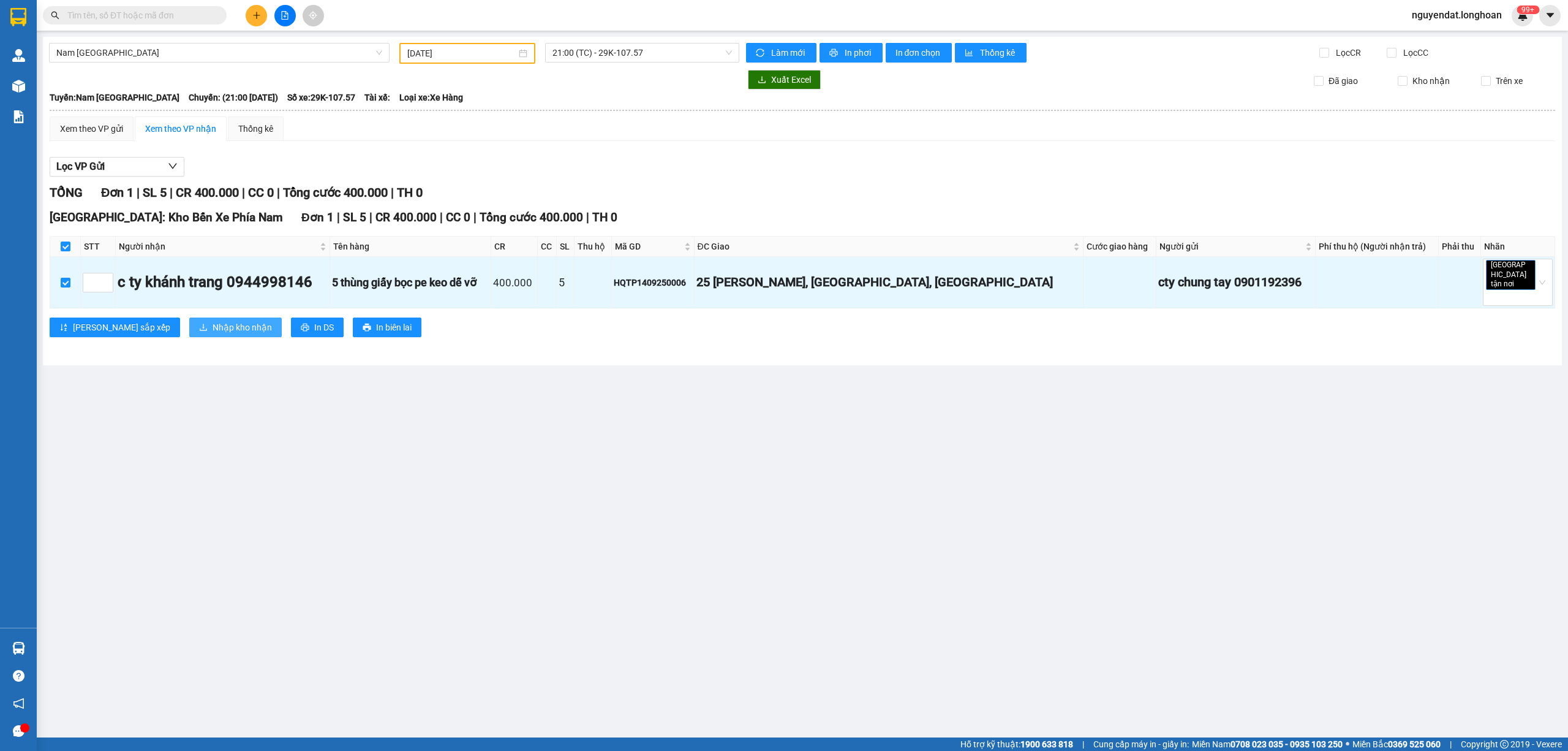
click at [212, 322] on span "Nhập kho nhận" at bounding box center [242, 327] width 60 height 14
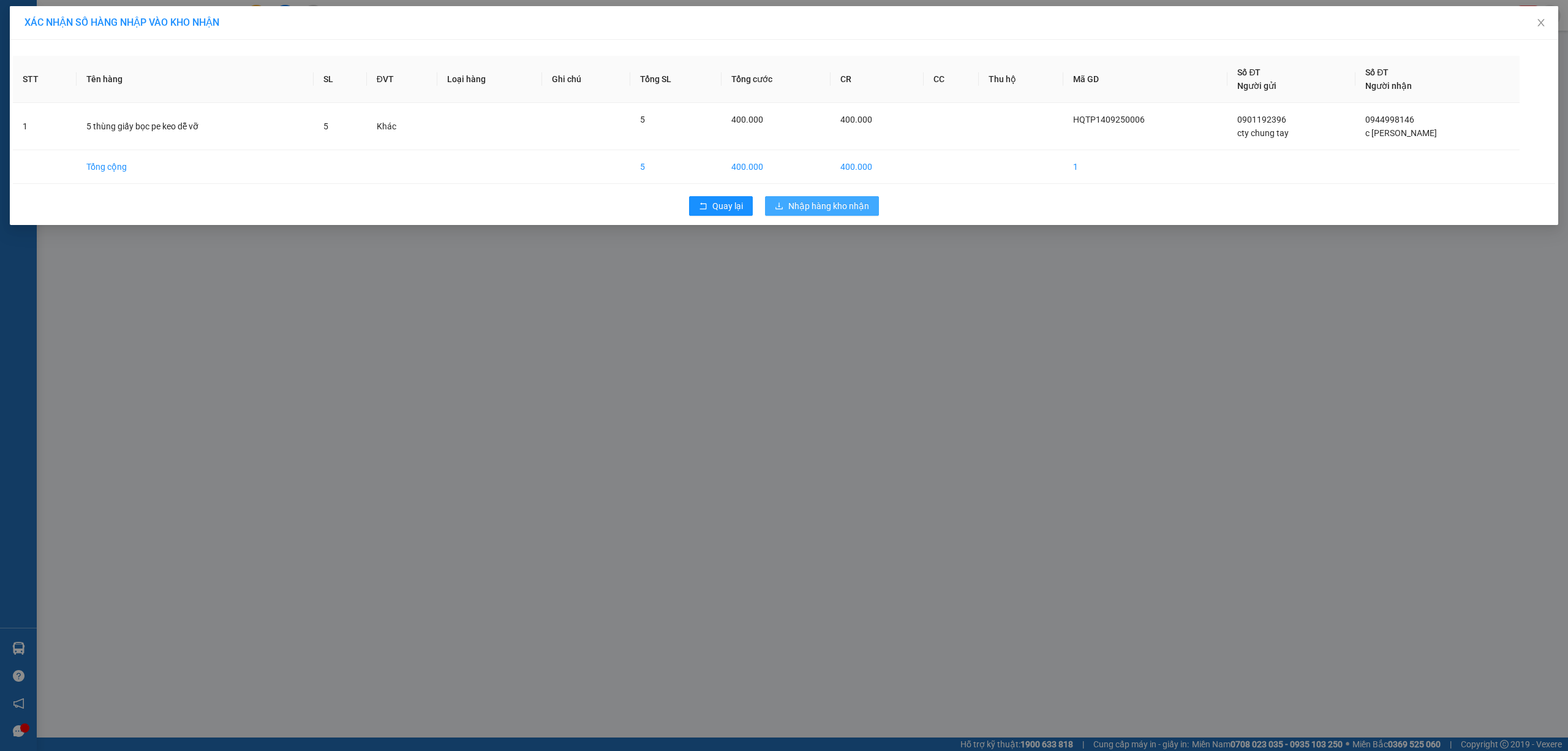
click at [833, 207] on span "Nhập hàng kho nhận" at bounding box center [828, 206] width 81 height 14
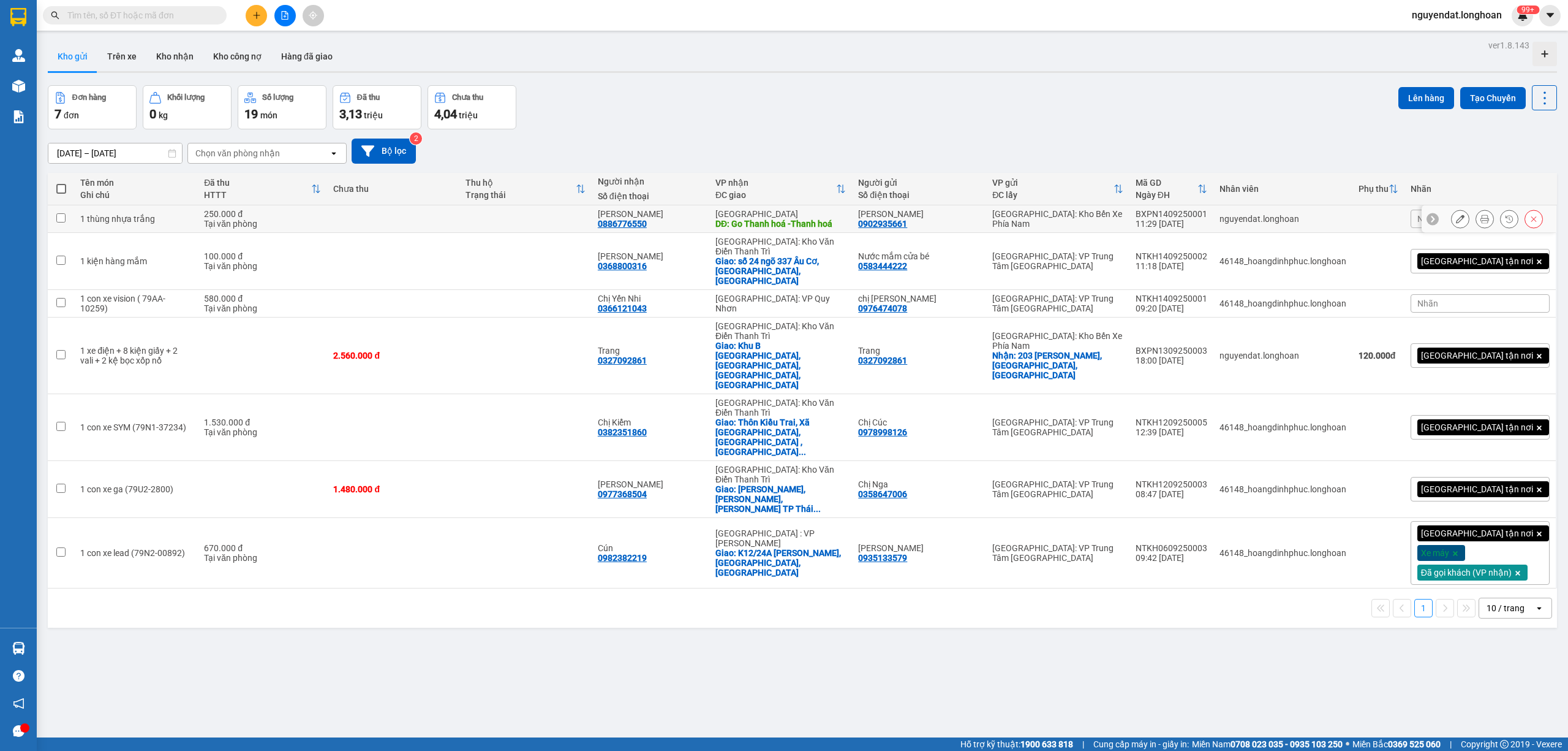
click at [505, 216] on td at bounding box center [525, 219] width 132 height 28
checkbox input "true"
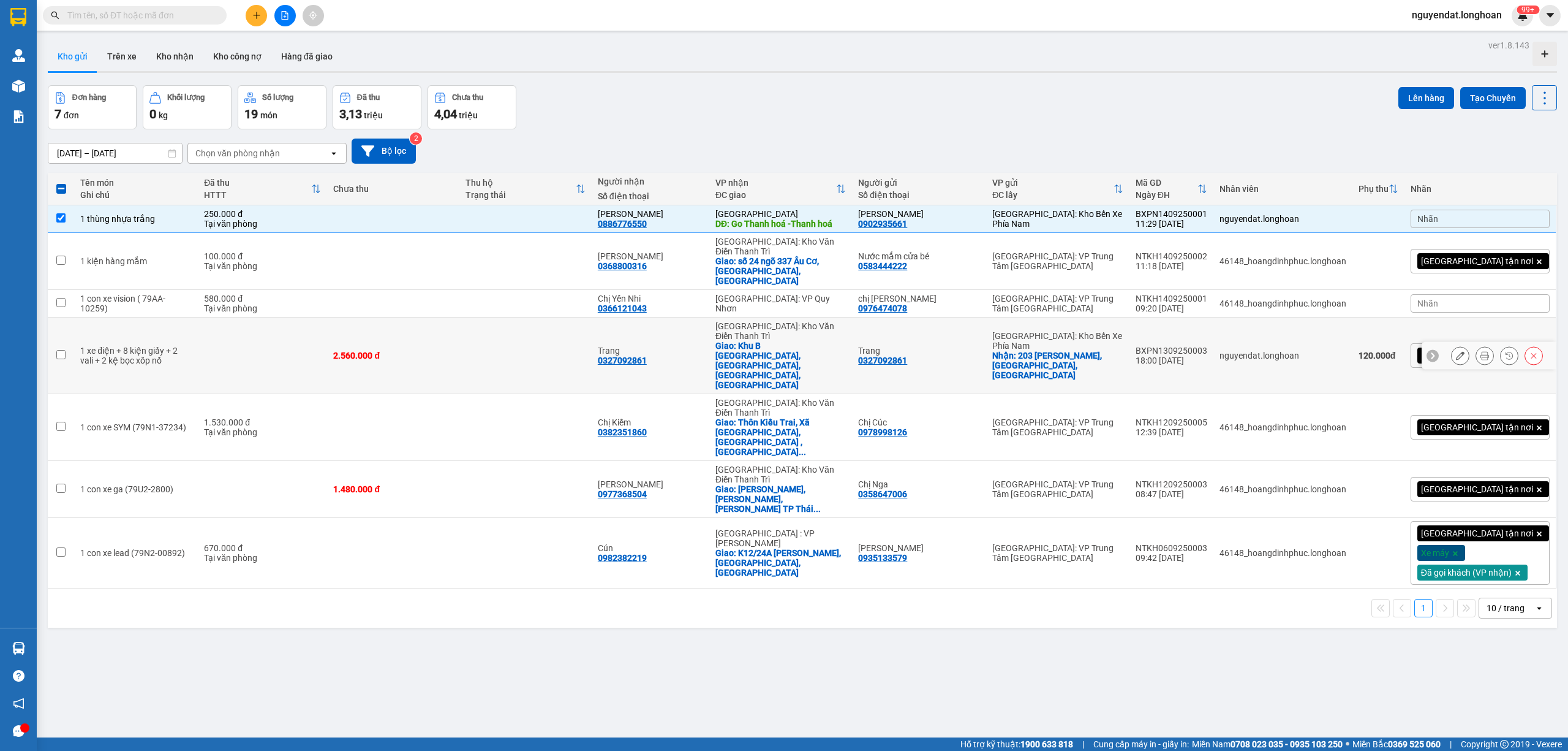
click at [453, 351] on div "2.560.000 đ" at bounding box center [393, 356] width 120 height 9
checkbox input "true"
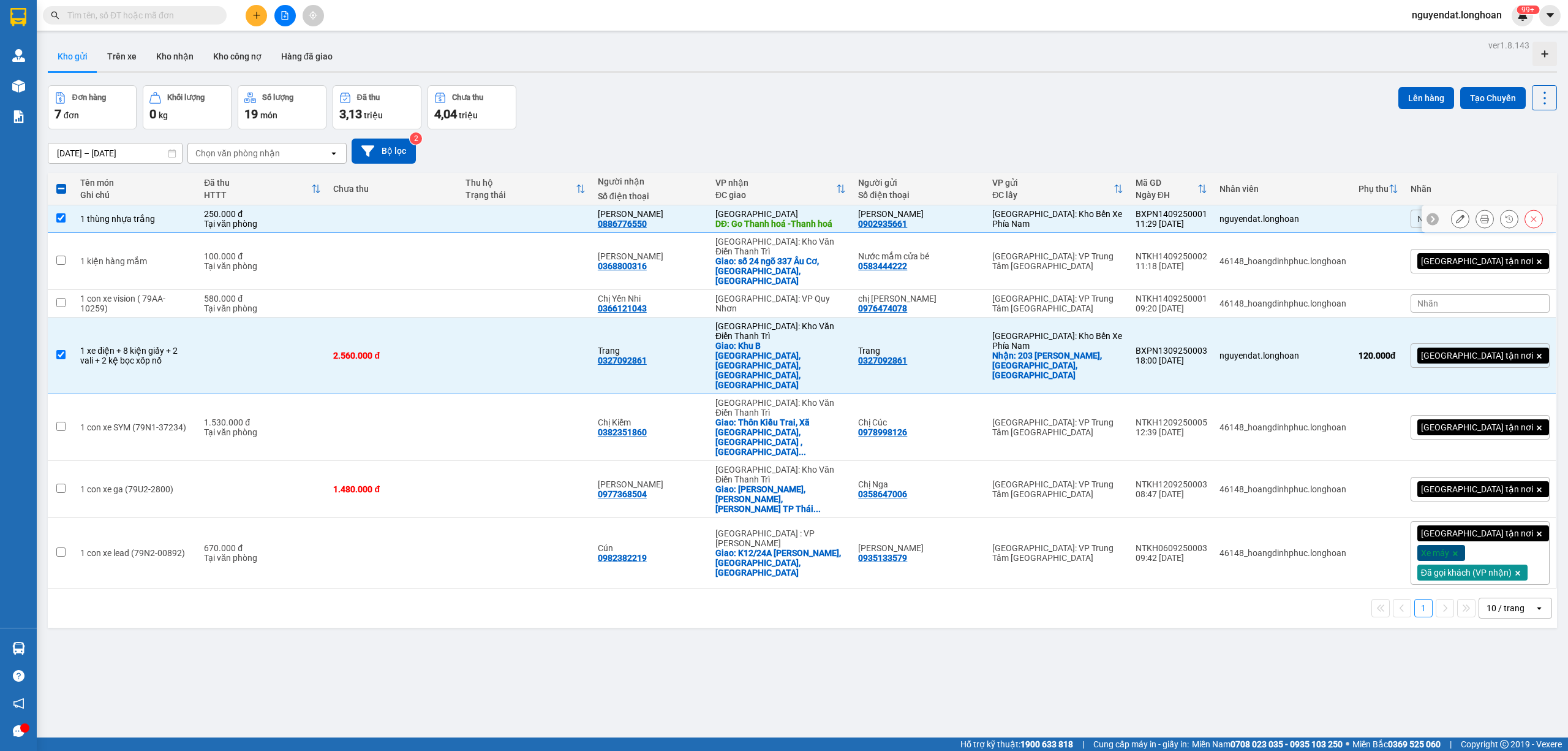
click at [444, 228] on td at bounding box center [393, 219] width 132 height 28
checkbox input "false"
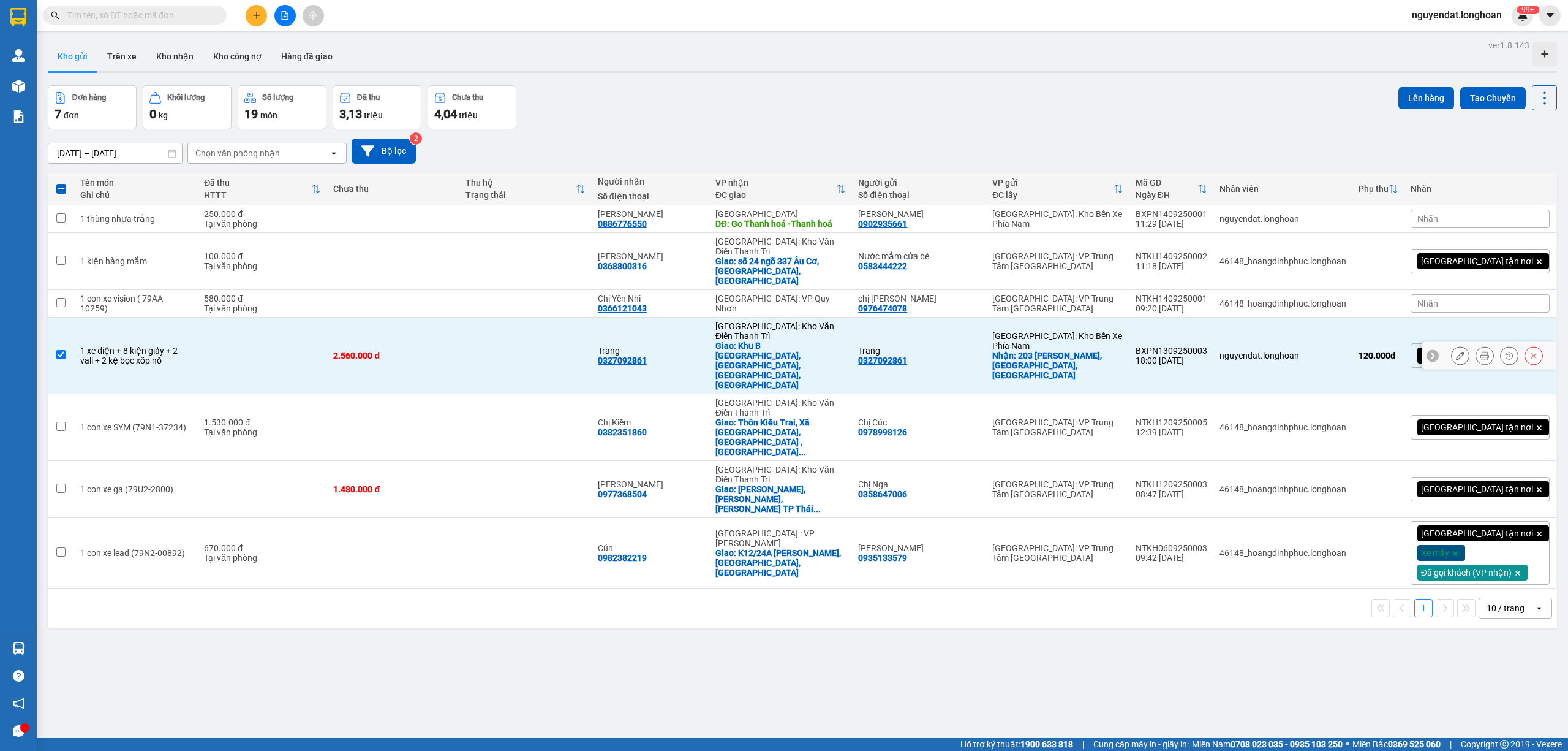
click at [448, 318] on td "2.560.000 đ" at bounding box center [393, 356] width 132 height 77
checkbox input "false"
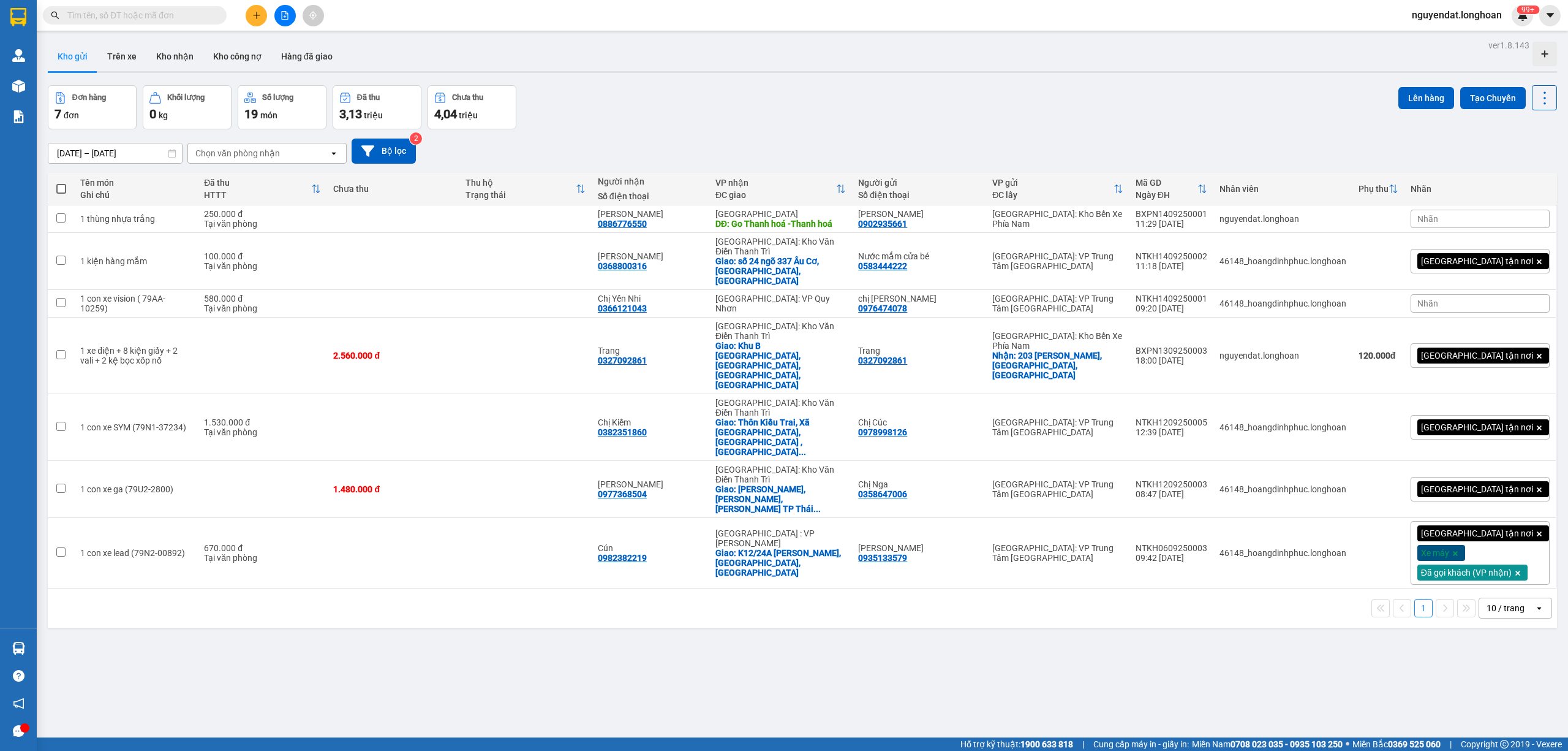
click at [770, 126] on div "Đơn hàng 7 đơn Khối lượng 0 kg Số lượng 19 món Đã thu 3,13 triệu Chưa thu 4,04 …" at bounding box center [803, 107] width 1509 height 44
click at [173, 67] on button "Kho nhận" at bounding box center [175, 56] width 57 height 29
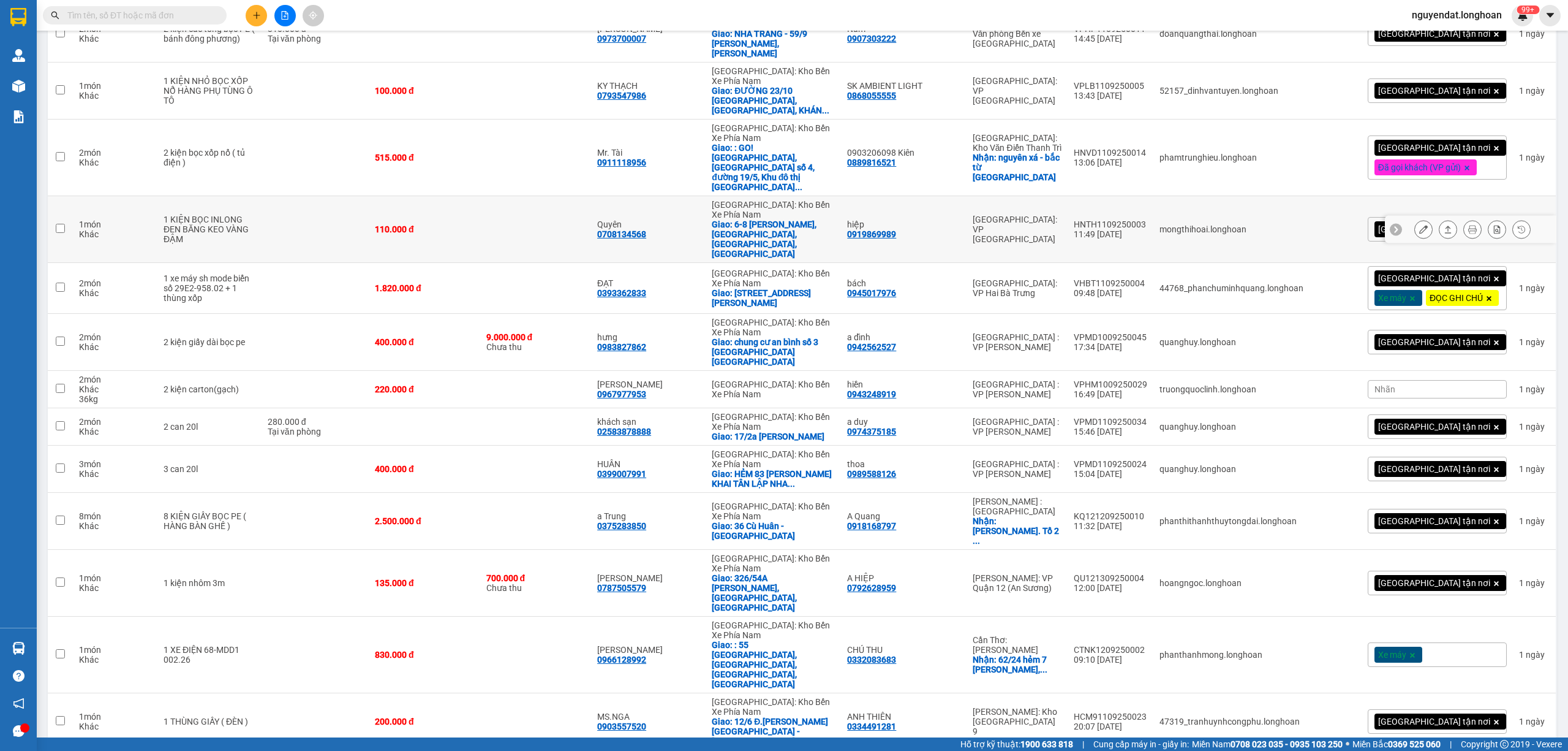
scroll to position [1598, 0]
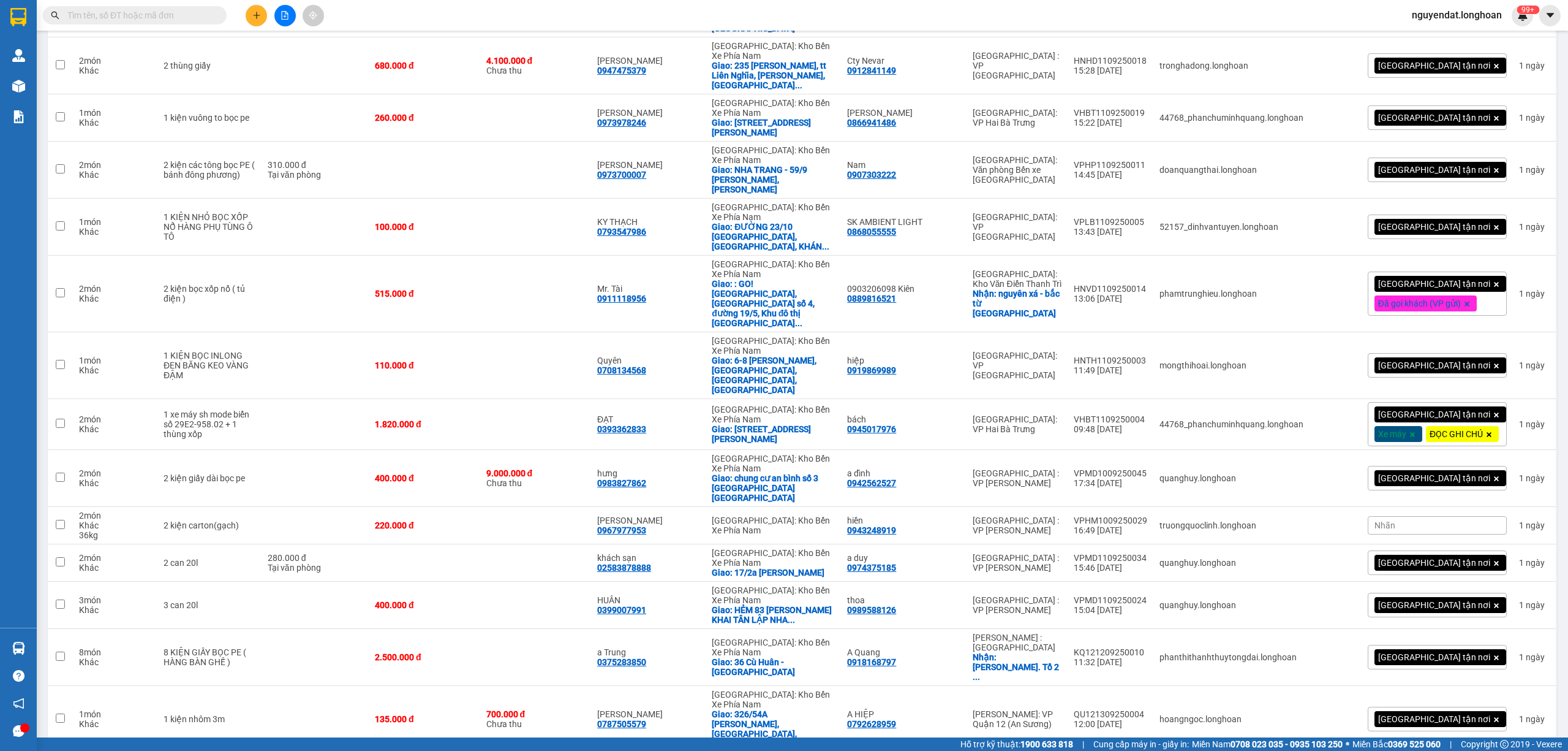
click at [204, 20] on input "text" at bounding box center [140, 16] width 145 height 14
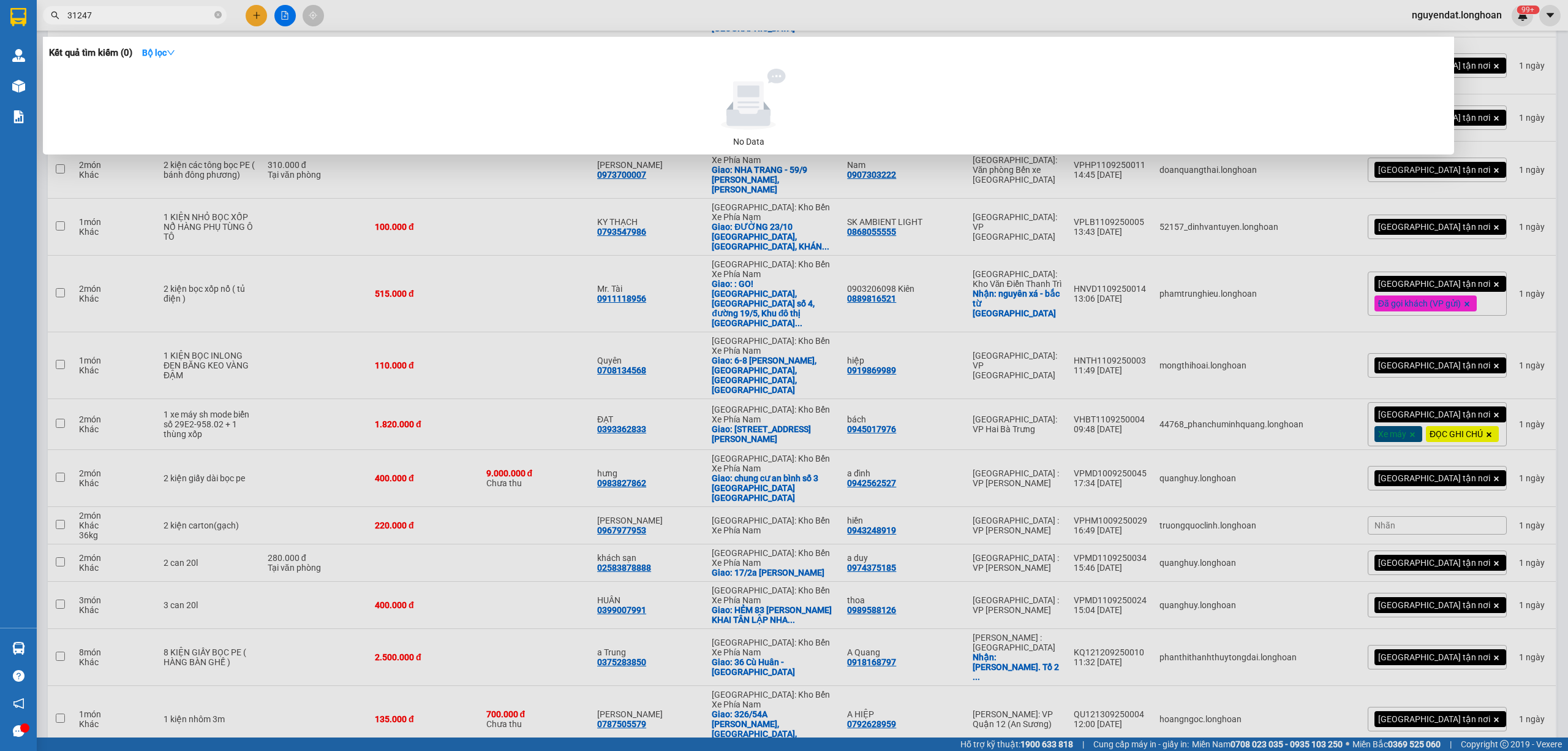
click at [711, 353] on div at bounding box center [784, 375] width 1568 height 751
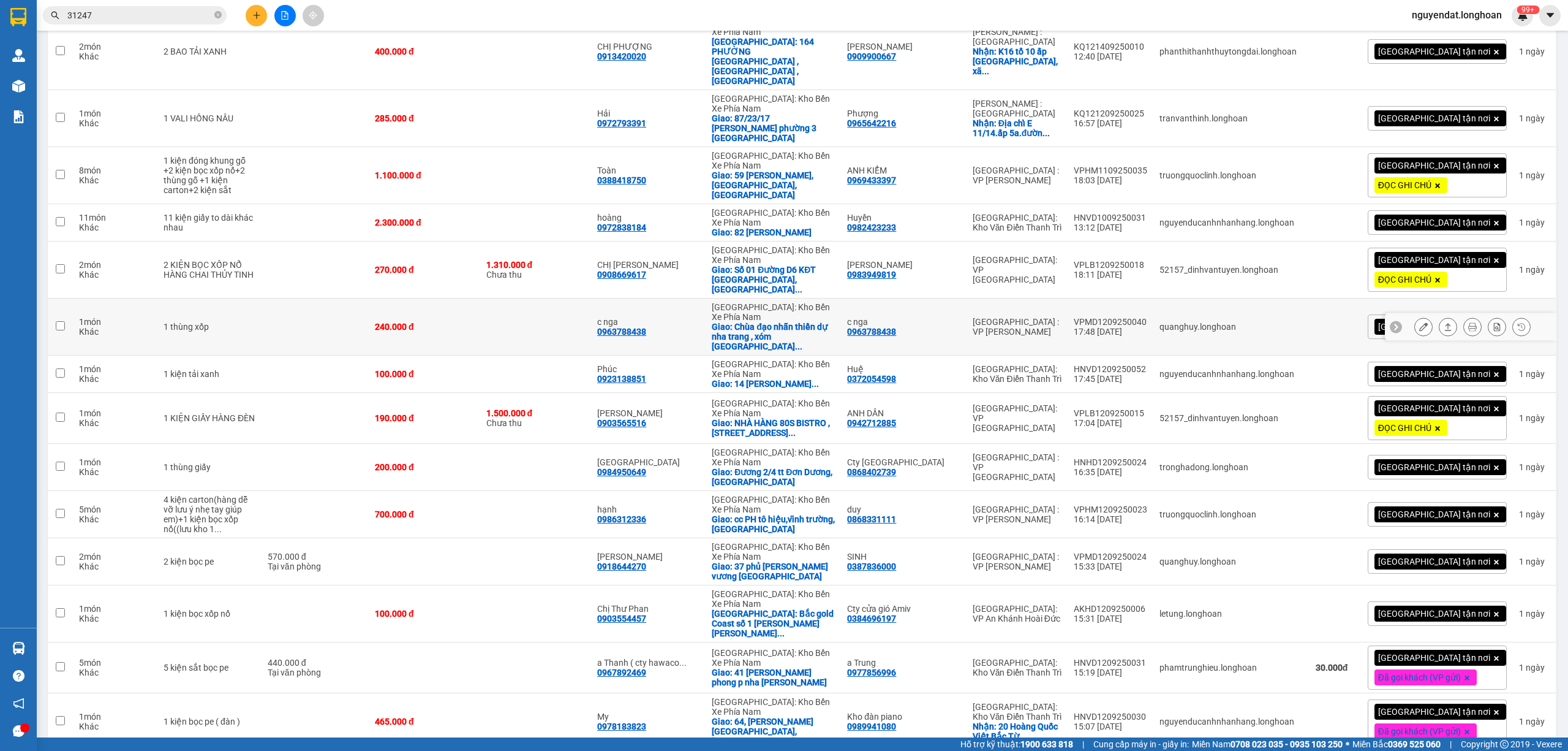
scroll to position [0, 0]
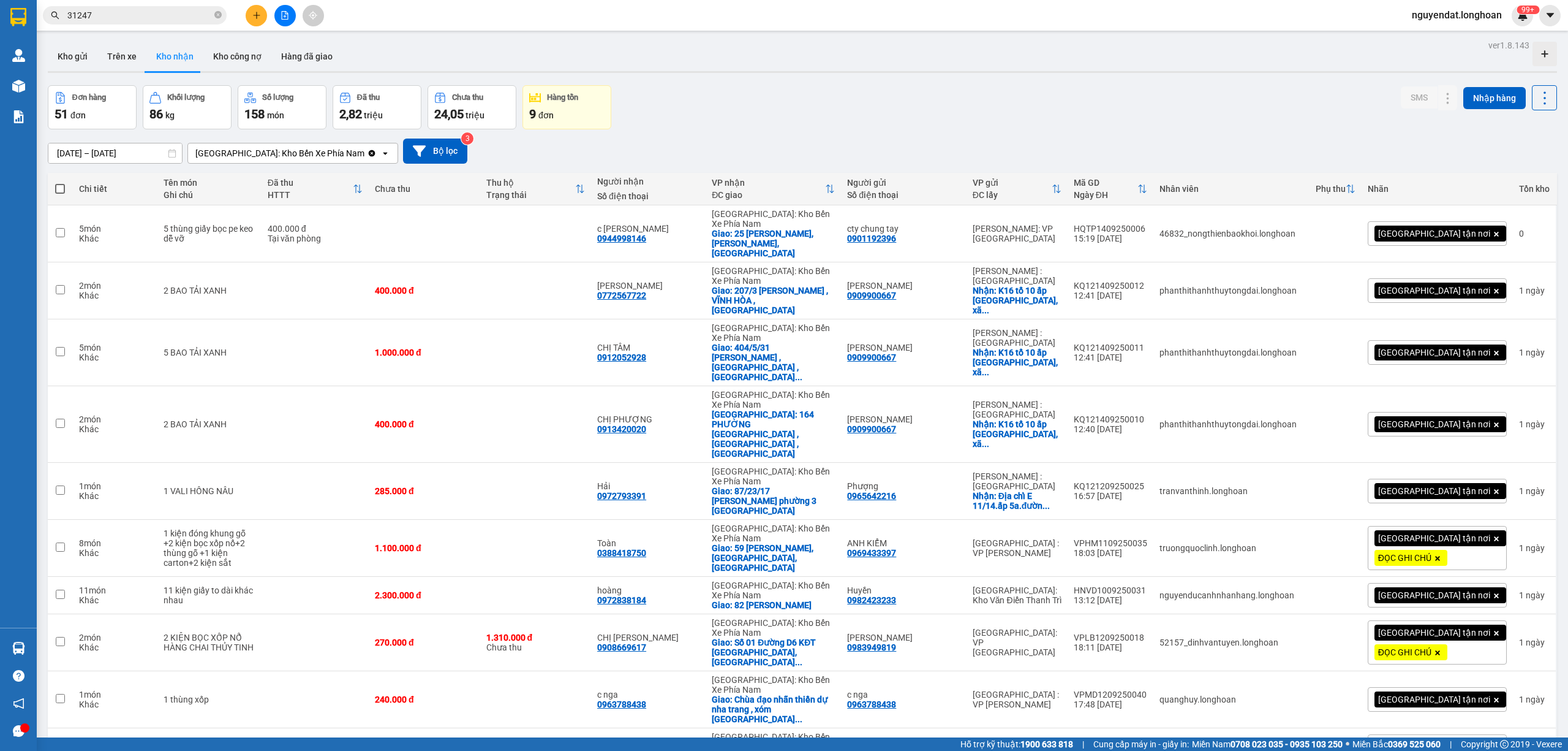
click at [72, 16] on input "31247" at bounding box center [140, 16] width 145 height 14
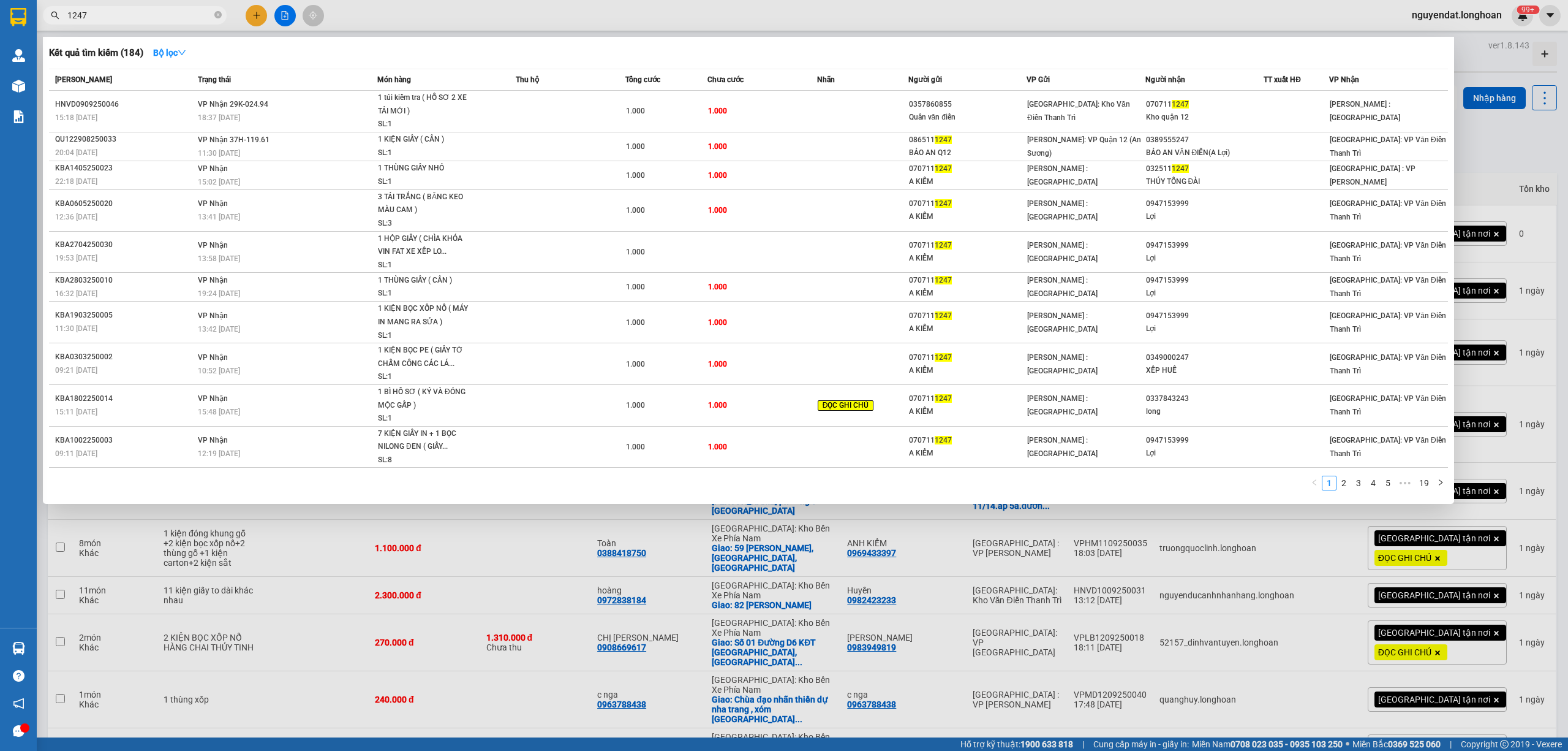
click at [148, 9] on input "1247" at bounding box center [140, 16] width 145 height 14
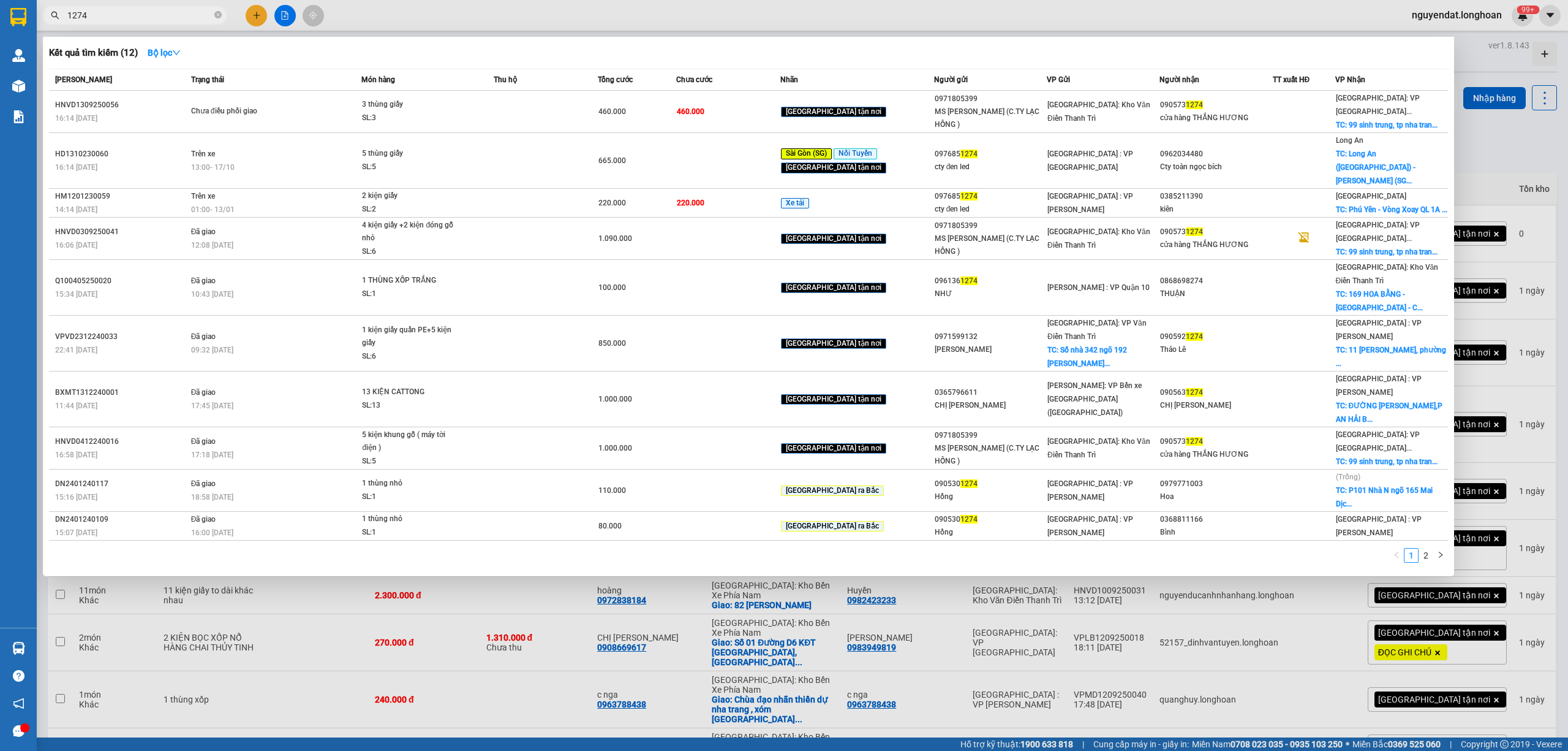
type input "1274"
click at [489, 672] on div at bounding box center [784, 375] width 1568 height 751
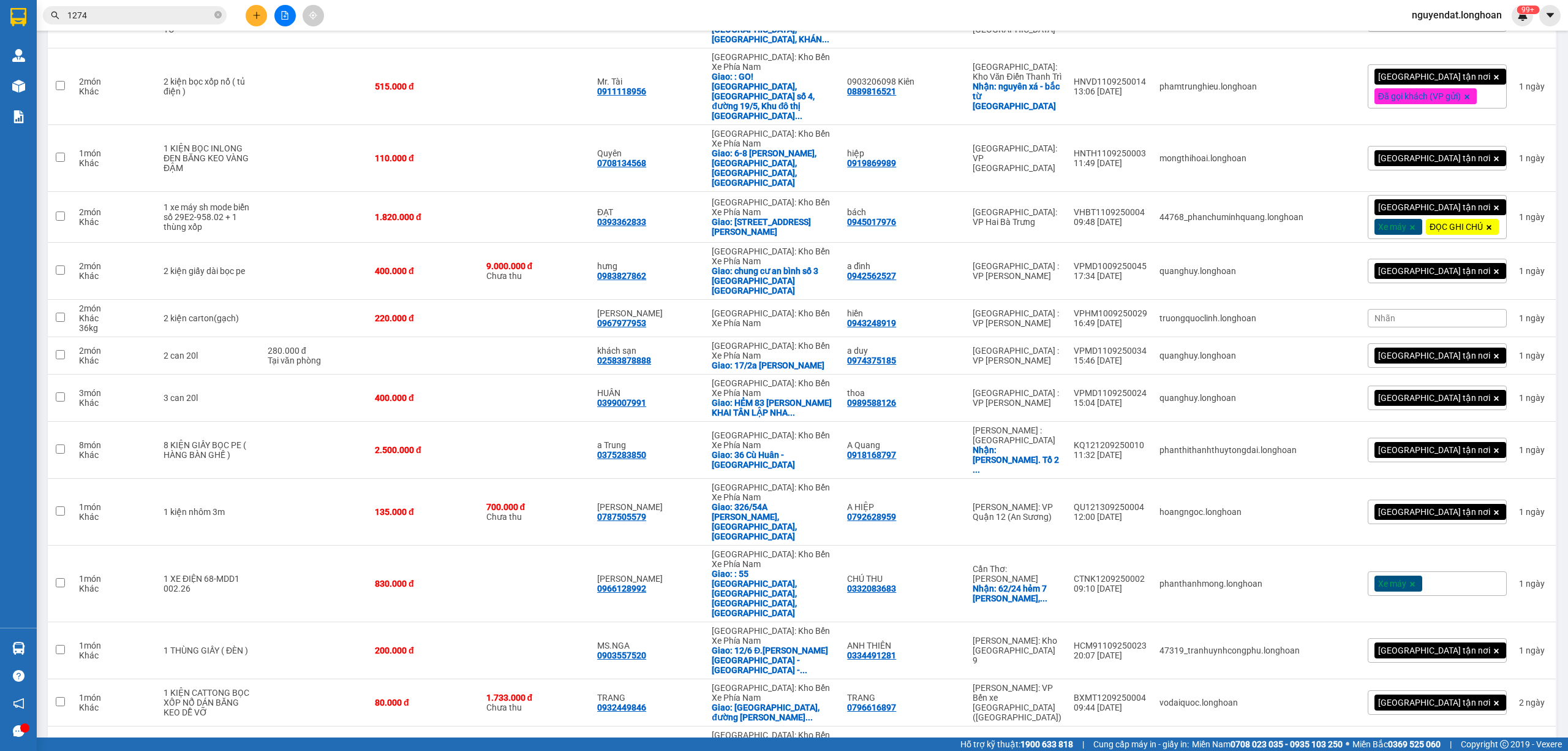
scroll to position [2143, 0]
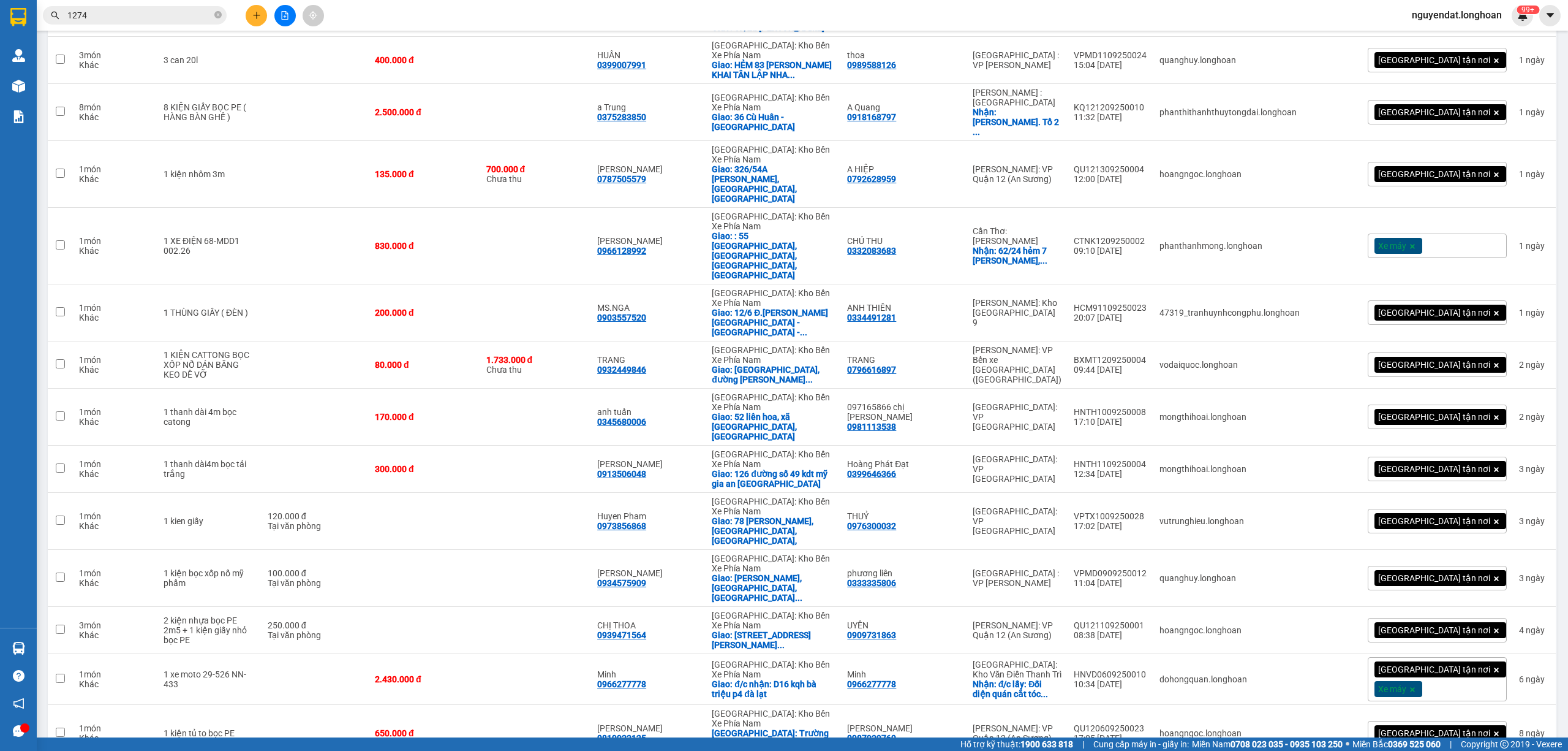
click at [1031, 22] on div "Kết quả tìm kiếm ( 12 ) Bộ lọc Mã ĐH Trạng thái Món hàng Thu hộ Tổng cước Chưa …" at bounding box center [784, 15] width 1568 height 30
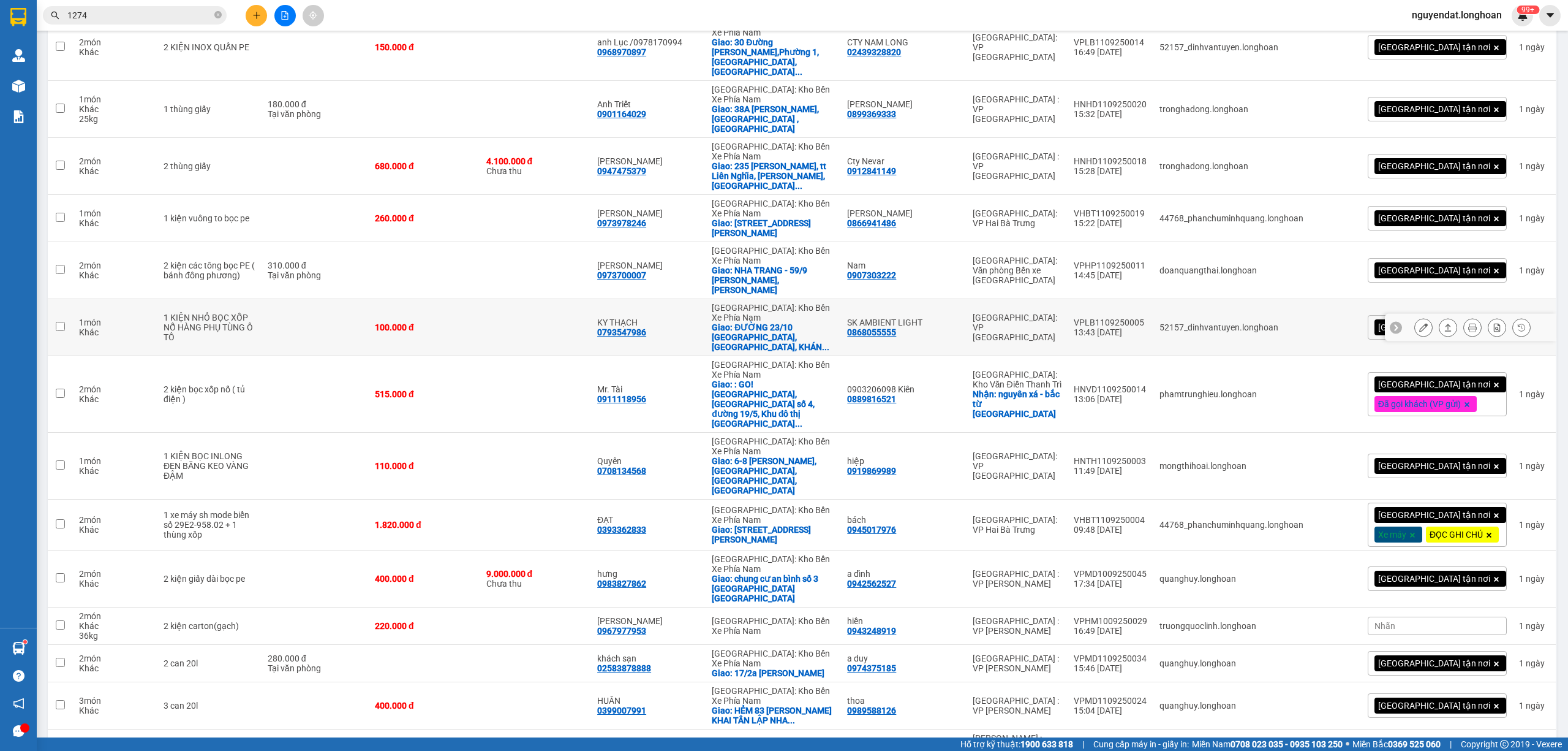
scroll to position [1634, 0]
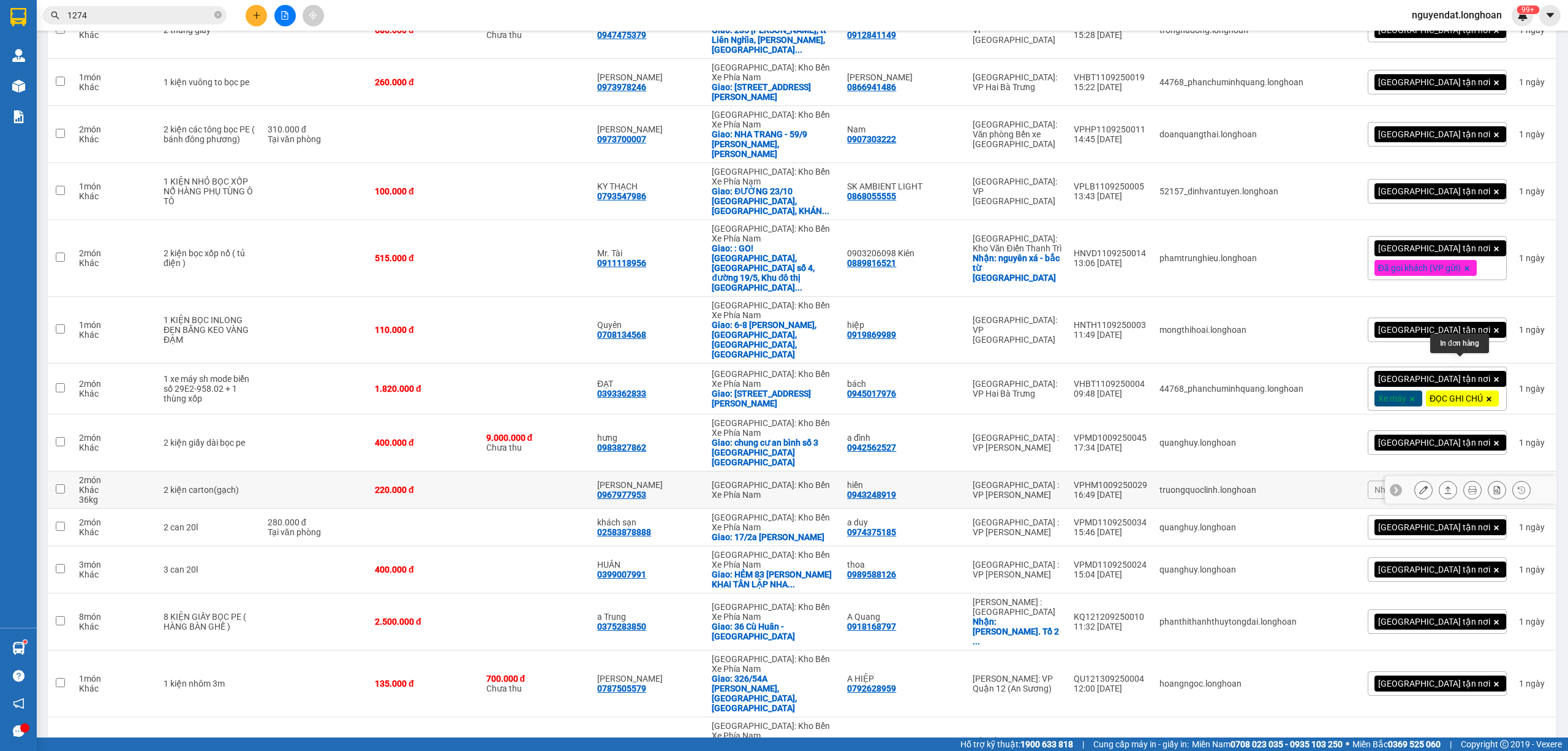
click at [1466, 479] on button at bounding box center [1472, 490] width 17 height 22
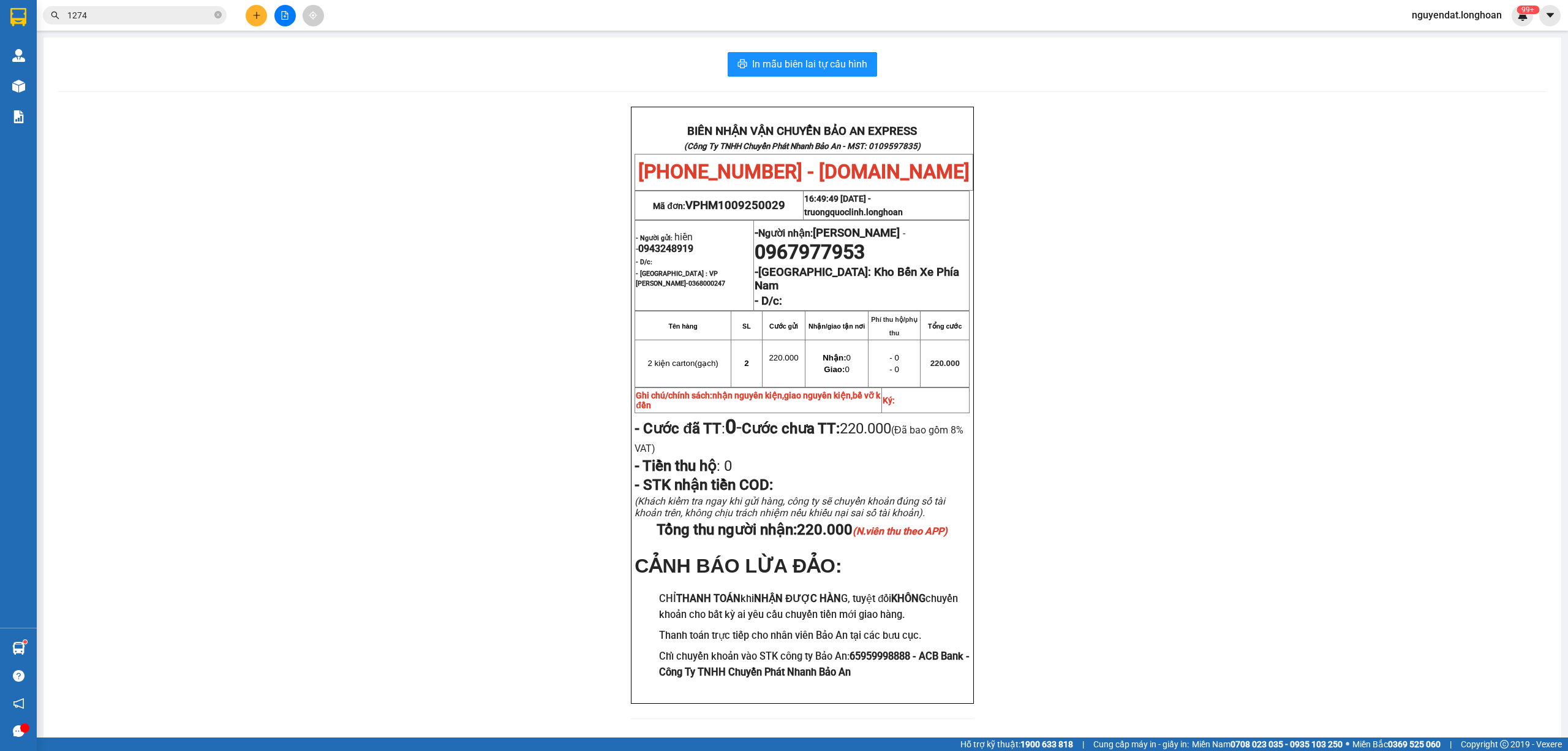
scroll to position [40, 0]
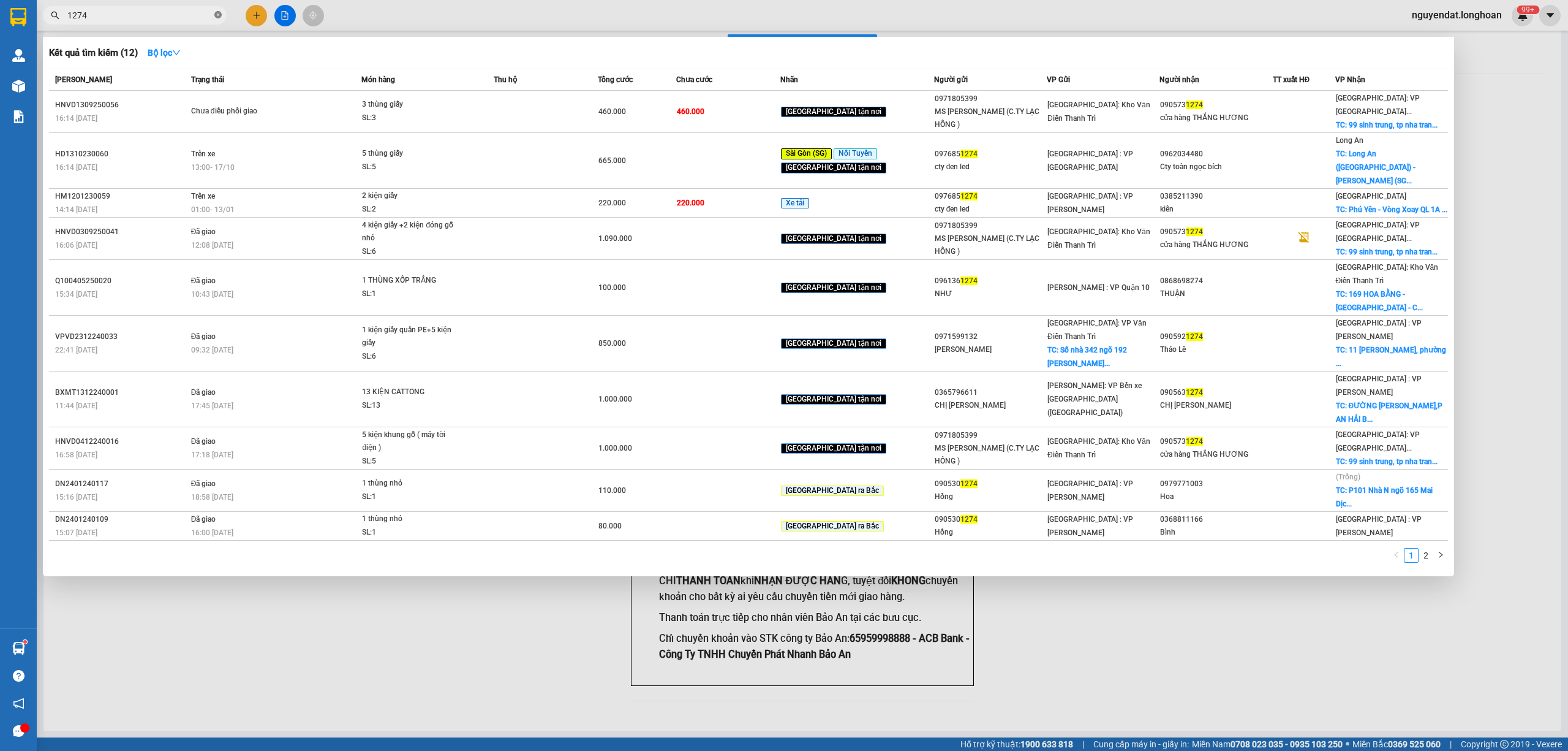
click at [216, 14] on icon "close-circle" at bounding box center [218, 14] width 7 height 7
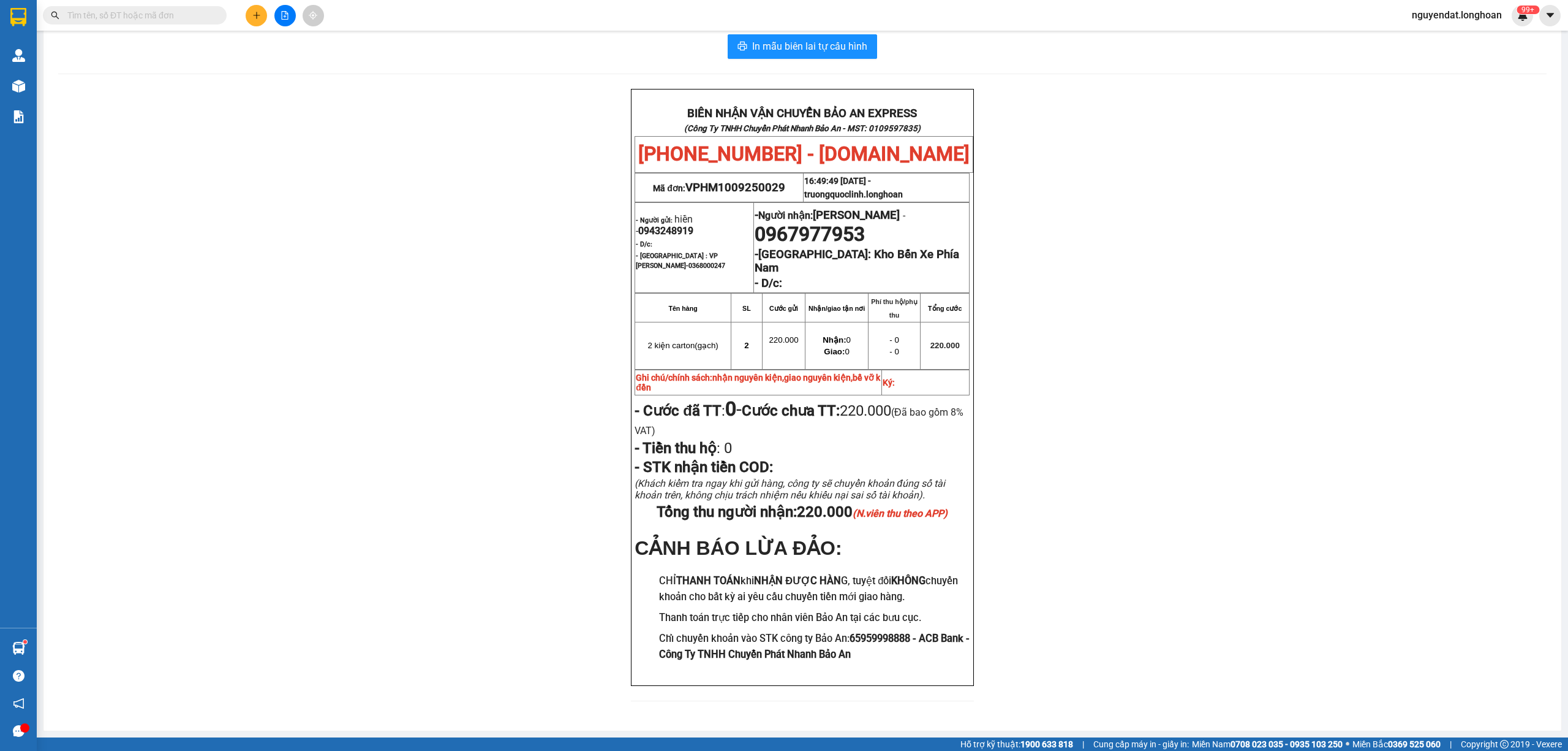
paste input "VHBT1109250035"
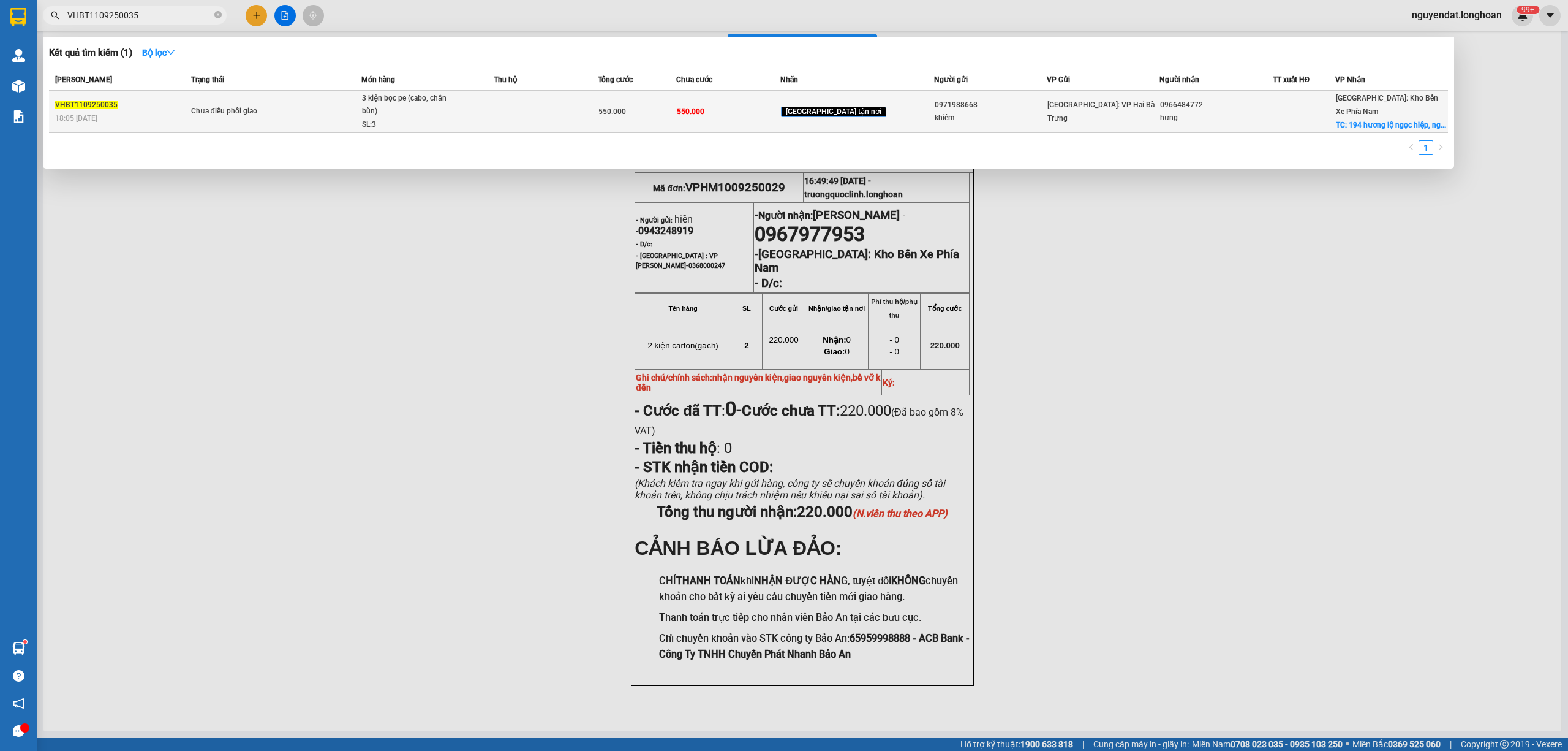
type input "VHBT1109250035"
click at [490, 109] on span "3 kiện bọc pe (cabo, chắn bùn) SL: 3" at bounding box center [427, 112] width 131 height 40
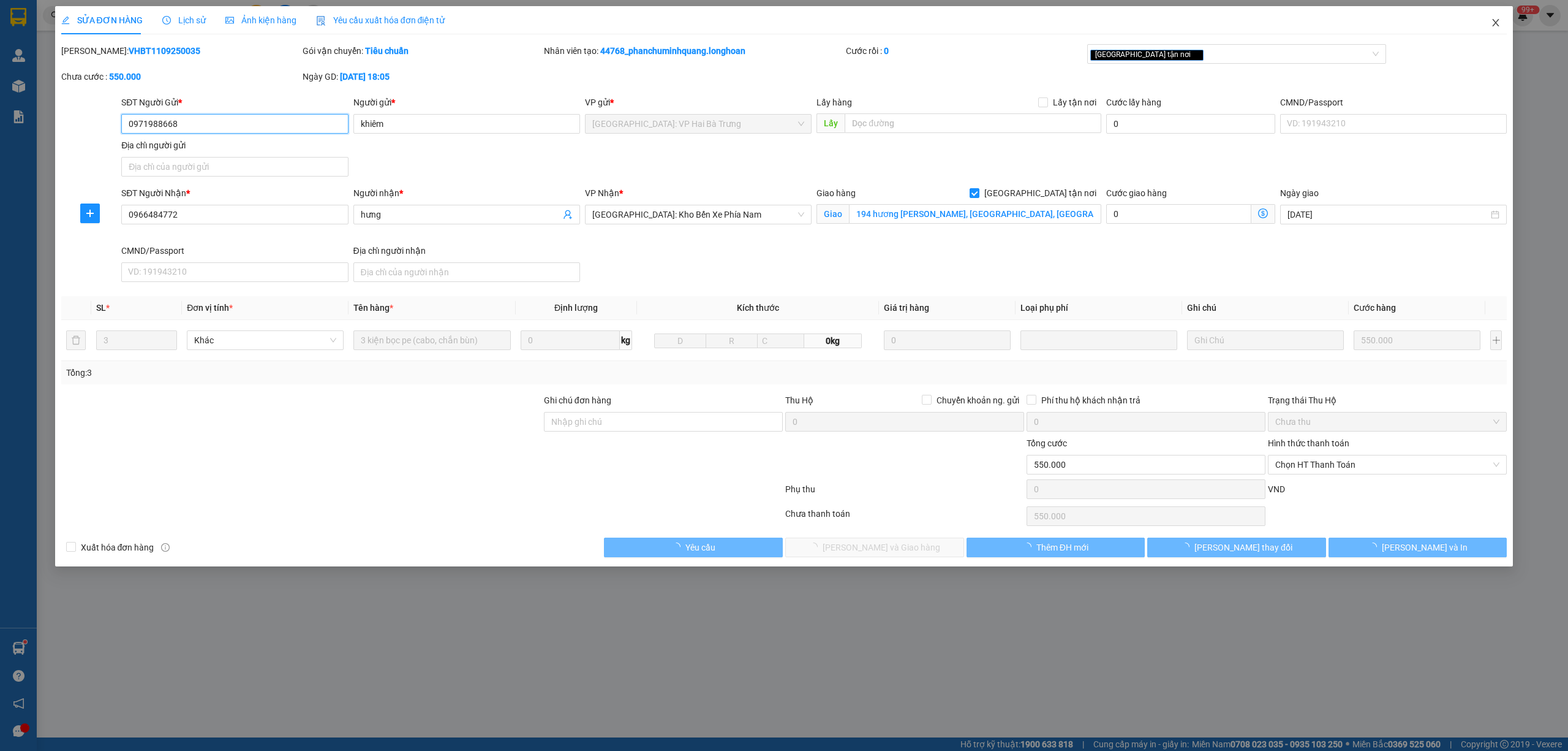
type input "0971988668"
type input "khiêm"
type input "0966484772"
type input "hưng"
checkbox input "true"
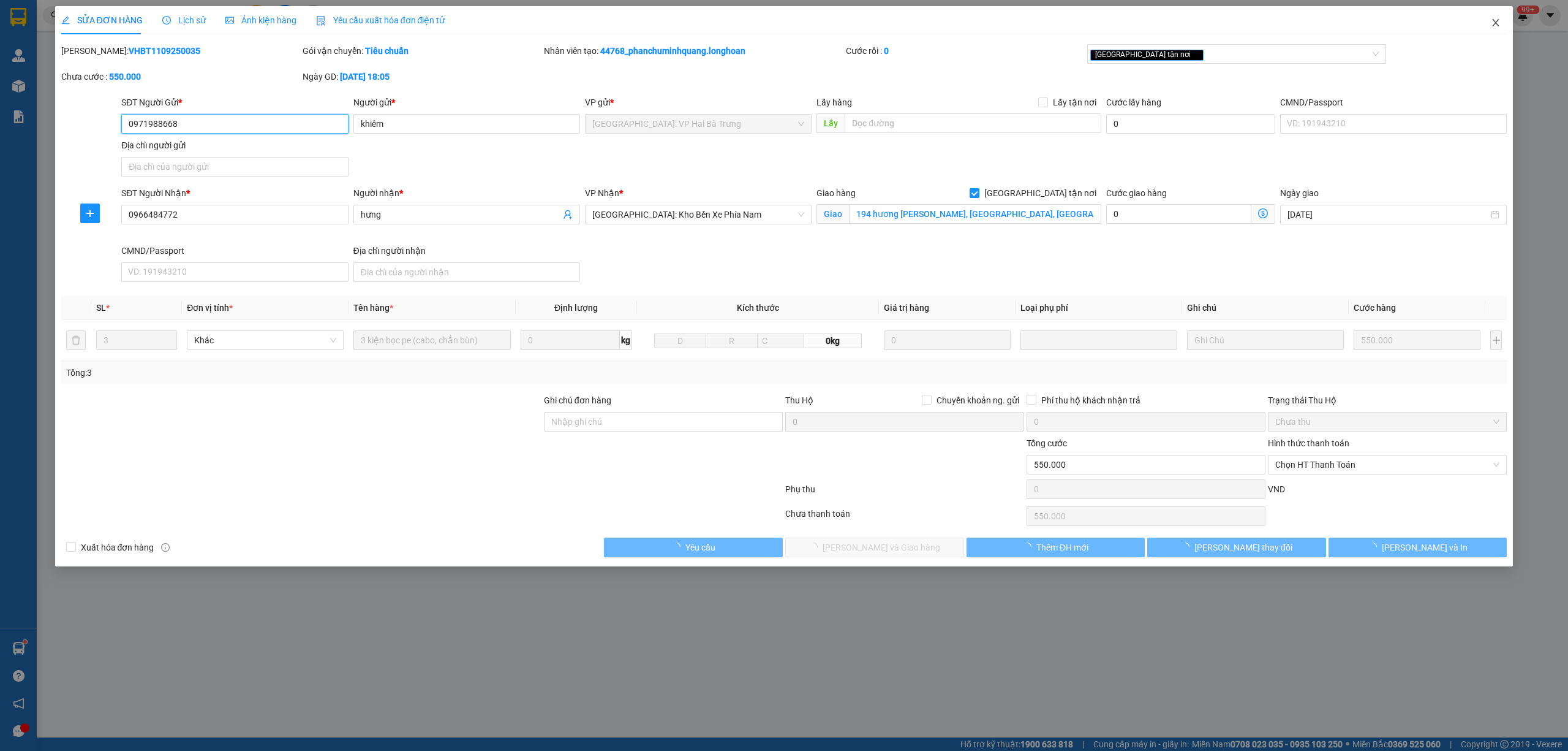
type input "194 hương lộ ngọc hiệp, ngọc hiệp, nha trang"
type input "550.000"
click at [1492, 29] on span "Close" at bounding box center [1496, 23] width 35 height 35
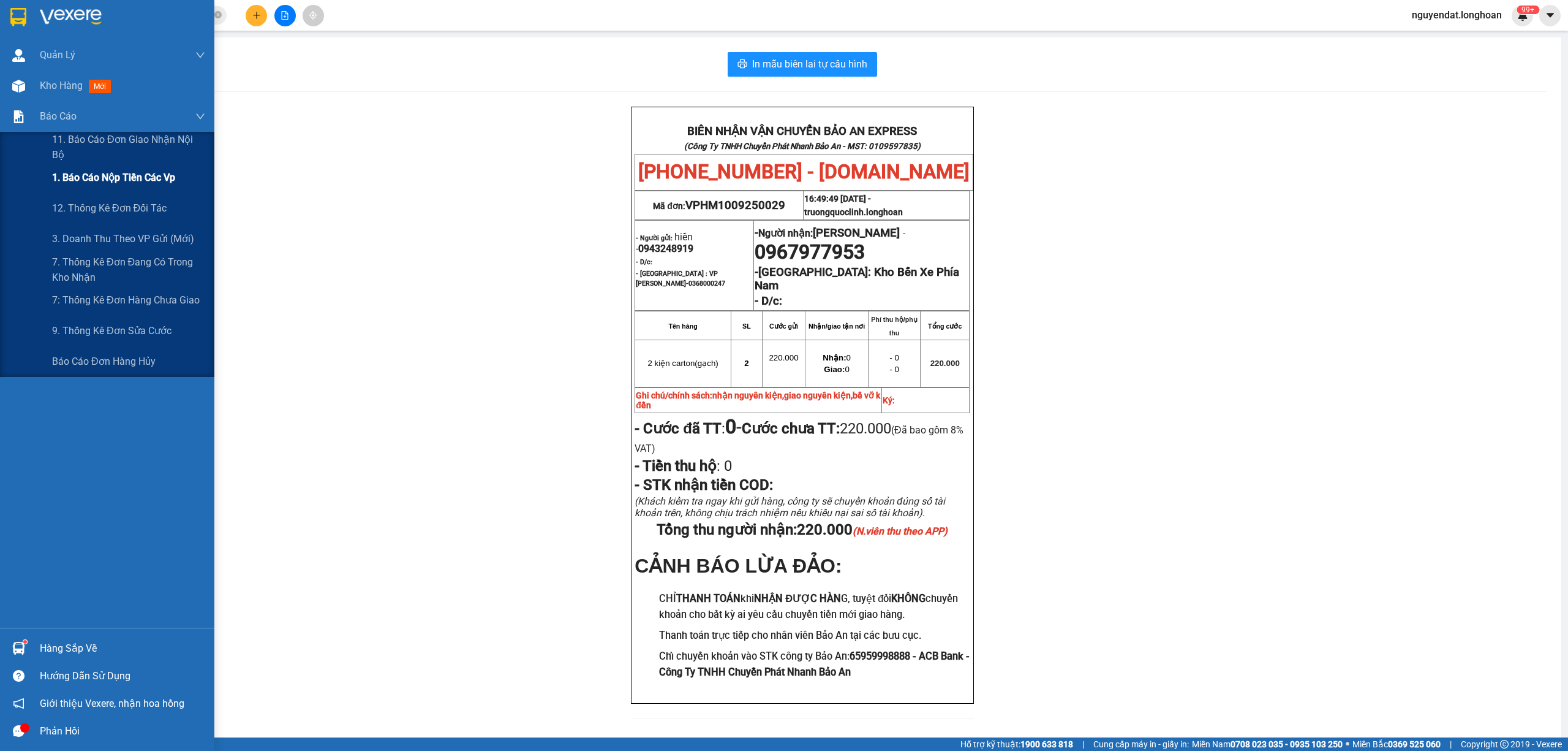
click at [49, 175] on div "1. Báo cáo nộp tiền các vp" at bounding box center [107, 177] width 215 height 30
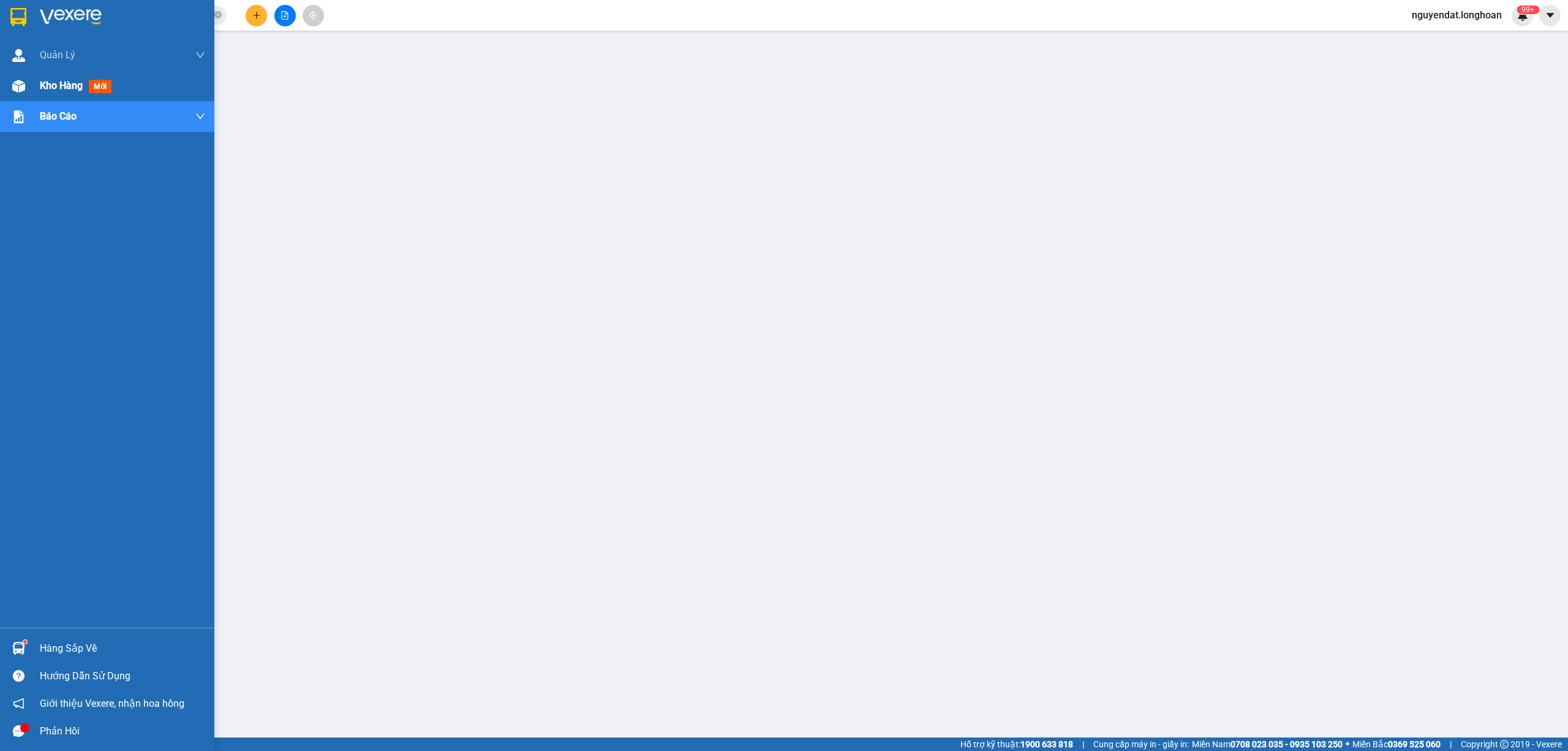
click at [20, 83] on img at bounding box center [18, 86] width 13 height 13
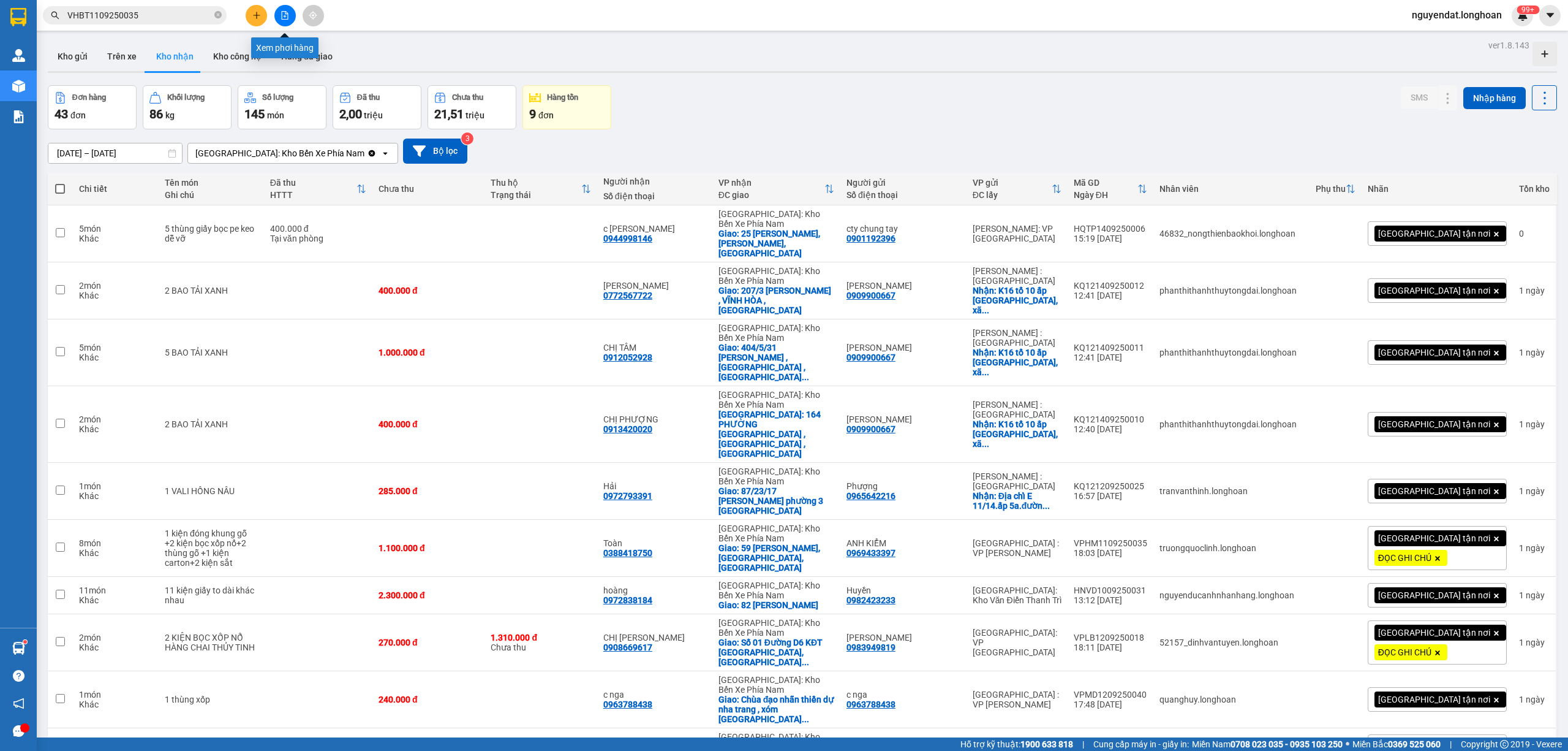
click at [292, 13] on button at bounding box center [285, 16] width 22 height 22
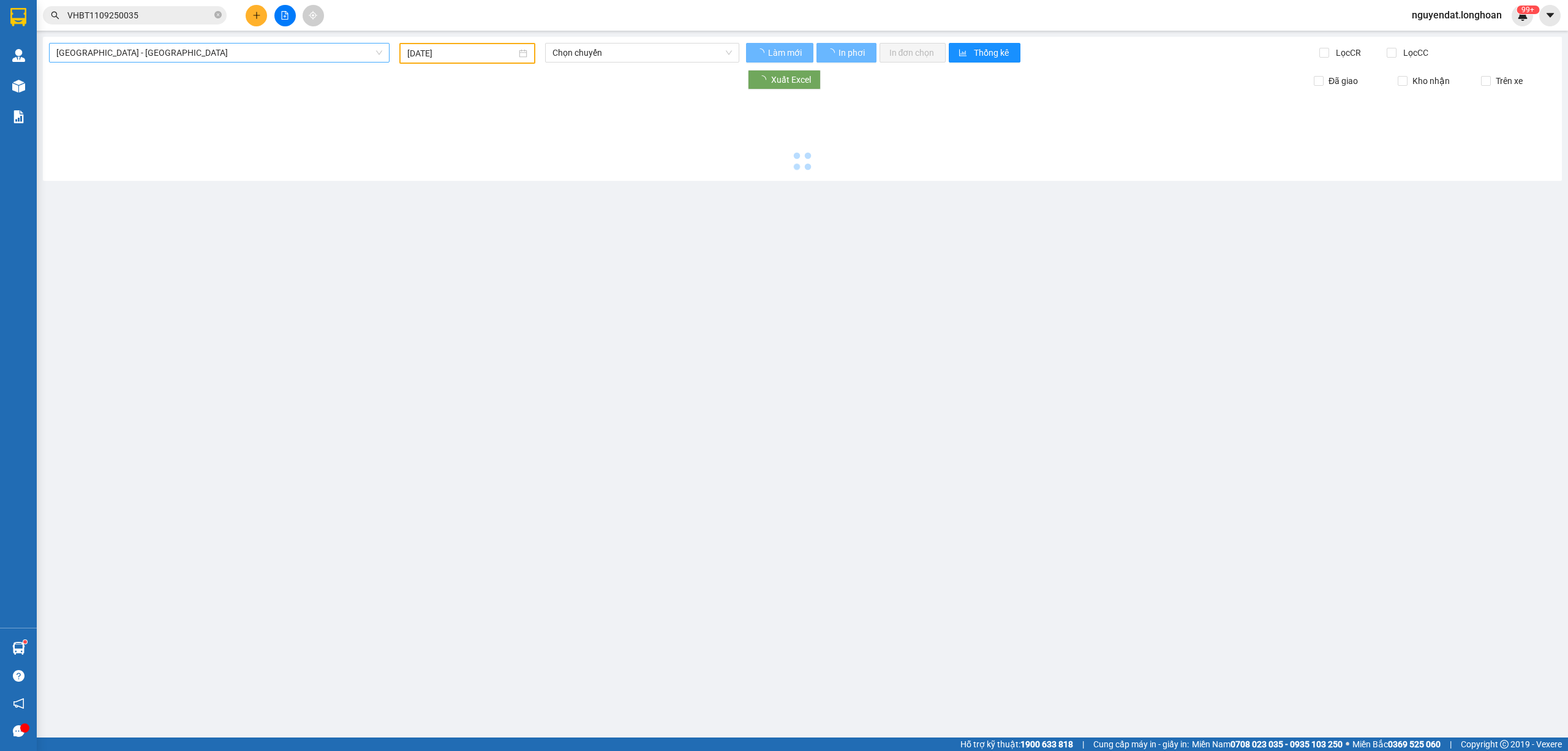
click at [283, 49] on span "Hải Phòng - Hà Nội" at bounding box center [219, 52] width 326 height 18
type input "[DATE]"
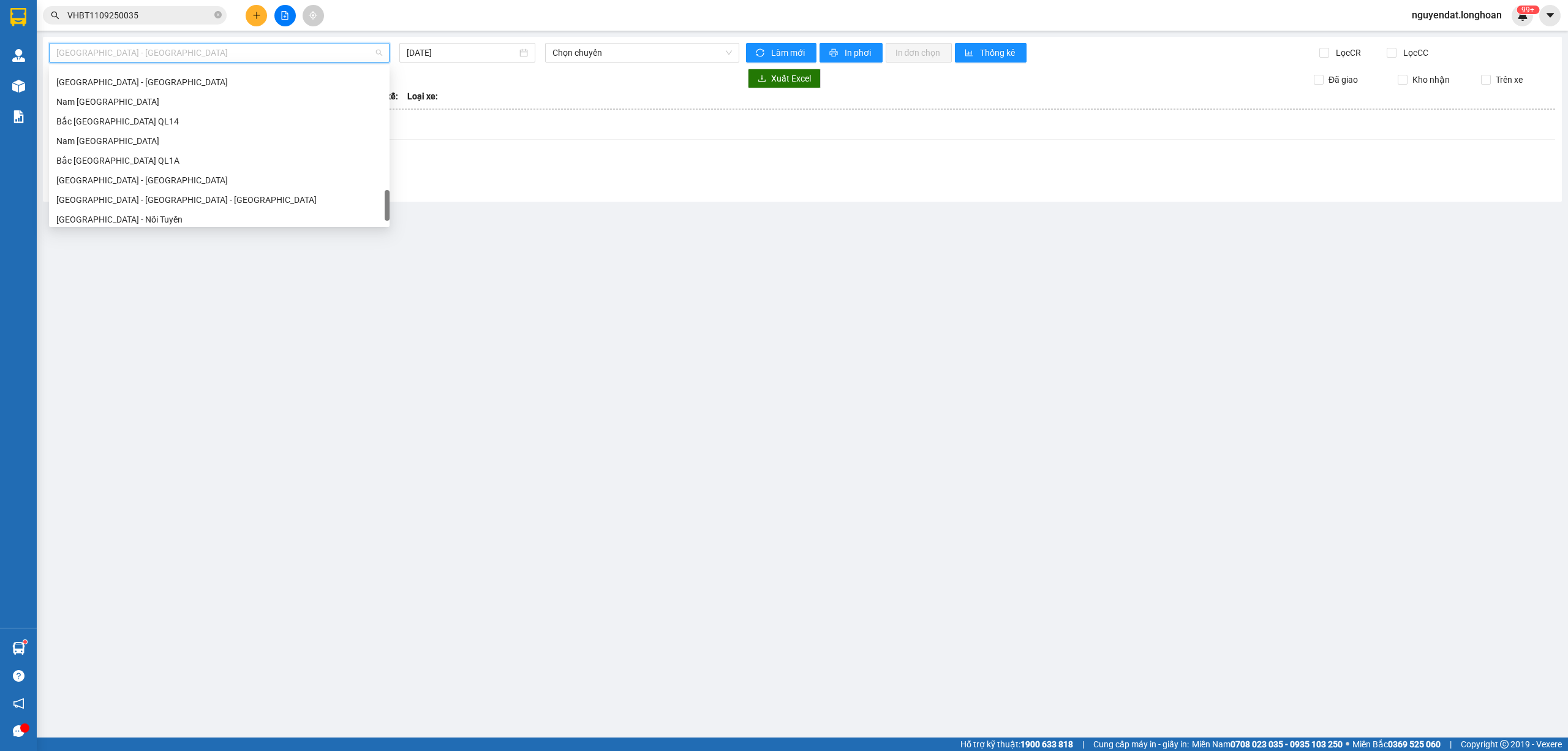
scroll to position [843, 0]
drag, startPoint x: 173, startPoint y: 133, endPoint x: 483, endPoint y: 62, distance: 318.0
click at [174, 132] on div "Bắc Trung Nam QL1A" at bounding box center [219, 136] width 326 height 14
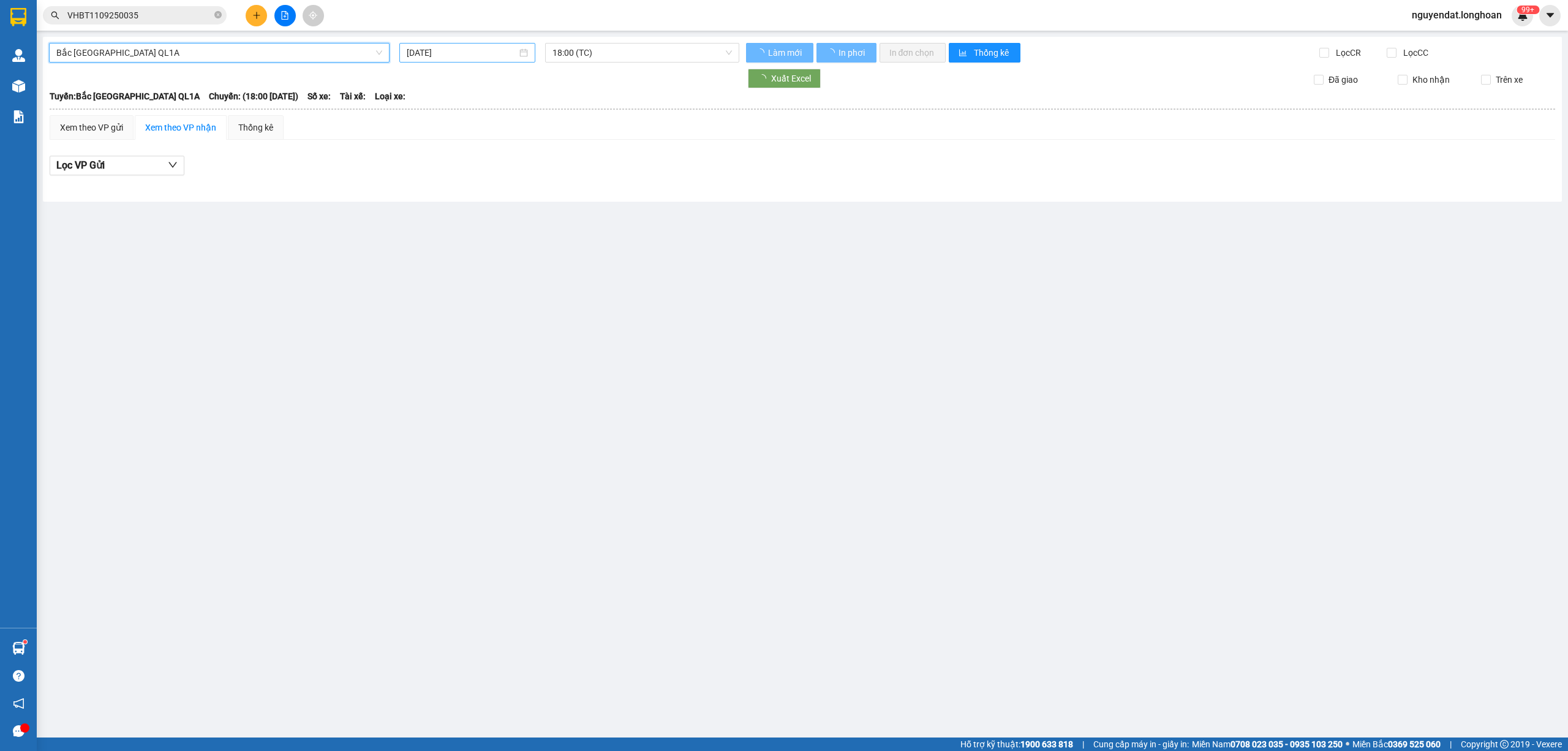
click at [485, 47] on input "[DATE]" at bounding box center [462, 53] width 110 height 14
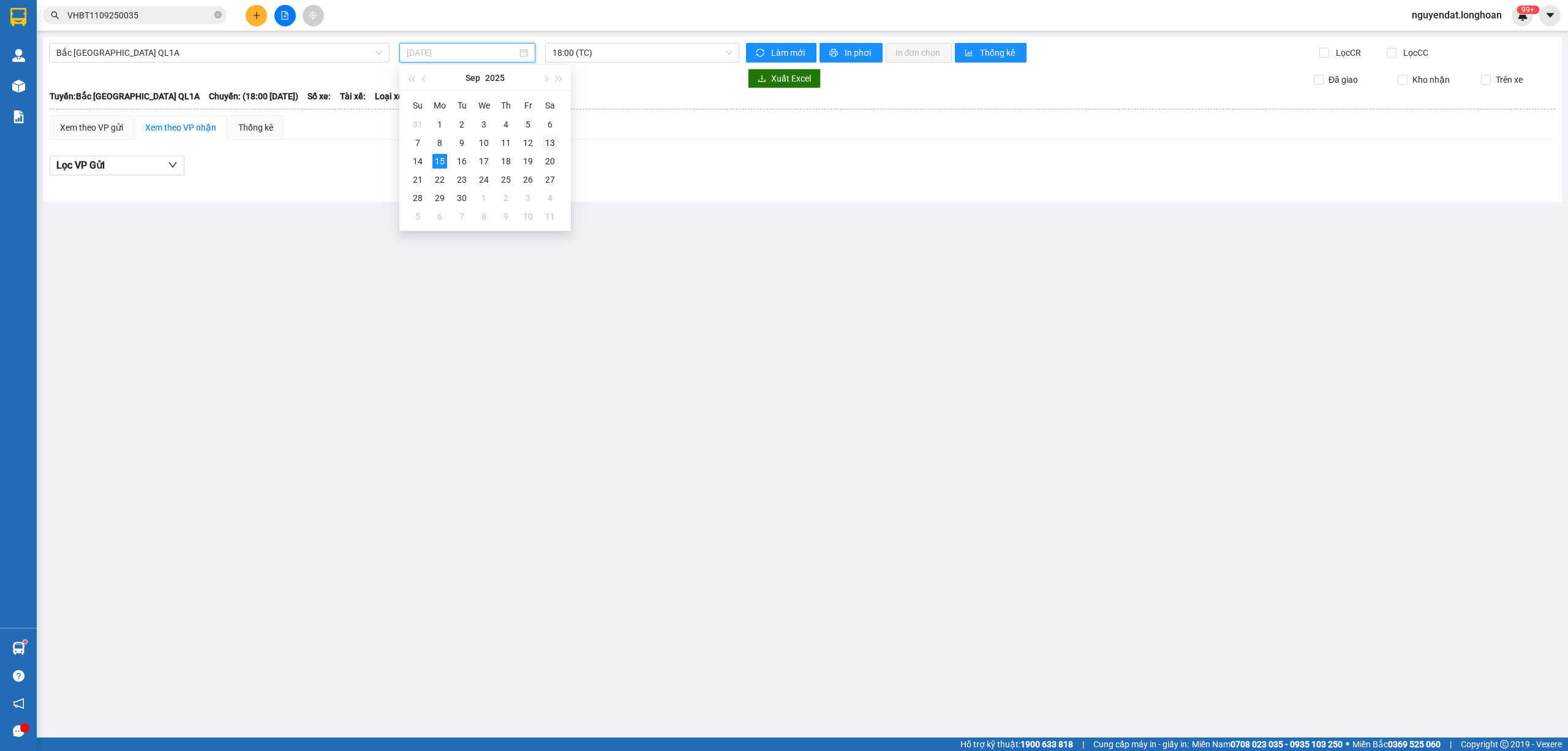
click at [552, 140] on div "13" at bounding box center [550, 143] width 15 height 15
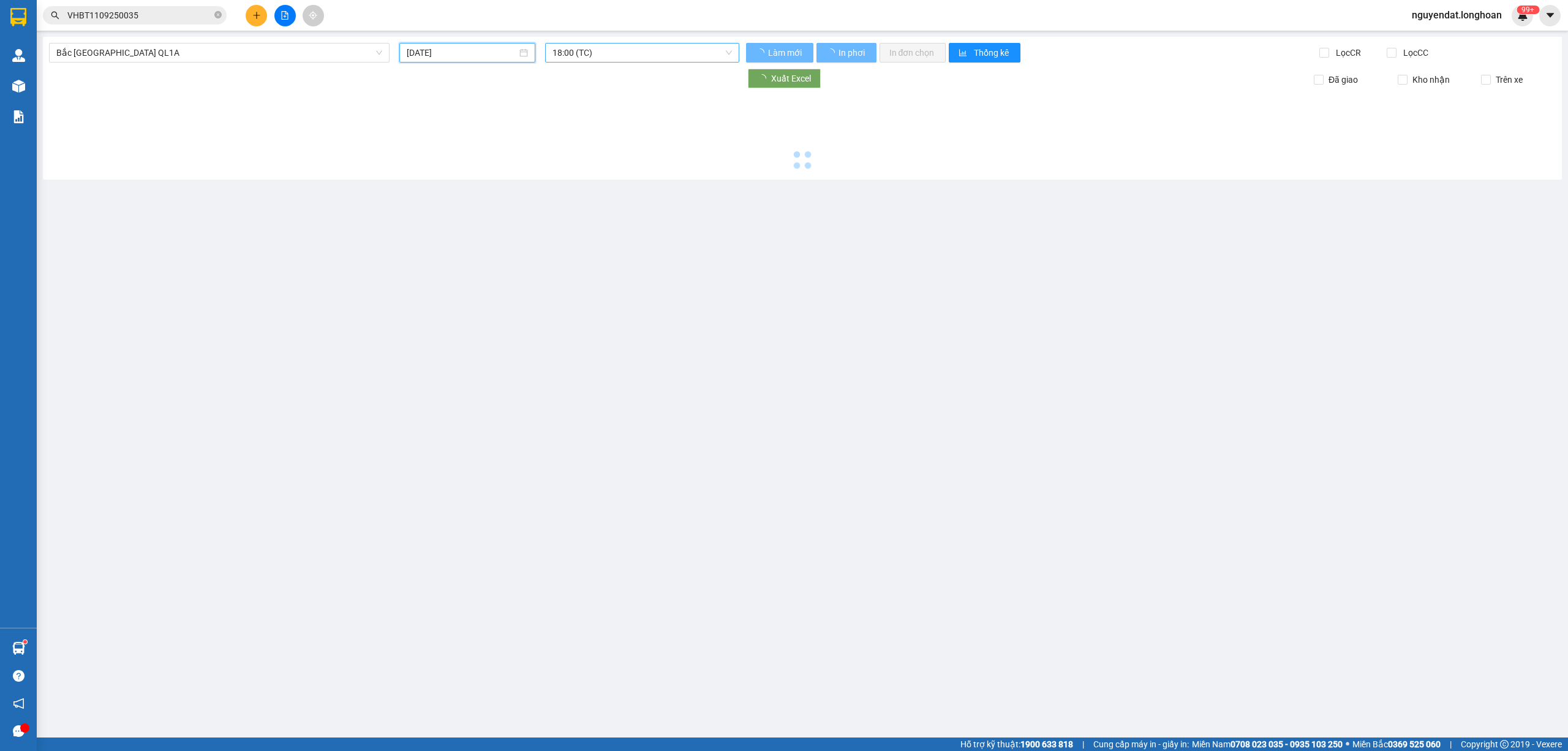
type input "13/09/2025"
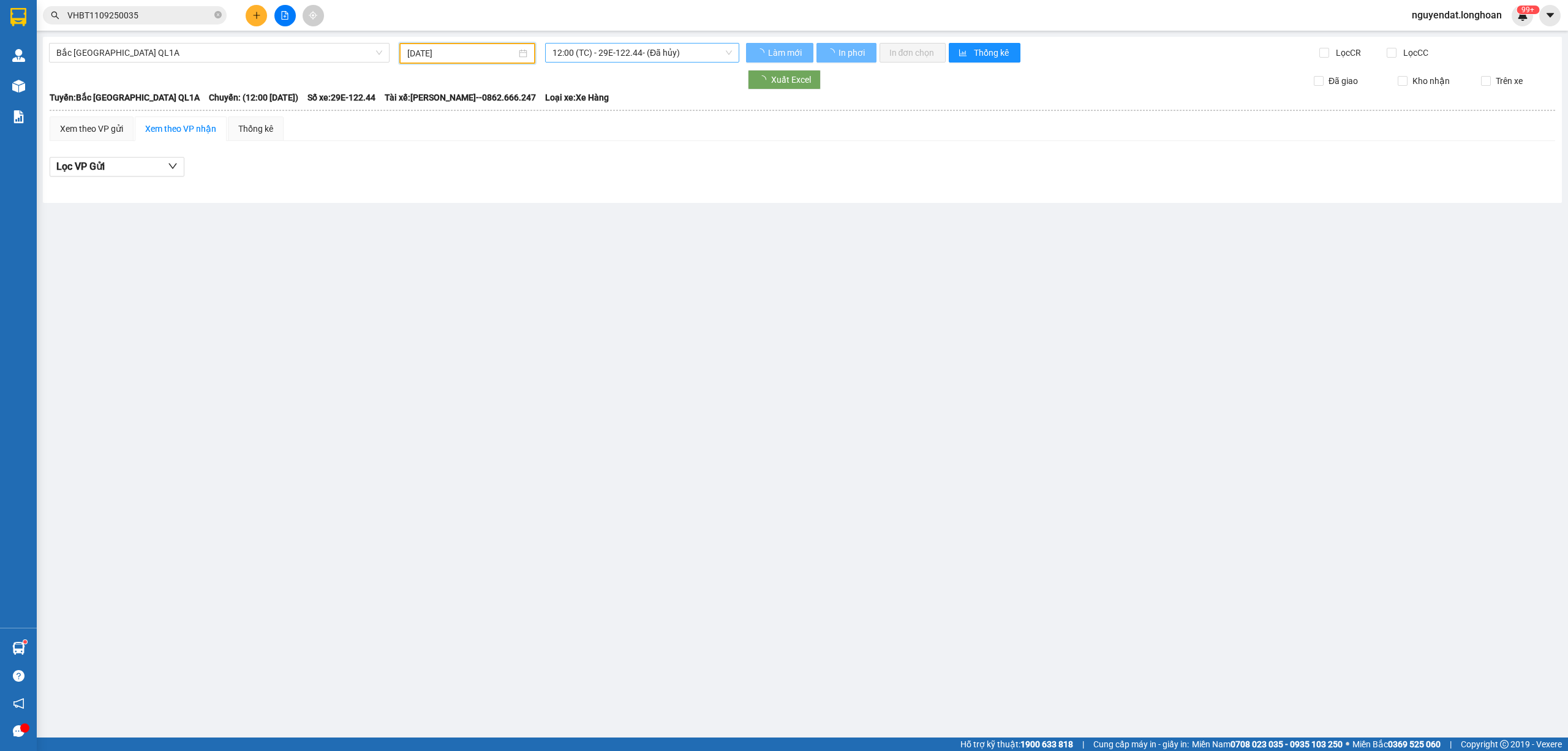
click at [604, 54] on span "12:00 (TC) - 29E-122.44 - (Đã hủy)" at bounding box center [642, 52] width 180 height 18
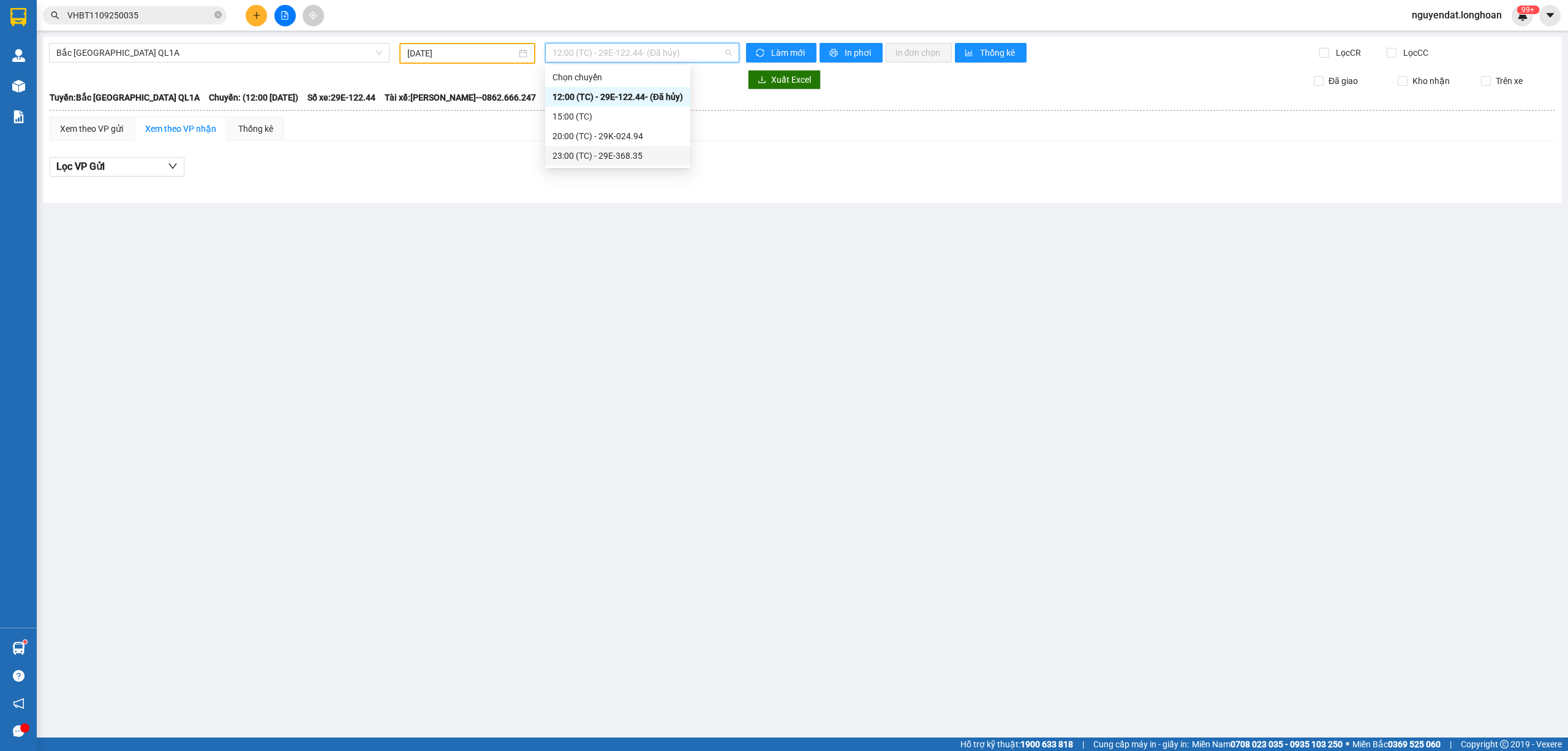
click at [643, 152] on div "23:00 (TC) - 29E-368.35" at bounding box center [617, 156] width 131 height 14
drag, startPoint x: 655, startPoint y: 57, endPoint x: 677, endPoint y: 135, distance: 81.0
click at [656, 56] on span "23:00 (TC) - 29E-368.35" at bounding box center [642, 52] width 180 height 18
click at [665, 135] on div "20:00 (TC) - 29K-024.94" at bounding box center [616, 136] width 127 height 14
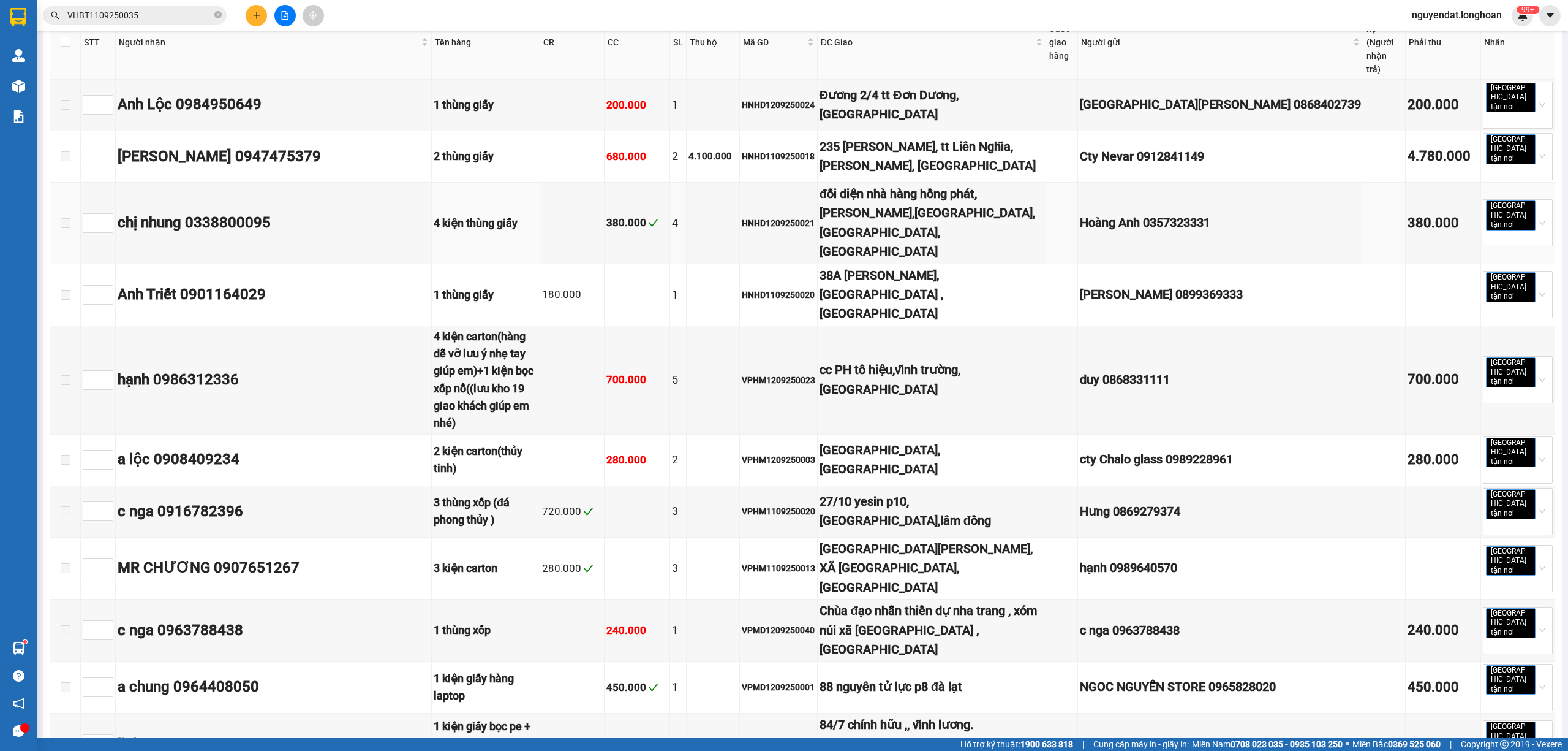
scroll to position [272, 0]
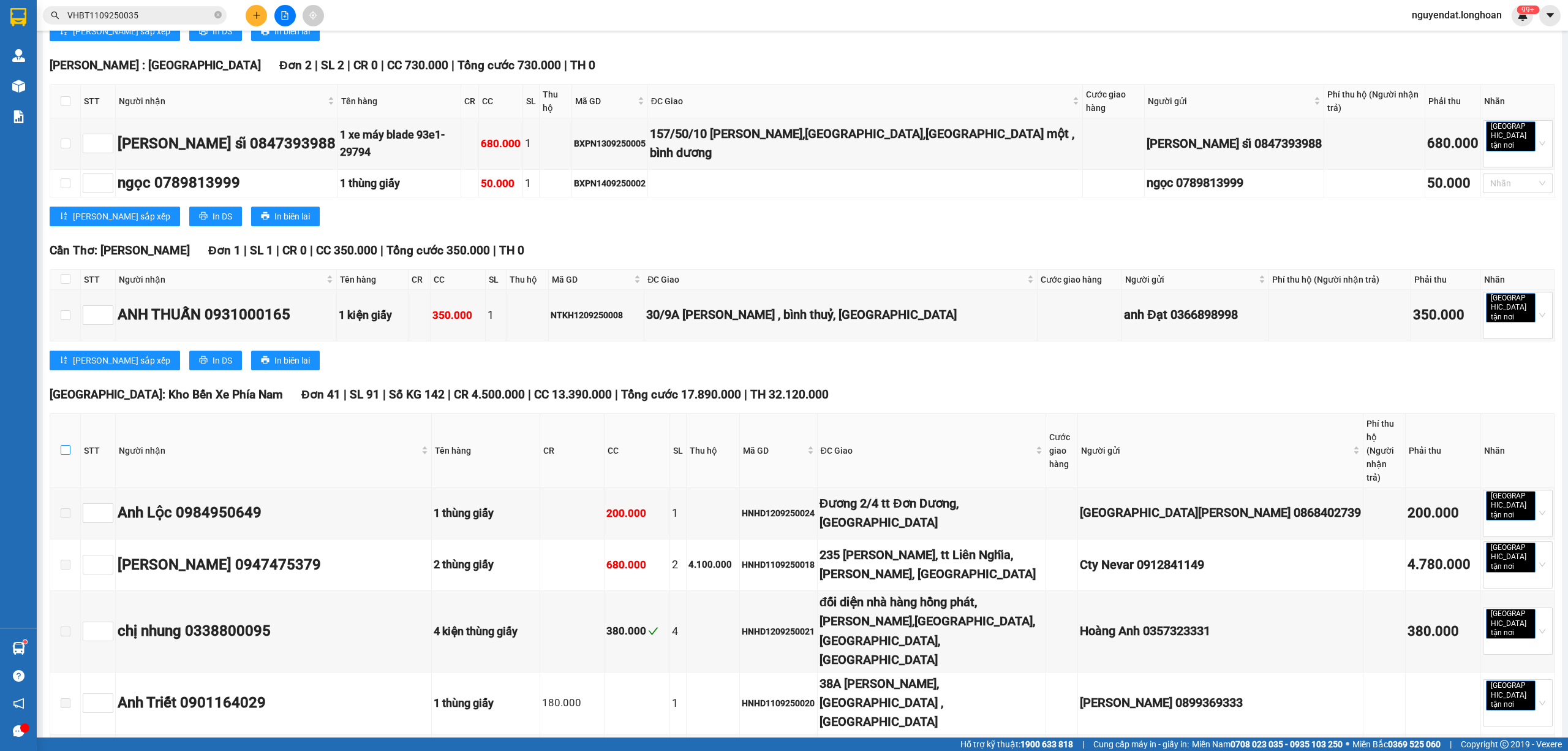
click at [64, 445] on input "checkbox" at bounding box center [66, 450] width 9 height 9
checkbox input "true"
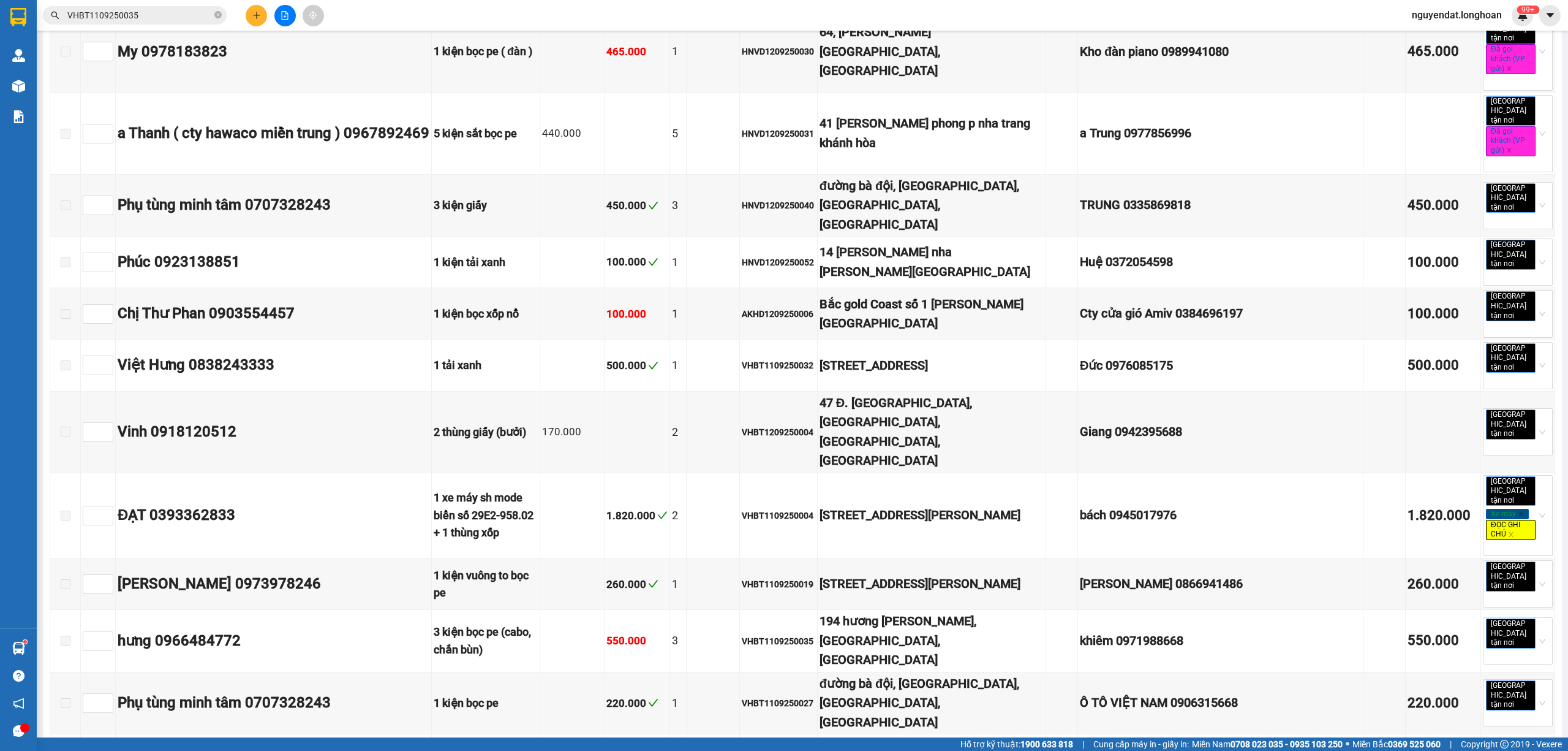
scroll to position [2327, 0]
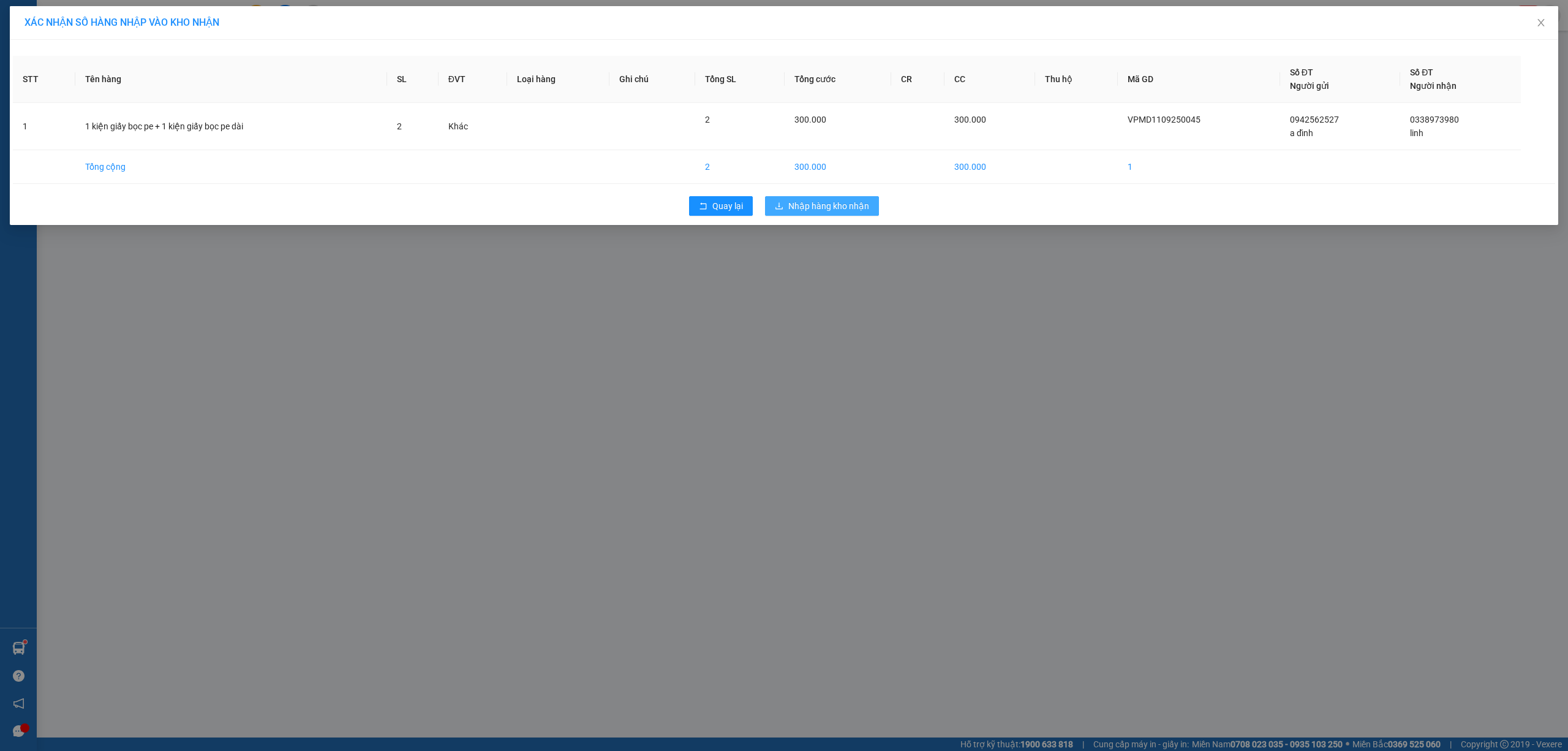
click at [845, 207] on span "Nhập hàng kho nhận" at bounding box center [828, 206] width 81 height 14
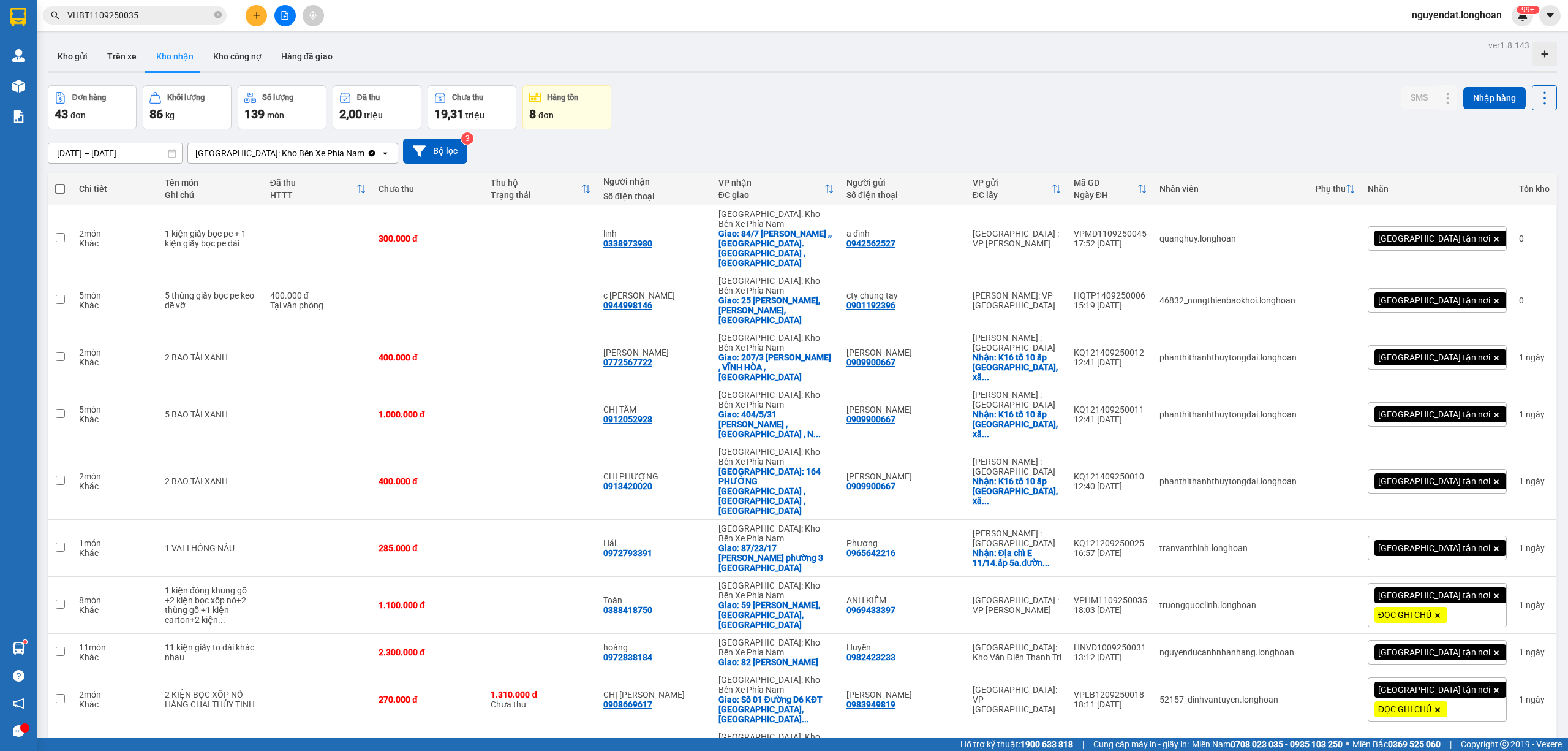
drag, startPoint x: 945, startPoint y: 158, endPoint x: 929, endPoint y: 163, distance: 16.8
click at [945, 158] on div "17/08/2025 – 15/09/2025 Press the down arrow key to interact with the calendar …" at bounding box center [803, 151] width 1509 height 25
